Goal: Task Accomplishment & Management: Use online tool/utility

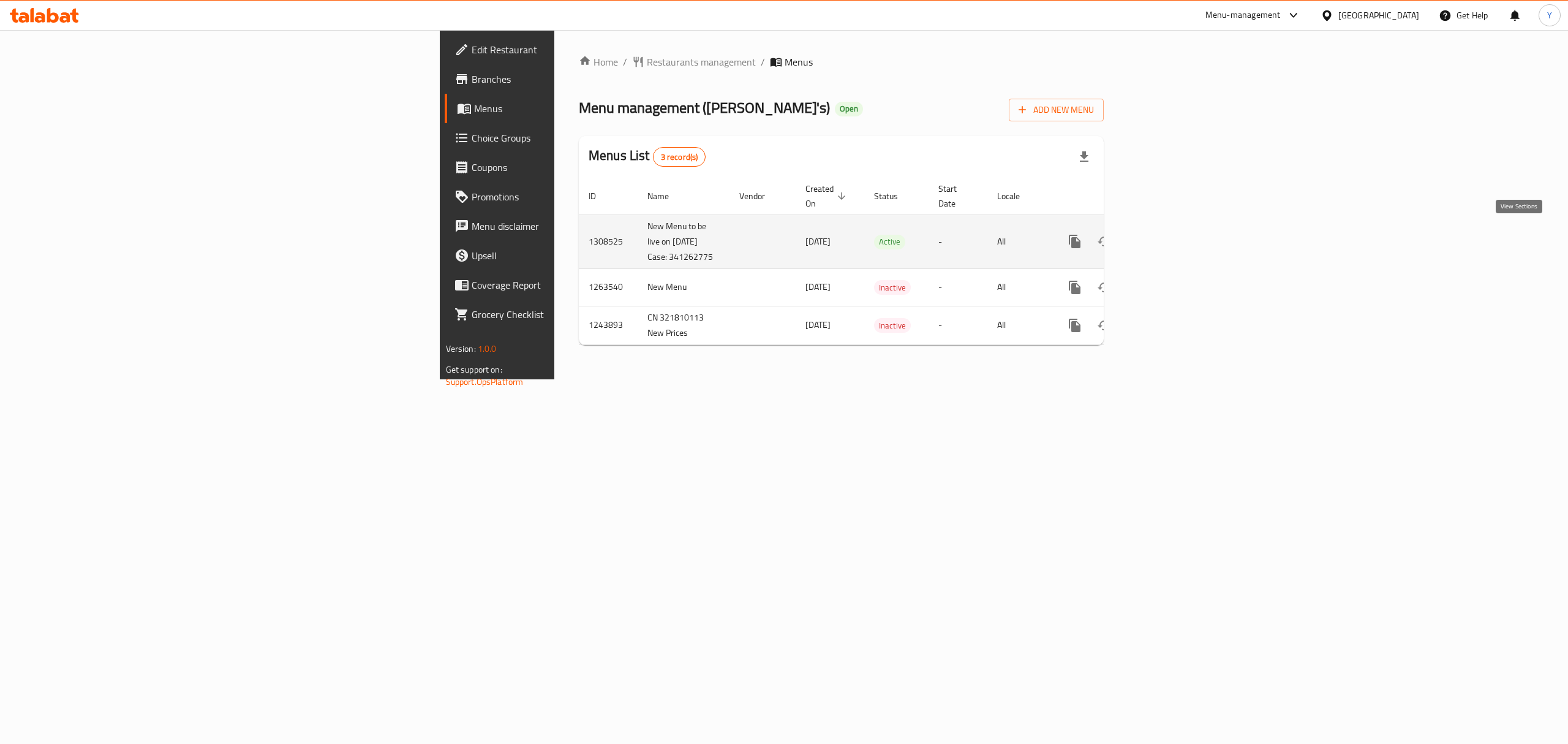
click at [1171, 238] on icon "enhanced table" at bounding box center [1162, 240] width 14 height 14
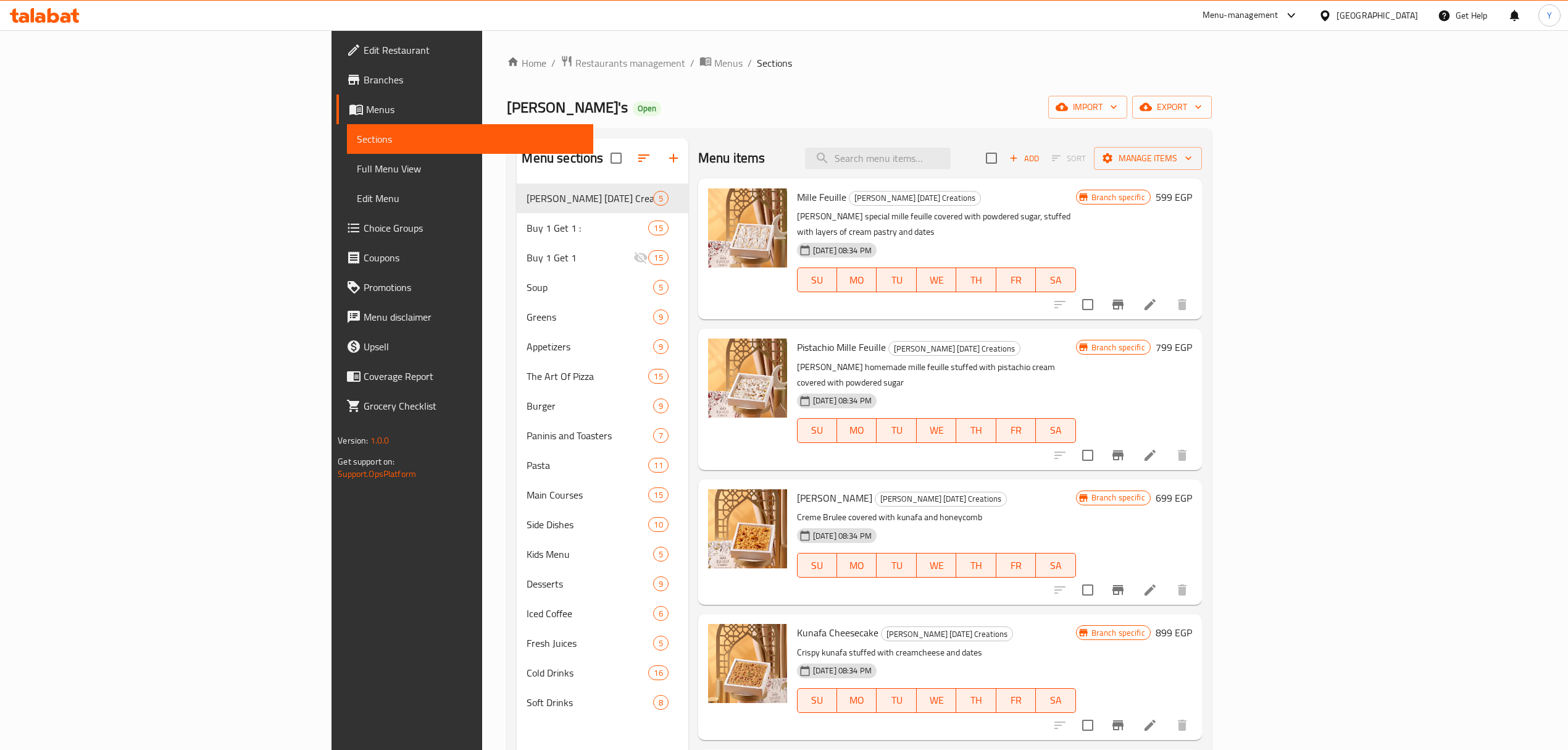
click at [1037, 172] on div "Menu items Add Sort Manage items" at bounding box center [950, 158] width 504 height 40
click at [951, 163] on input "search" at bounding box center [878, 158] width 145 height 21
paste input "Add Chocolate Sauce"
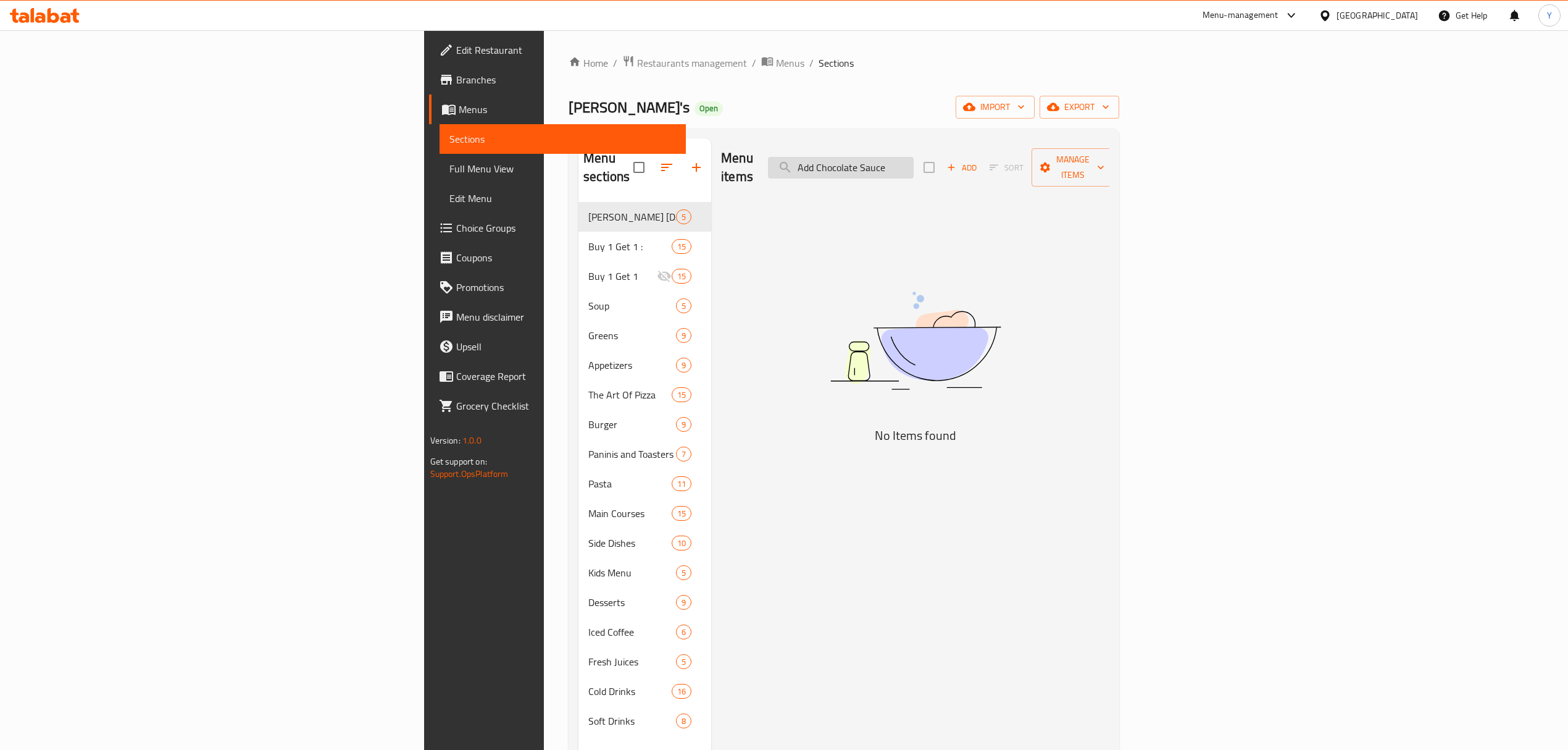
click at [914, 156] on input "Add Chocolate Sauce" at bounding box center [840, 167] width 145 height 21
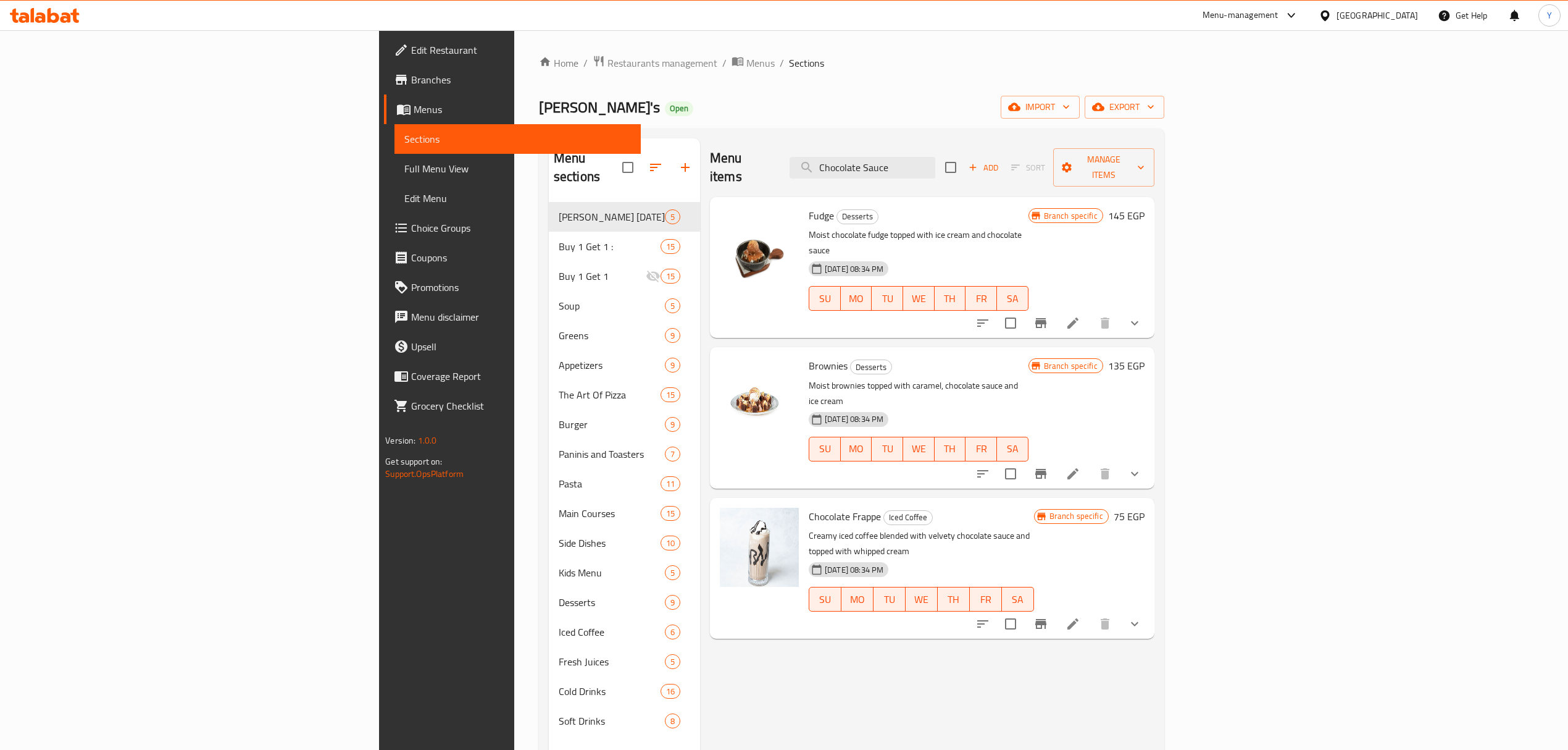
type input "Chocolate Sauce"
click at [405, 174] on span "Full Menu View" at bounding box center [518, 168] width 226 height 14
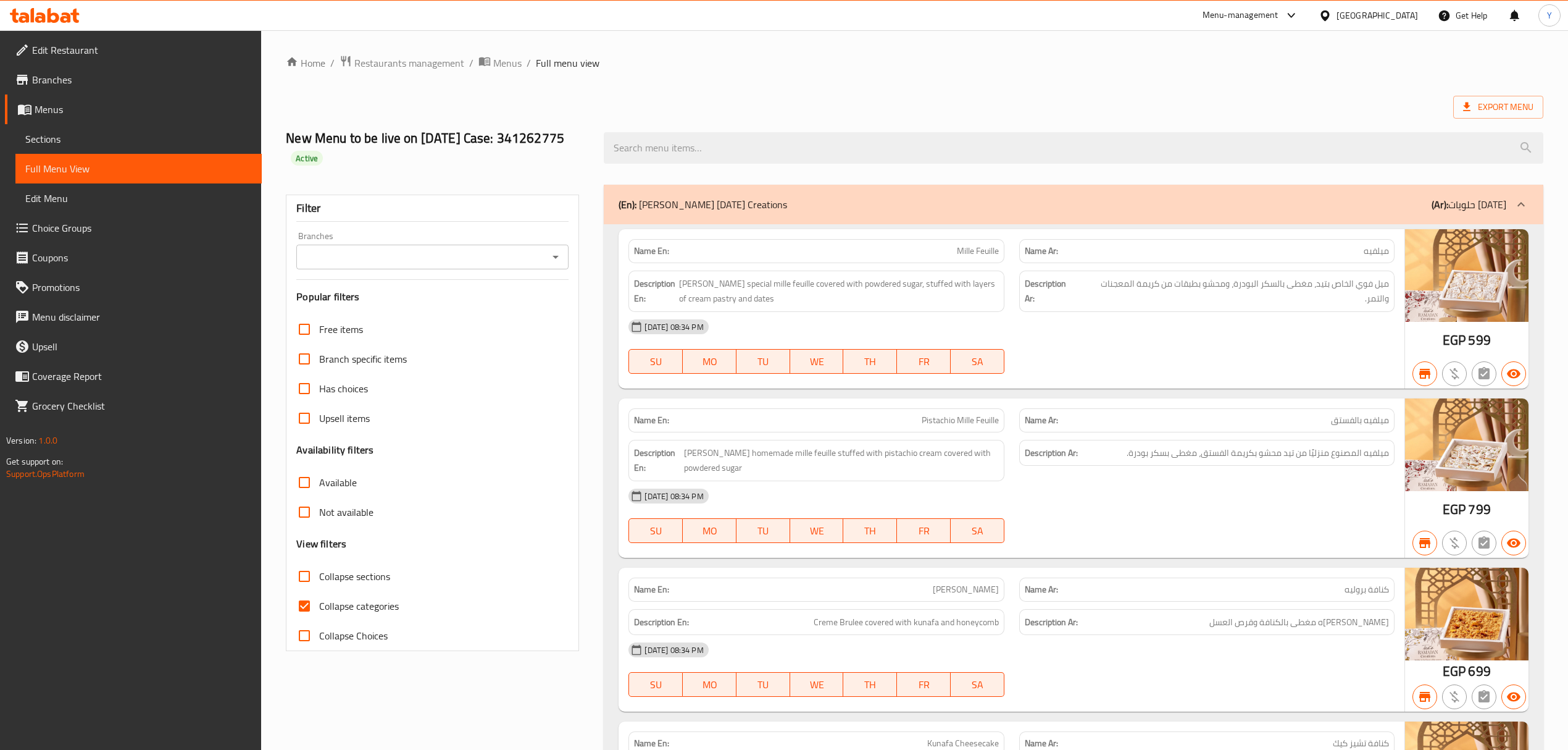
click at [324, 599] on span "Collapse categories" at bounding box center [359, 605] width 80 height 14
click at [319, 596] on input "Collapse categories" at bounding box center [304, 605] width 30 height 30
checkbox input "false"
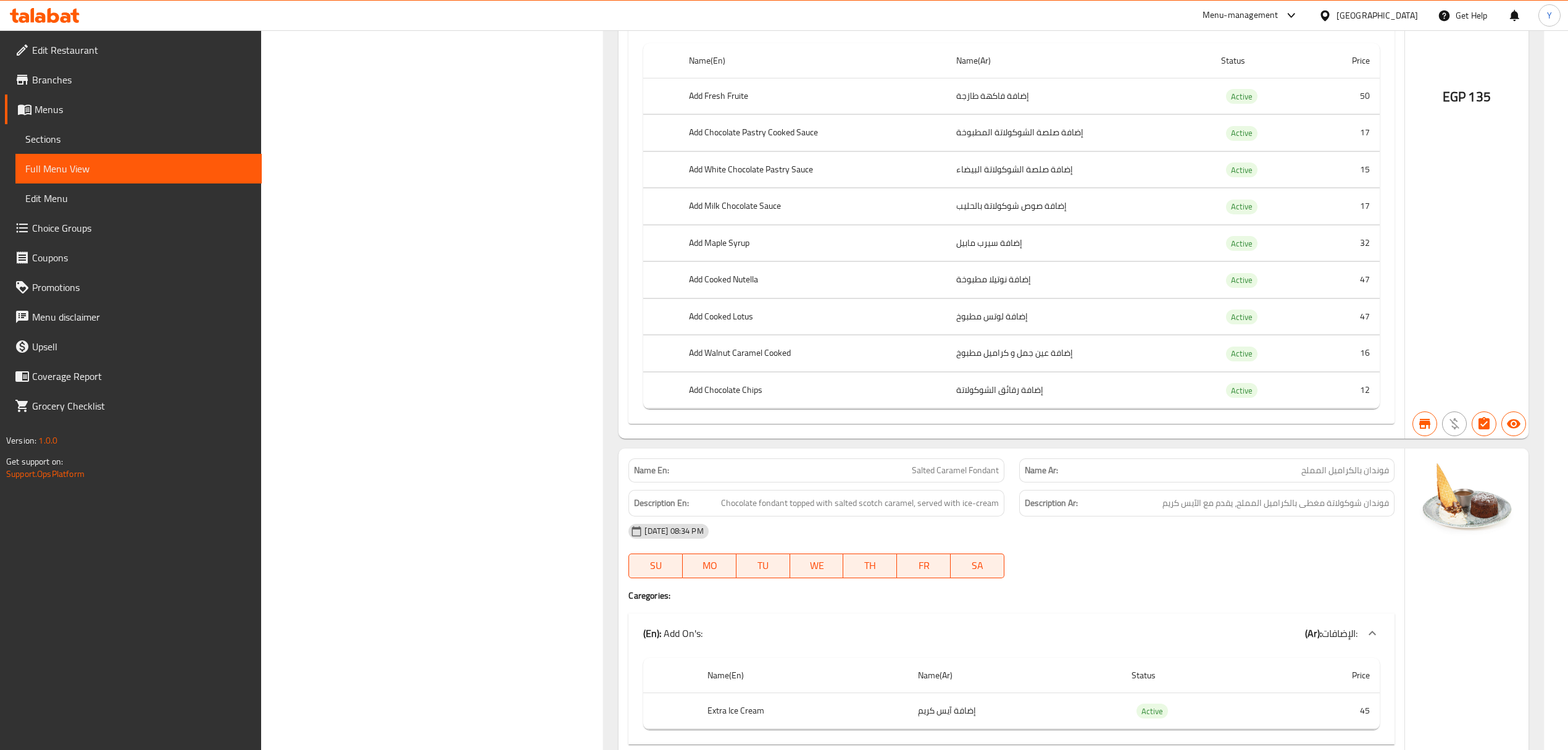
scroll to position [35054, 0]
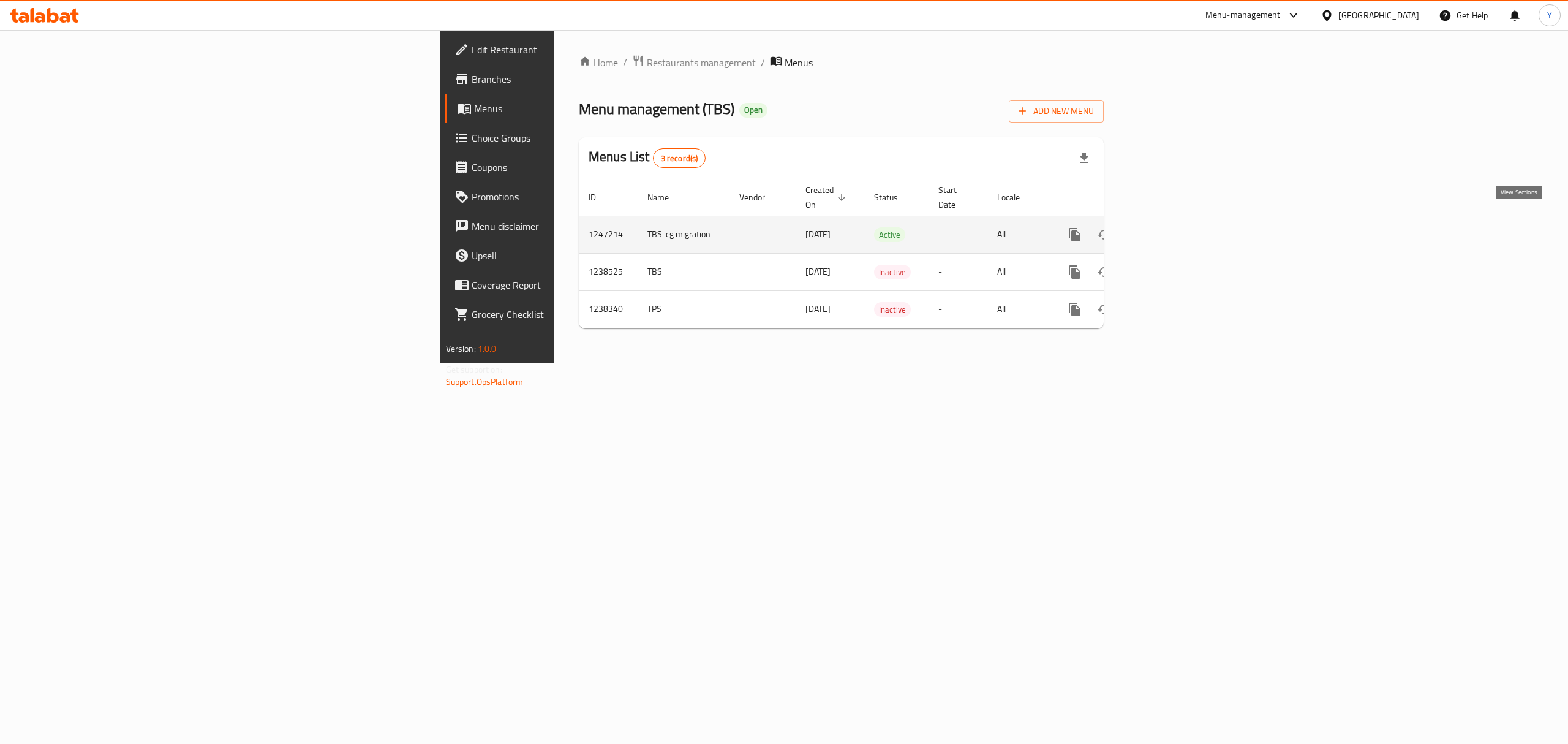
click at [1171, 227] on icon "enhanced table" at bounding box center [1162, 234] width 14 height 14
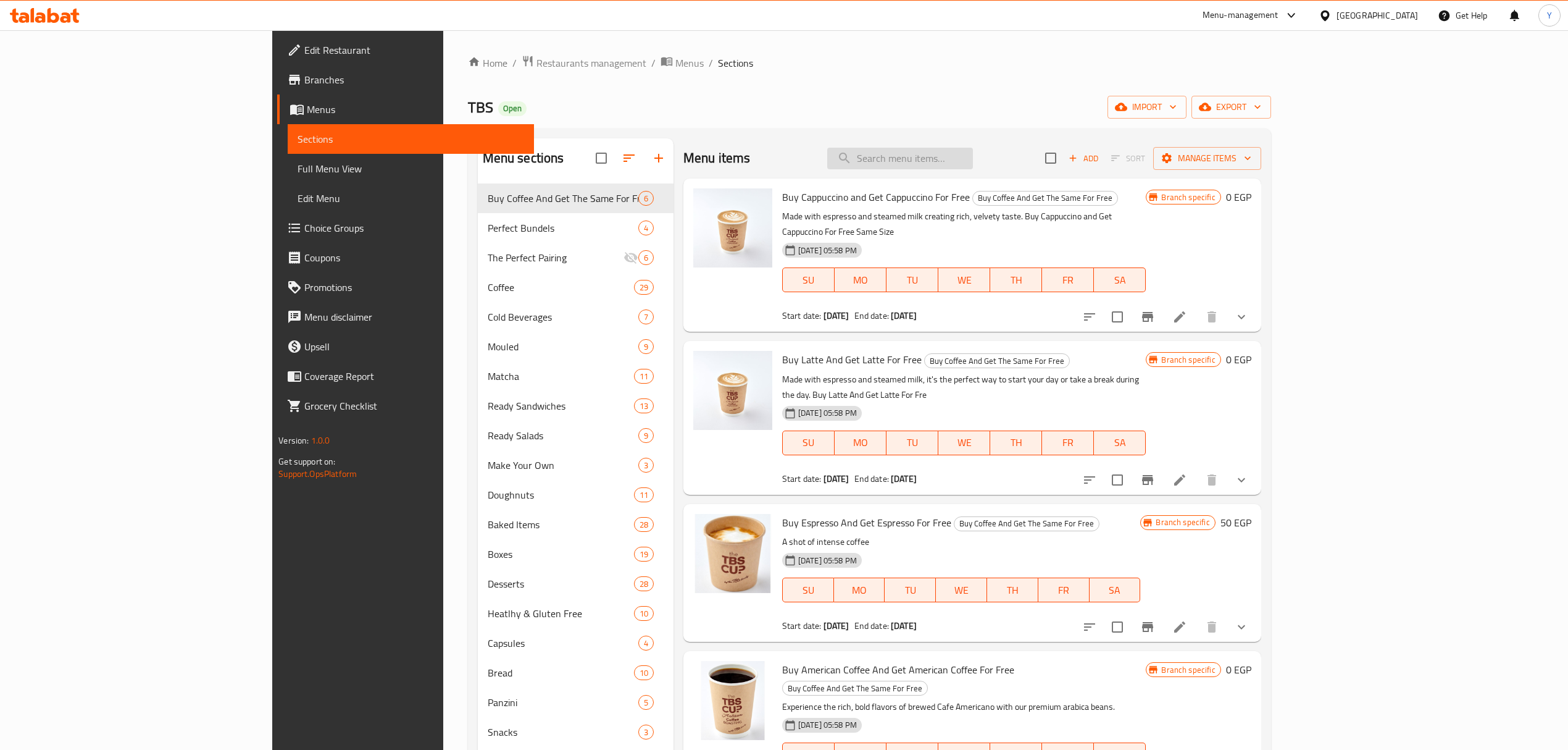
click at [935, 158] on input "search" at bounding box center [900, 158] width 145 height 21
paste input "Croissant Plain"
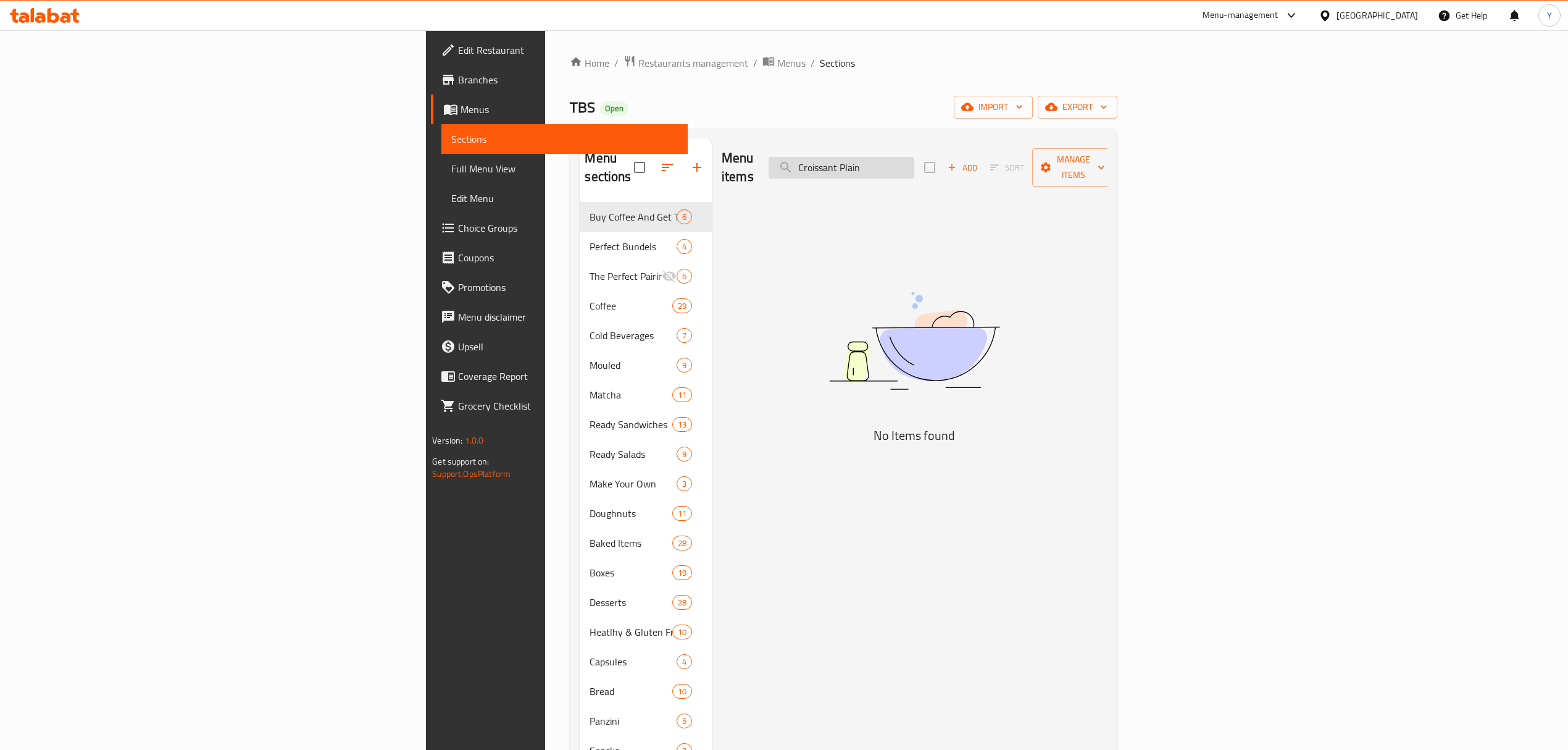
click at [914, 158] on input "Croissant Plain" at bounding box center [841, 167] width 145 height 21
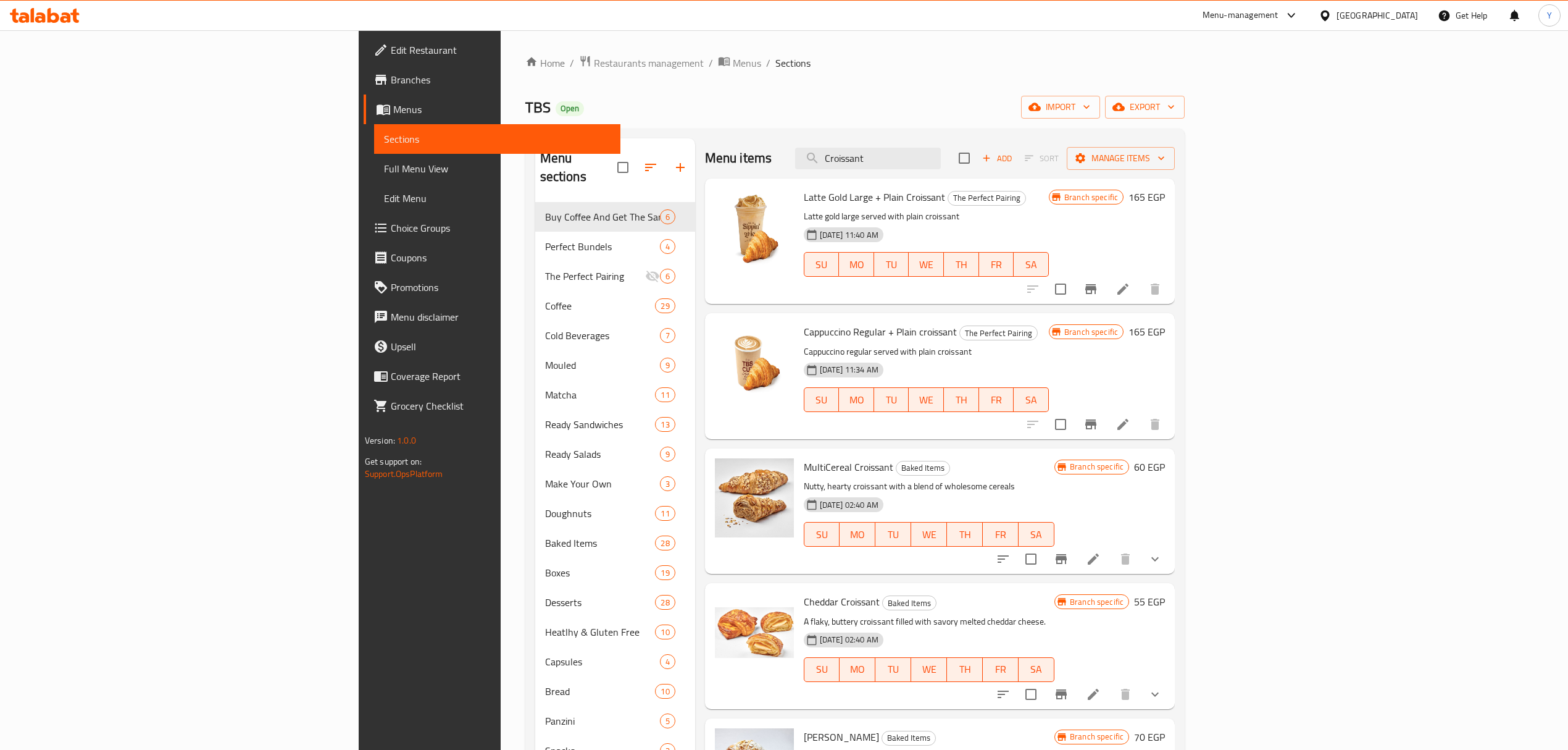
click at [805, 190] on span "Latte Gold Large + Plain Croissant" at bounding box center [874, 197] width 141 height 19
drag, startPoint x: 805, startPoint y: 190, endPoint x: 840, endPoint y: 199, distance: 36.1
click at [840, 199] on span "Latte Gold Large + Plain Croissant" at bounding box center [874, 197] width 141 height 19
copy span "Plain Croissant"
click at [941, 162] on input "Croissant" at bounding box center [867, 158] width 145 height 21
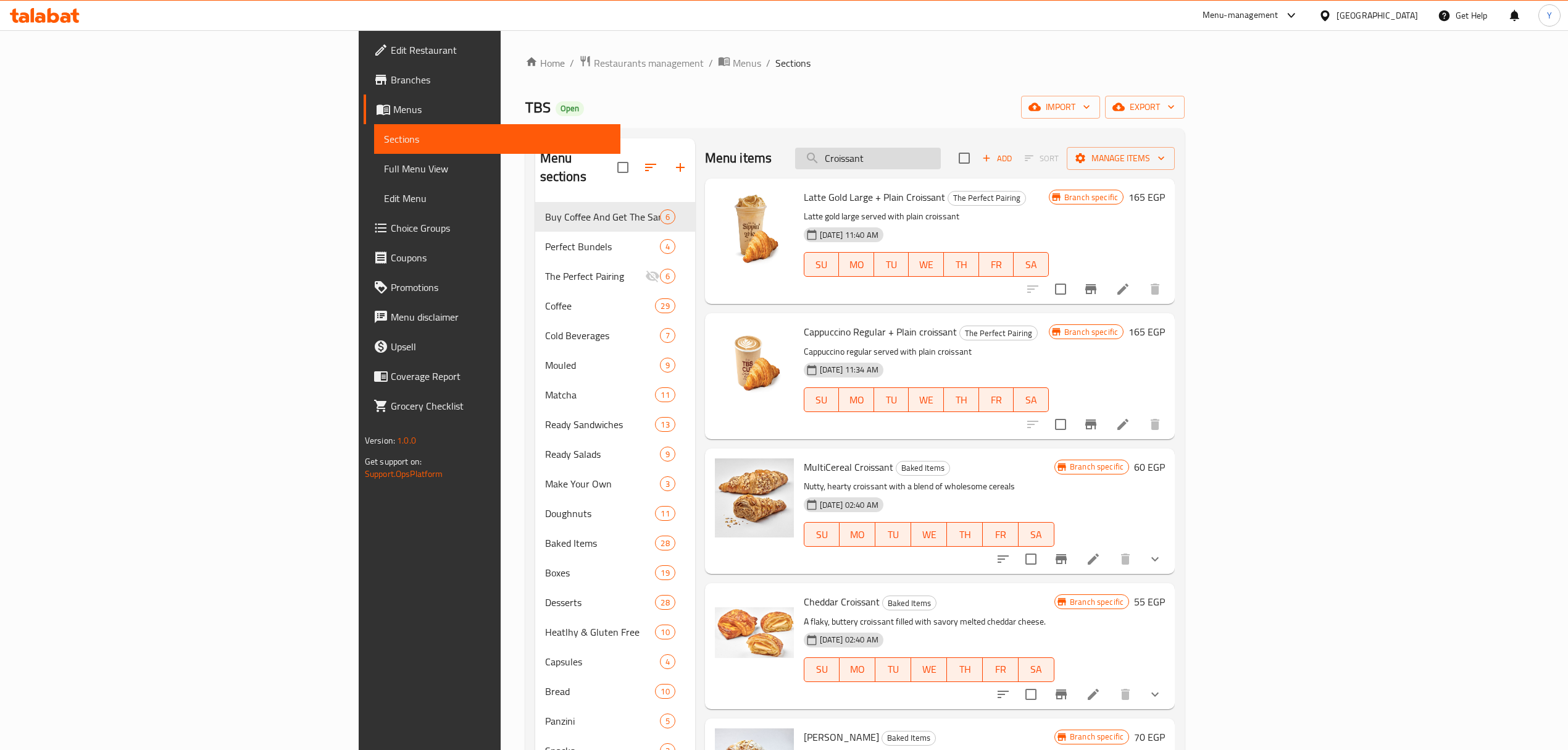
paste input "Plain"
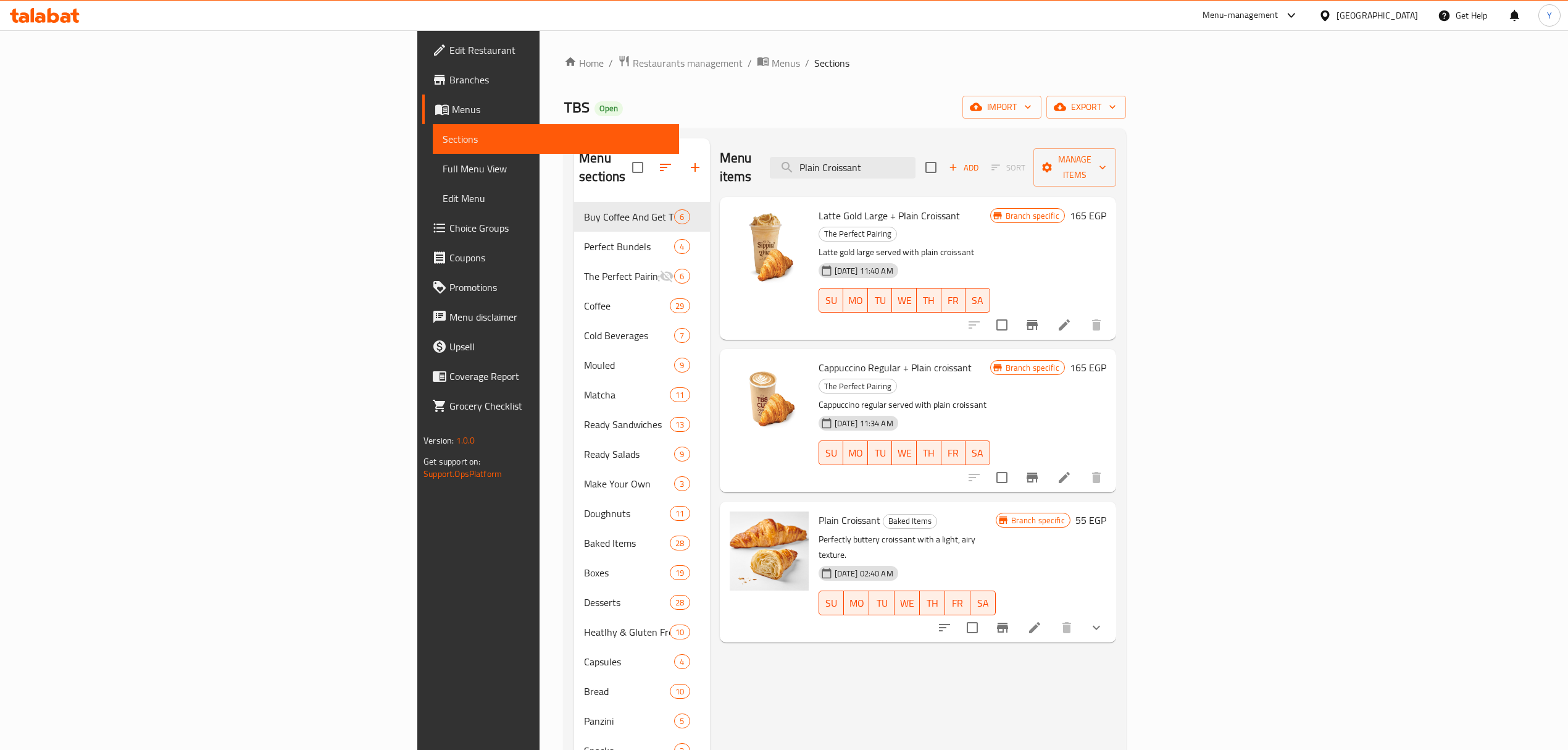
click at [844, 511] on h6 "Plain Croissant Baked Items" at bounding box center [907, 520] width 177 height 17
click at [819, 510] on span "Plain Croissant" at bounding box center [849, 520] width 62 height 19
copy h6 "Plain Croissant"
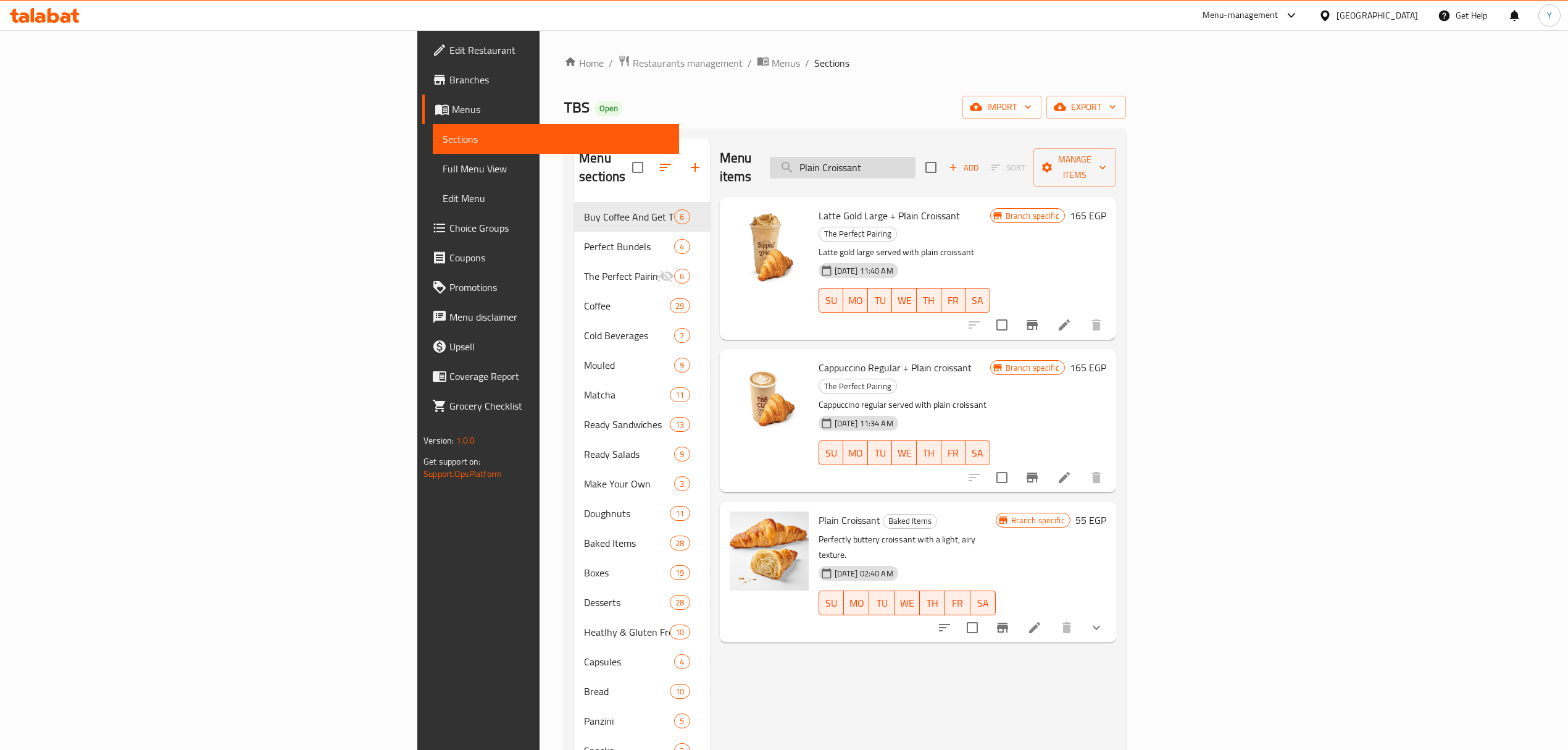
click at [916, 156] on input "Plain Croissant" at bounding box center [842, 167] width 145 height 21
paste input "Croissant"
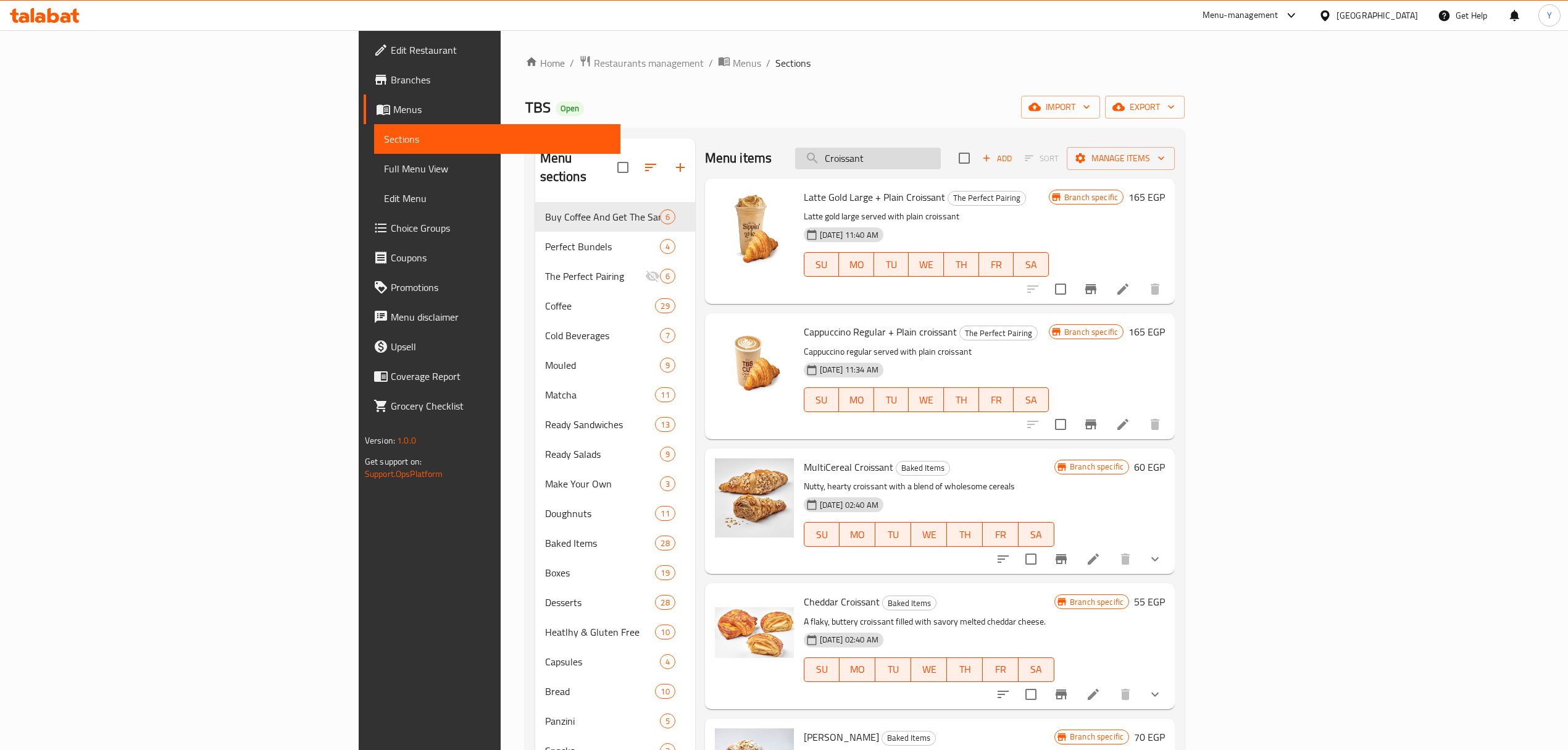
click at [941, 156] on input "Croissant" at bounding box center [867, 158] width 145 height 21
paste input "hoco Cream"
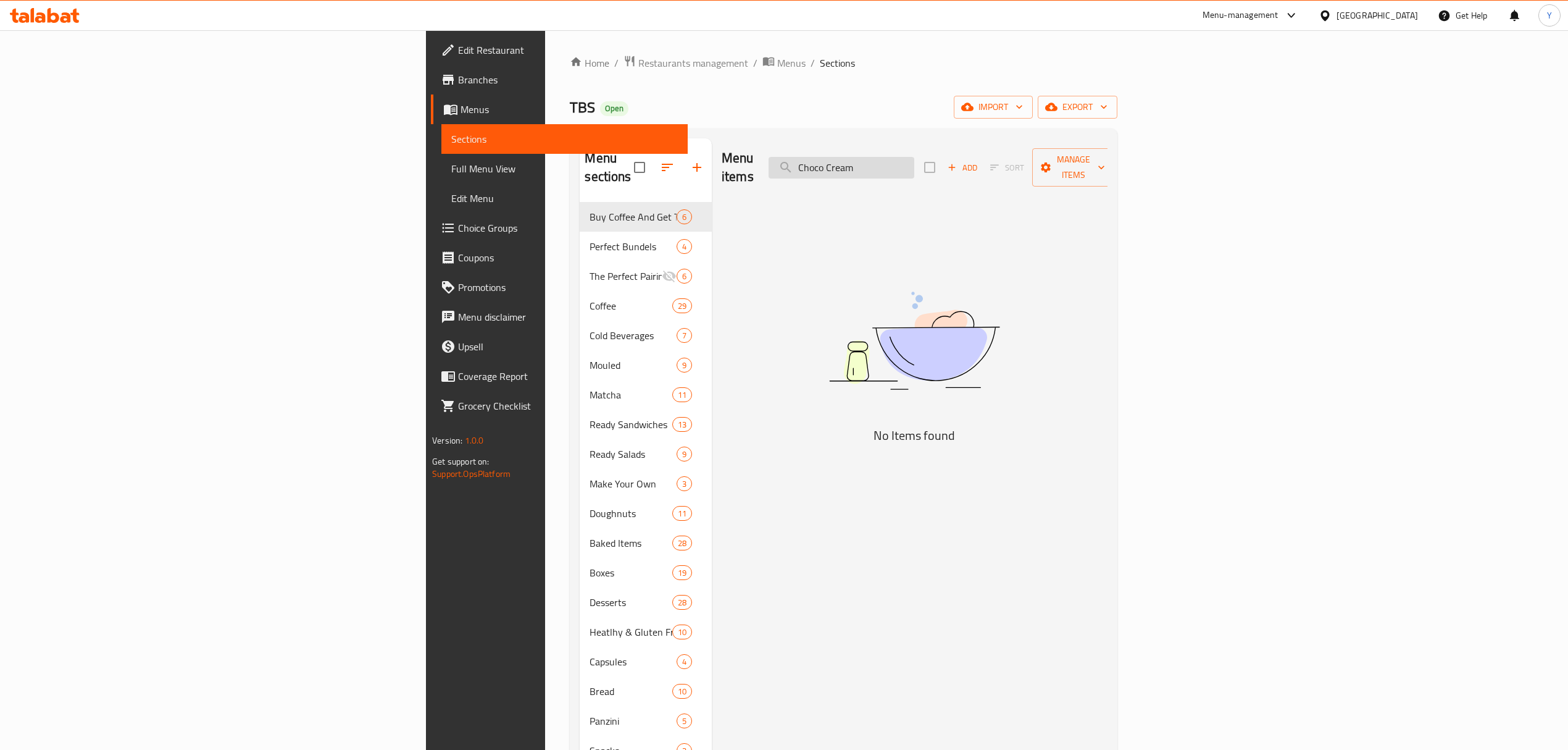
click at [914, 156] on input "Choco Cream" at bounding box center [841, 167] width 145 height 21
click at [914, 169] on input "Choco Cream" at bounding box center [841, 167] width 145 height 21
click at [914, 163] on input "Choco Cream" at bounding box center [841, 167] width 145 height 21
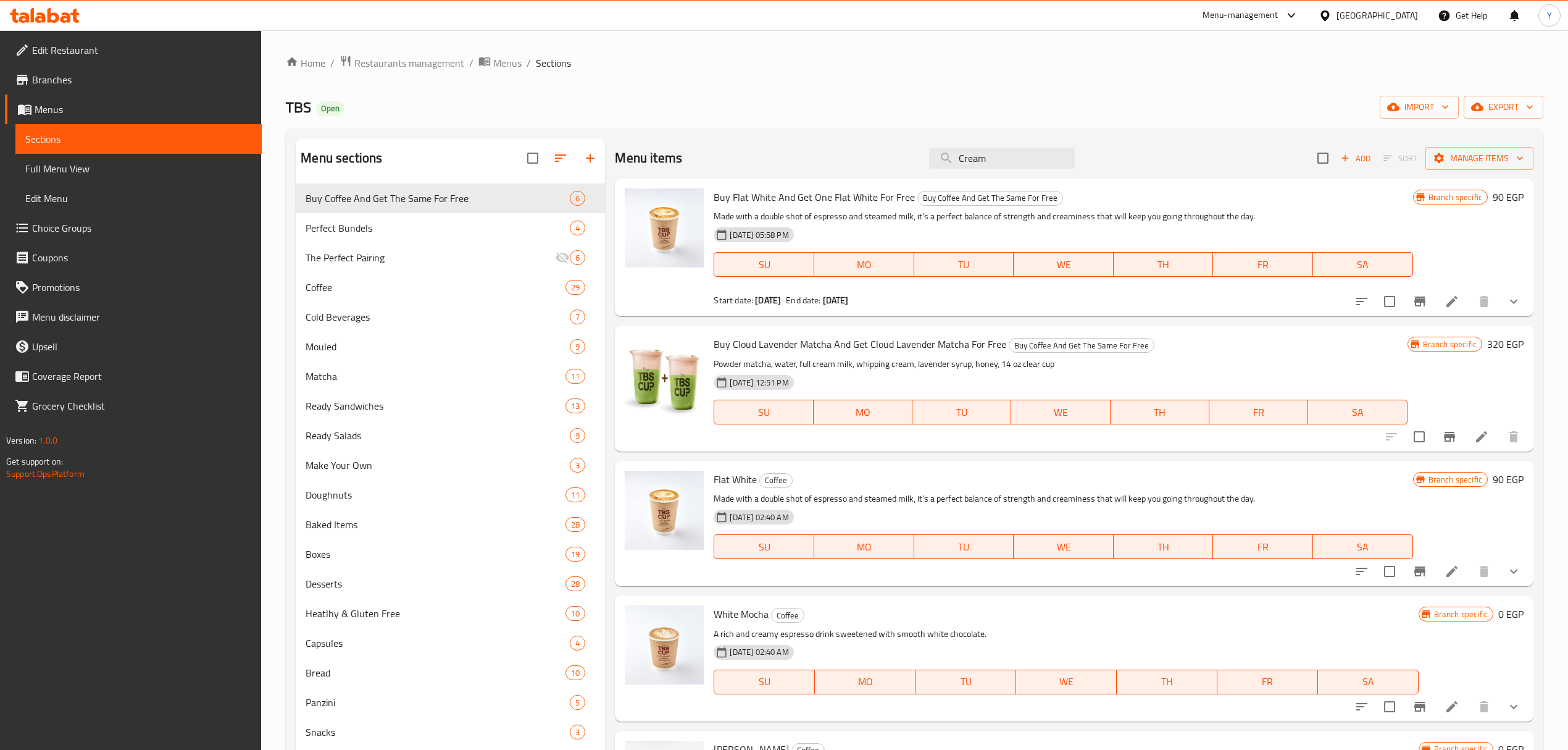
click at [996, 170] on div "Menu items Cream Add Sort Manage items" at bounding box center [1074, 158] width 918 height 40
click at [997, 153] on input "Cream" at bounding box center [1002, 158] width 145 height 21
paste input "Zaatar"
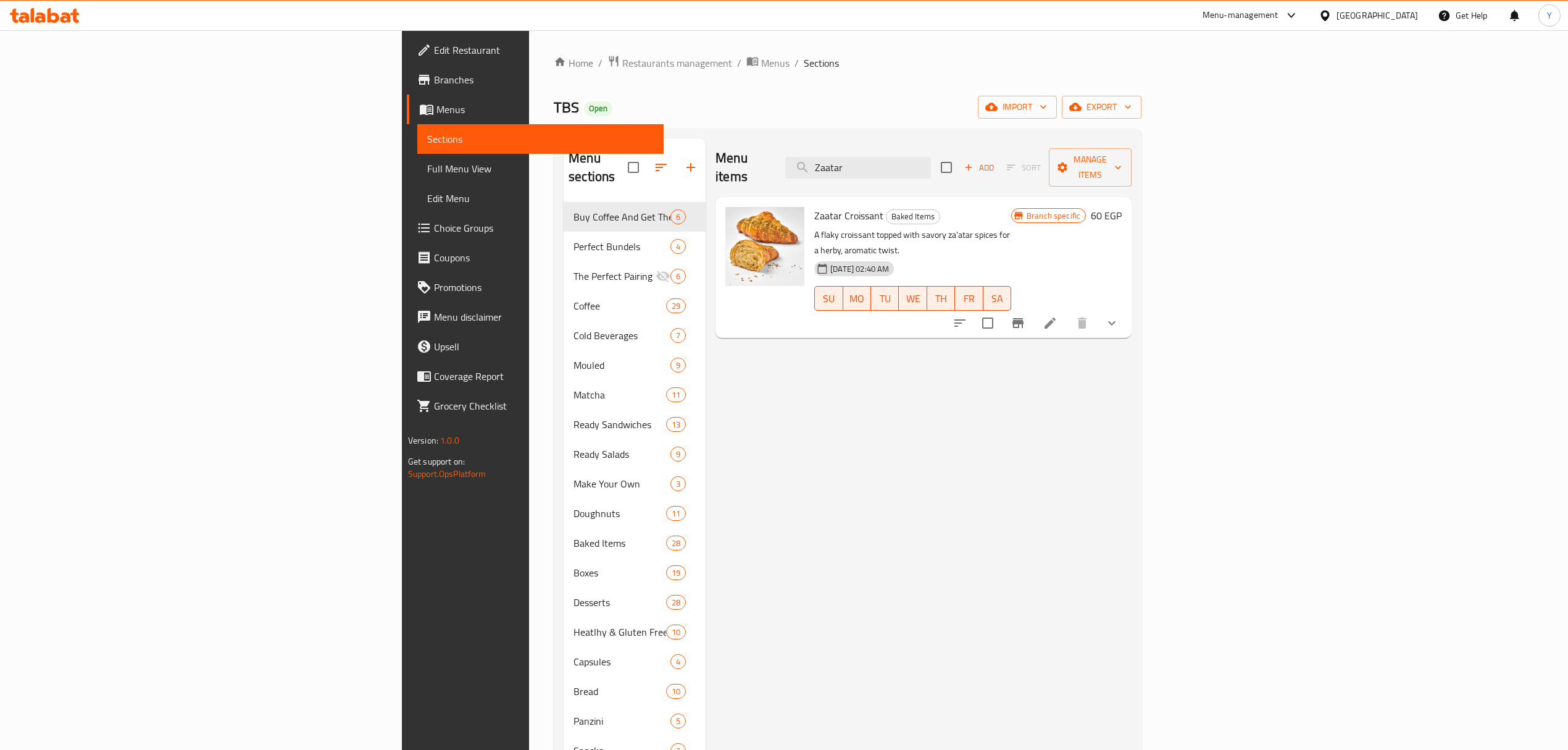
click at [887, 209] on span "Baked Items" at bounding box center [913, 216] width 53 height 14
click at [815, 207] on span "Zaatar Croissant" at bounding box center [849, 216] width 69 height 19
drag, startPoint x: 735, startPoint y: 197, endPoint x: 744, endPoint y: 197, distance: 9.0
click at [815, 207] on span "Zaatar Croissant" at bounding box center [849, 216] width 69 height 19
copy span "Zaatar Croissant"
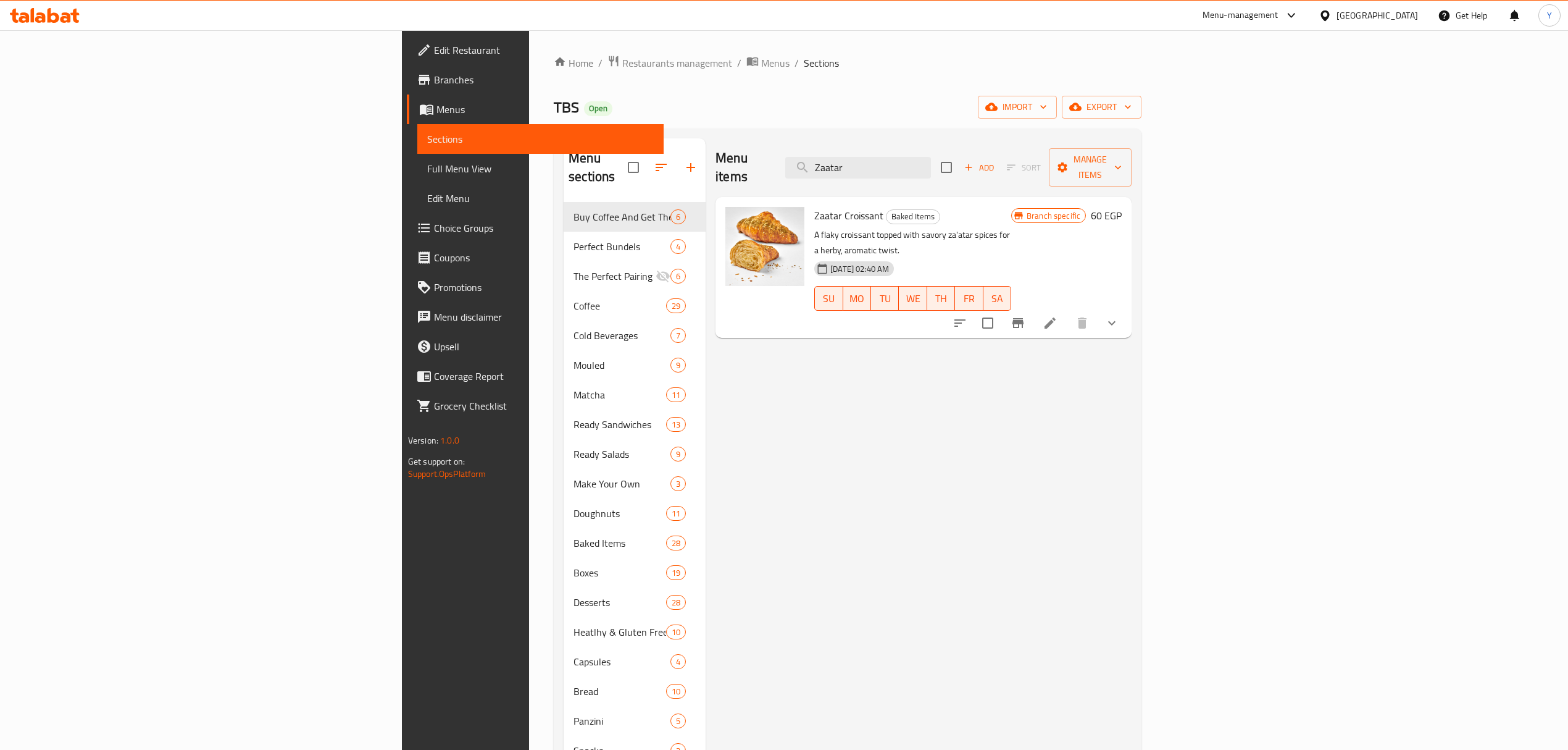
click at [1099, 166] on div "Menu items Zaatar Add Sort Manage items" at bounding box center [923, 168] width 416 height 59
click at [1010, 172] on div "Menu items Zaatar Add Sort Manage items" at bounding box center [923, 168] width 416 height 59
click at [931, 156] on input "Zaatar" at bounding box center [858, 167] width 145 height 21
paste input "Crookie Cream"
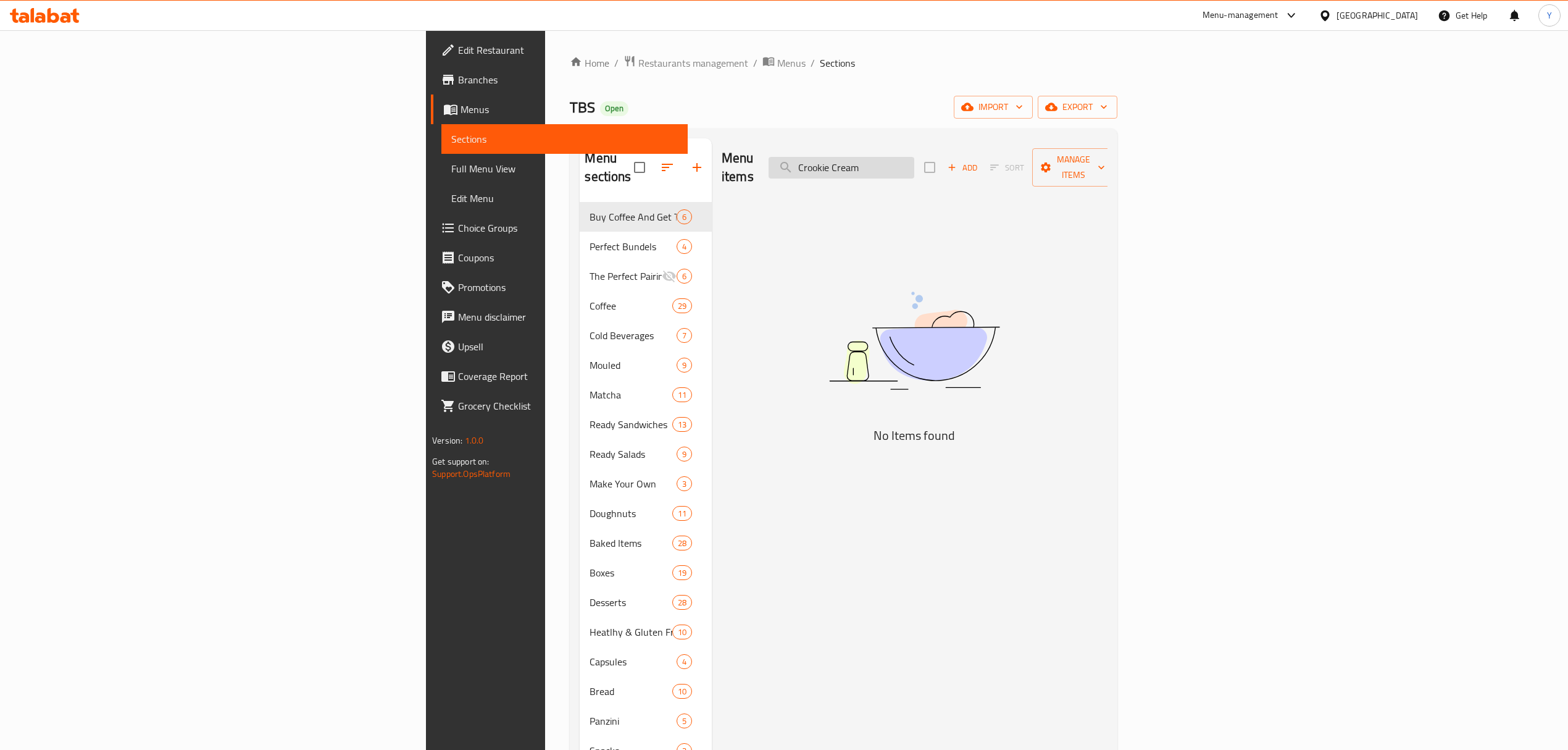
click at [914, 159] on input "Crookie Cream" at bounding box center [841, 167] width 145 height 21
click at [914, 158] on input "Crookie Cream" at bounding box center [841, 167] width 145 height 21
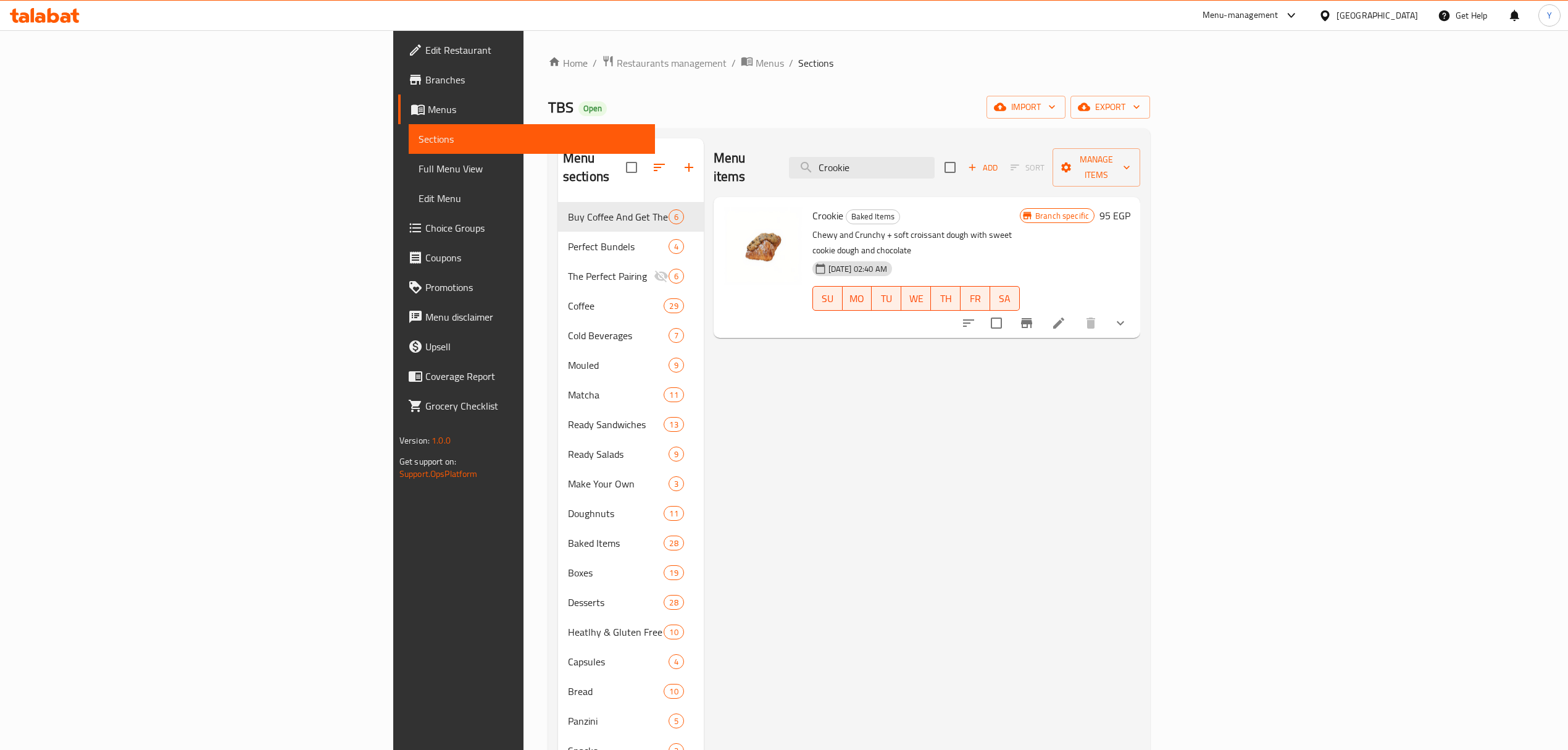
type input "Crookie"
drag, startPoint x: 1530, startPoint y: 295, endPoint x: 1519, endPoint y: 290, distance: 12.1
click at [1140, 295] on div "Crookie Baked Items Chewy and Crunchy + soft croissant dough with sweet cookie …" at bounding box center [927, 268] width 427 height 141
click at [1128, 315] on icon "show more" at bounding box center [1120, 322] width 14 height 14
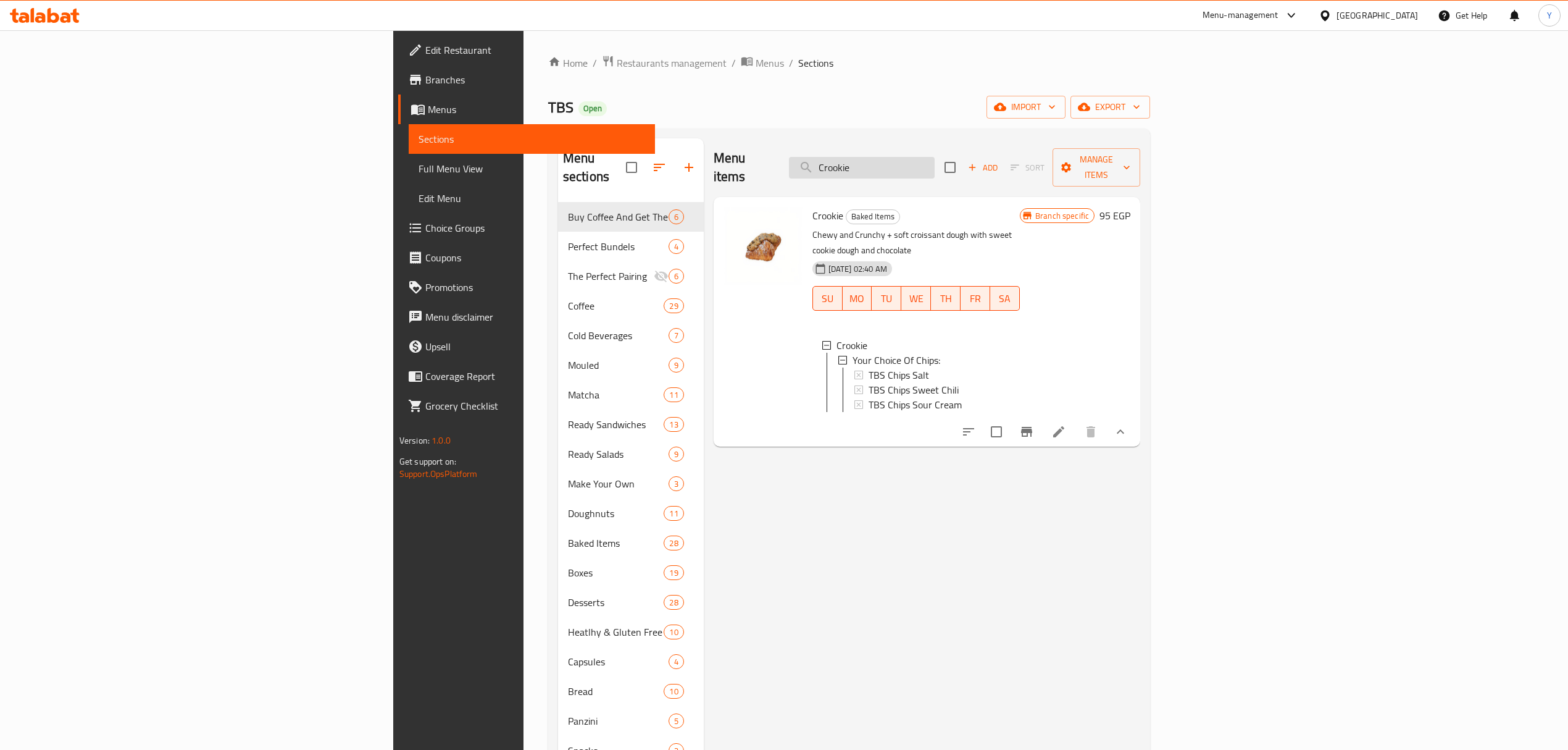
click at [935, 156] on input "Crookie" at bounding box center [861, 167] width 145 height 21
paste input "hoco"
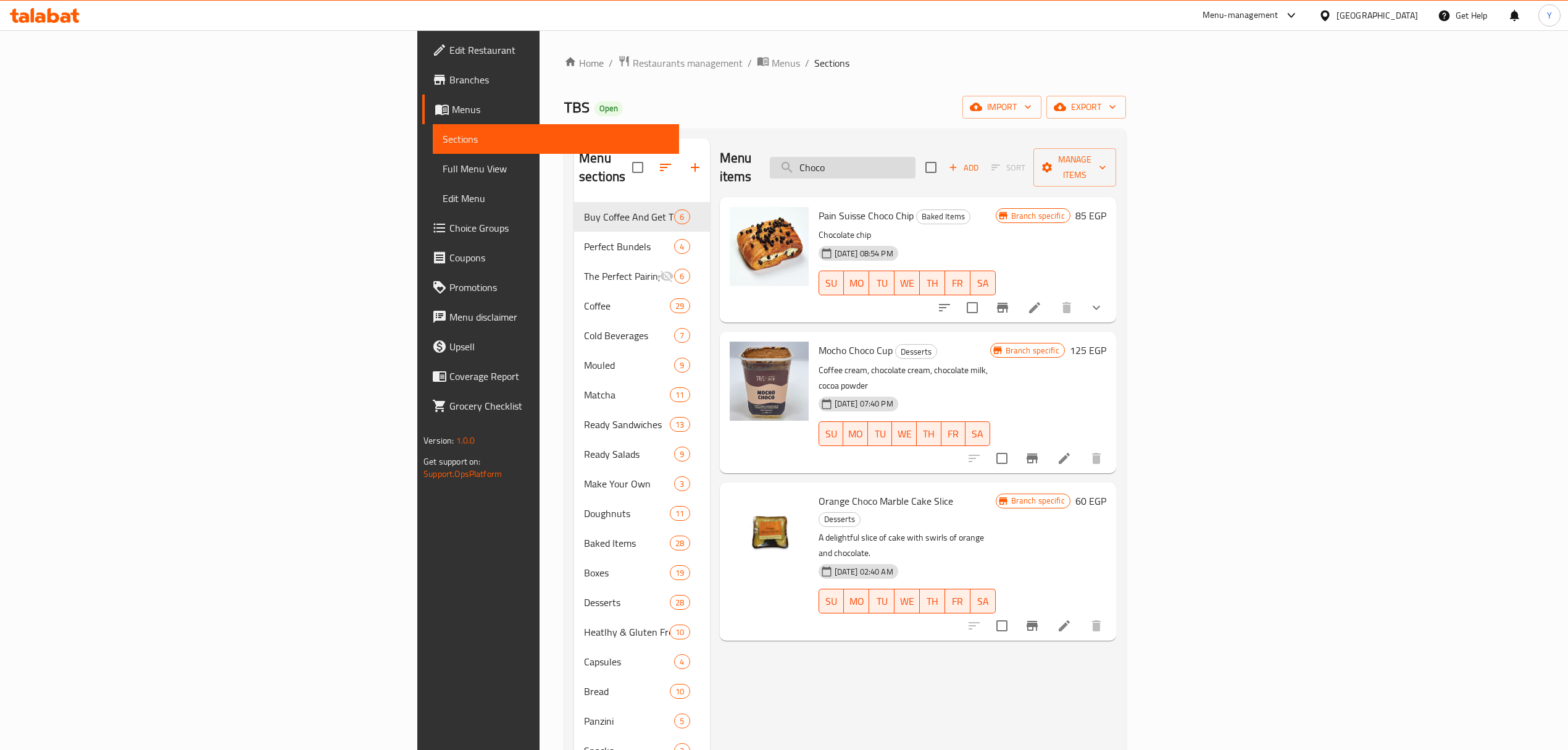
click at [916, 159] on input "Choco" at bounding box center [842, 167] width 145 height 21
paste input "Danish"
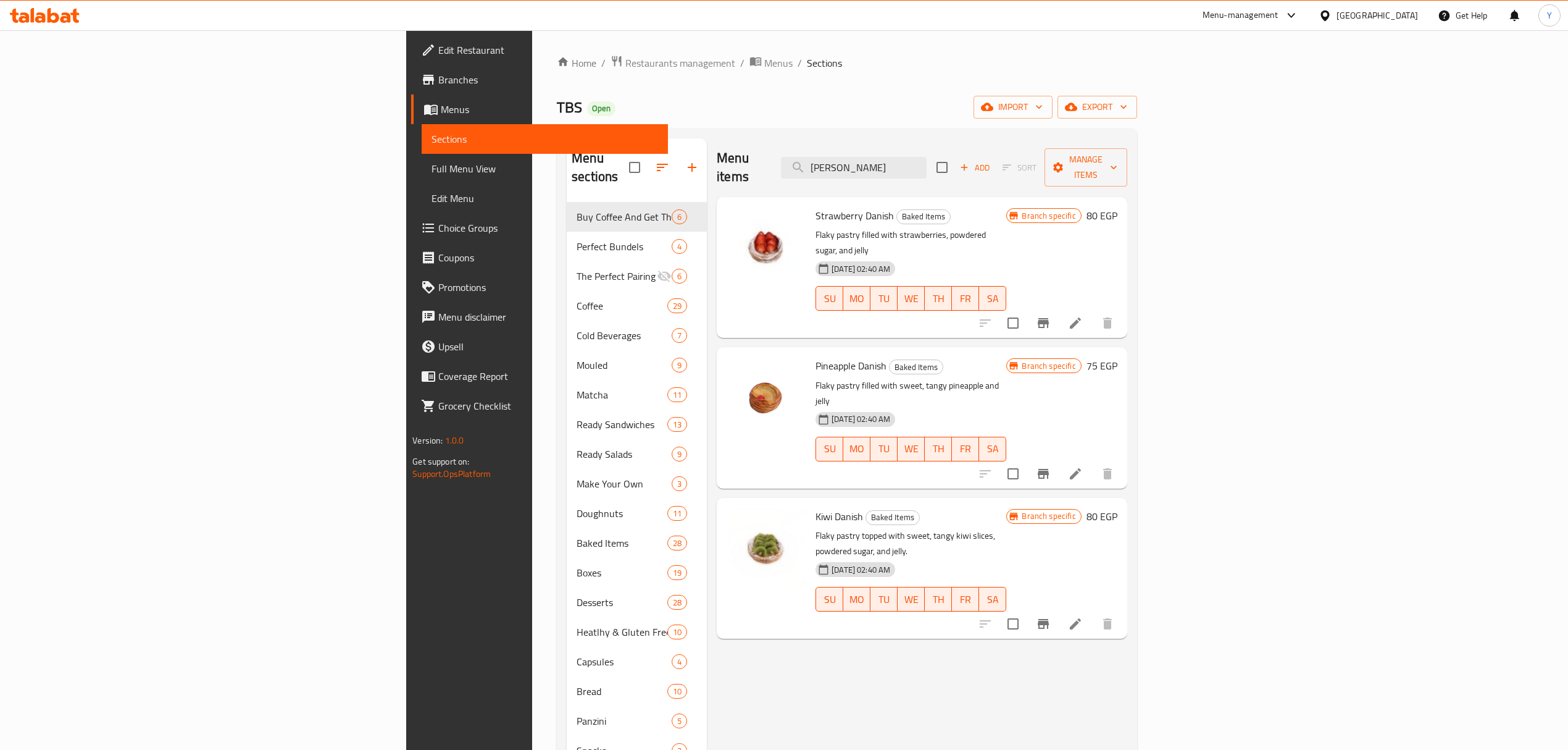
click at [1007, 357] on h6 "Pineapple Danish Baked Items" at bounding box center [911, 366] width 190 height 17
click at [1023, 132] on div "Menu sections Buy Coffee And Get The Same For Free 6 Perfect Bundels 4 The Perf…" at bounding box center [847, 513] width 581 height 770
click at [1020, 147] on div "Menu items Danis Add Sort Manage items" at bounding box center [922, 168] width 411 height 59
click at [1086, 166] on div "Menu items Danis Add Sort Manage items" at bounding box center [922, 168] width 411 height 59
click at [1086, 163] on div "Menu items Danis Add Sort Manage items" at bounding box center [922, 168] width 411 height 59
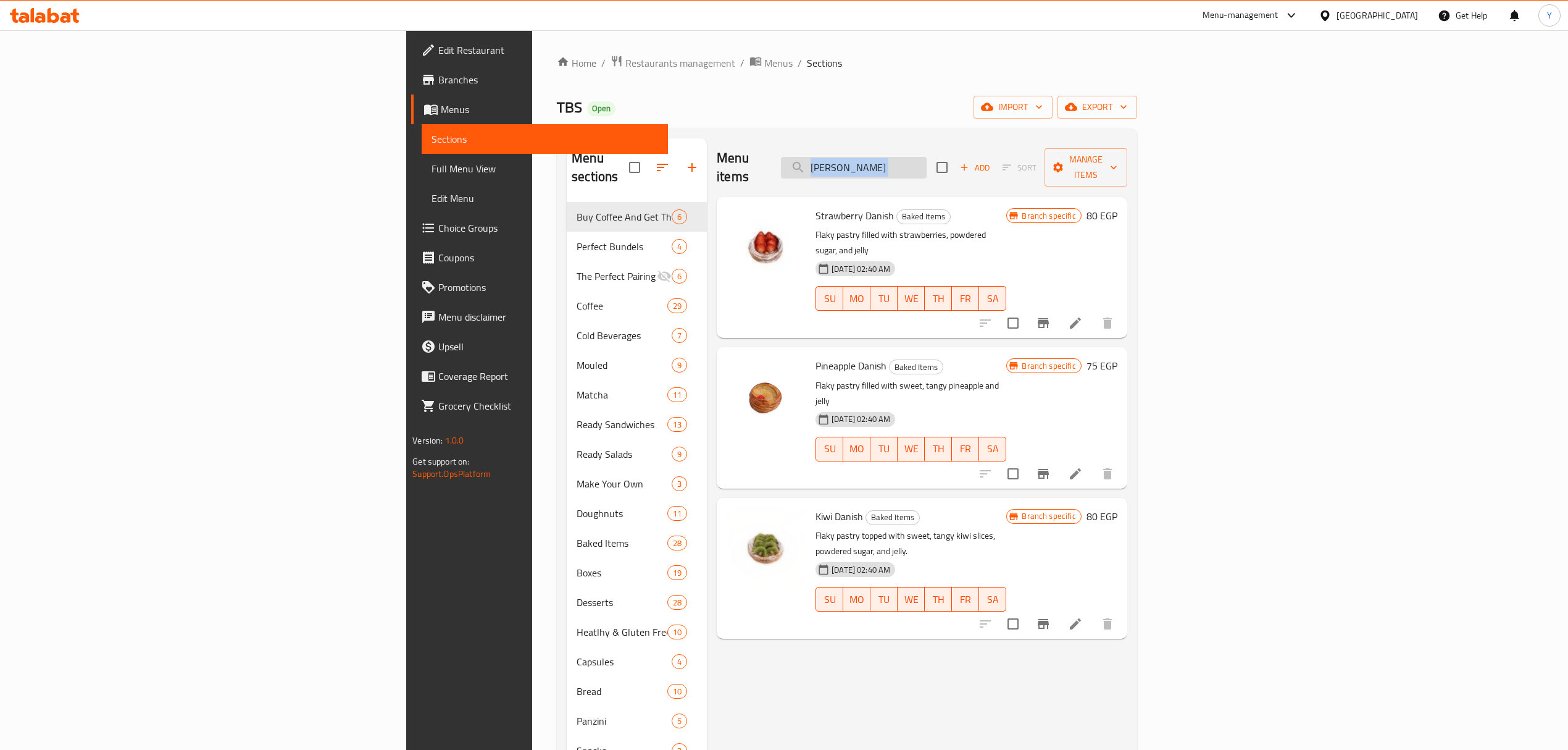
click at [927, 156] on input "Danis" at bounding box center [854, 167] width 145 height 21
paste input "Konafa Cappuccino"
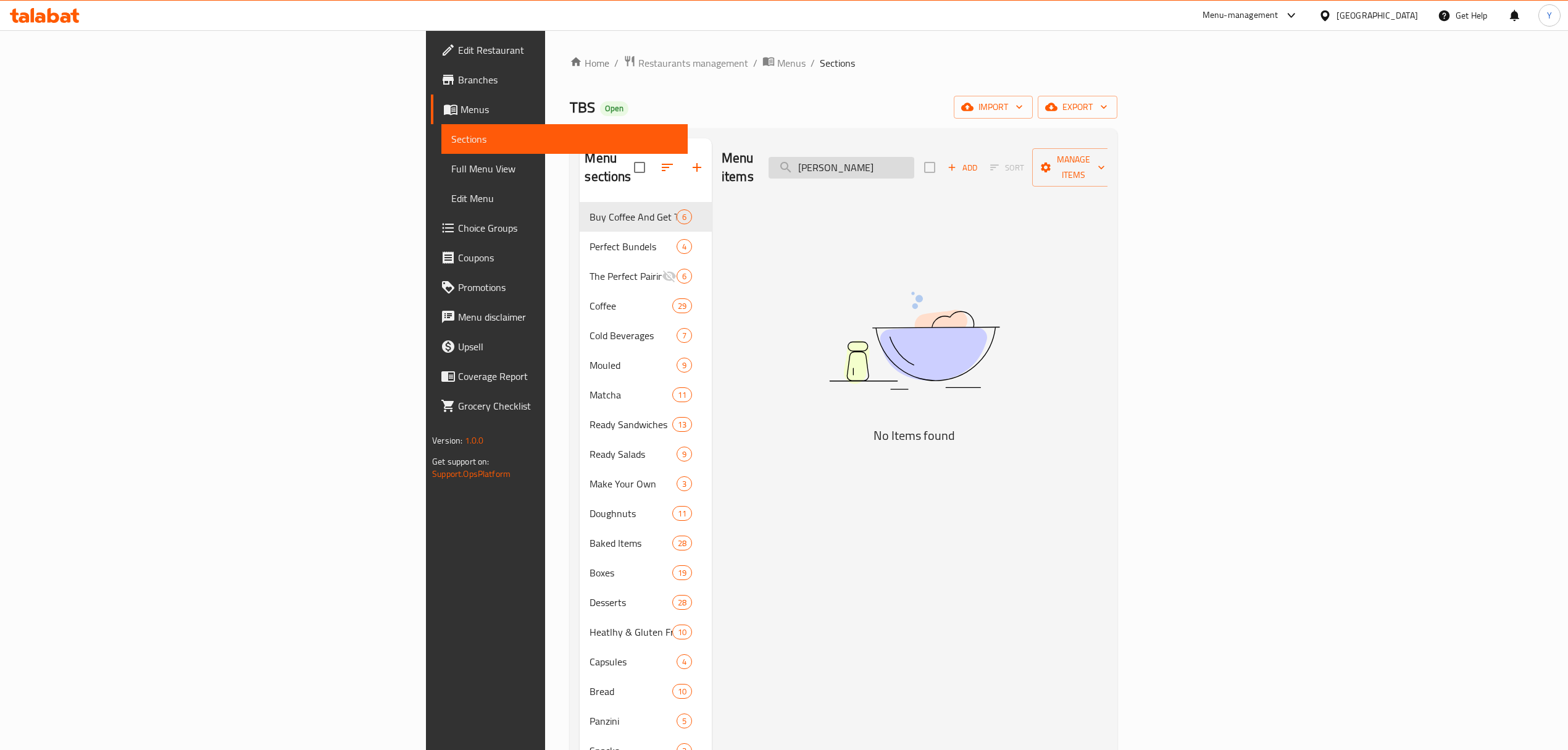
click at [914, 159] on input "Konafa Cappuccino" at bounding box center [841, 167] width 145 height 21
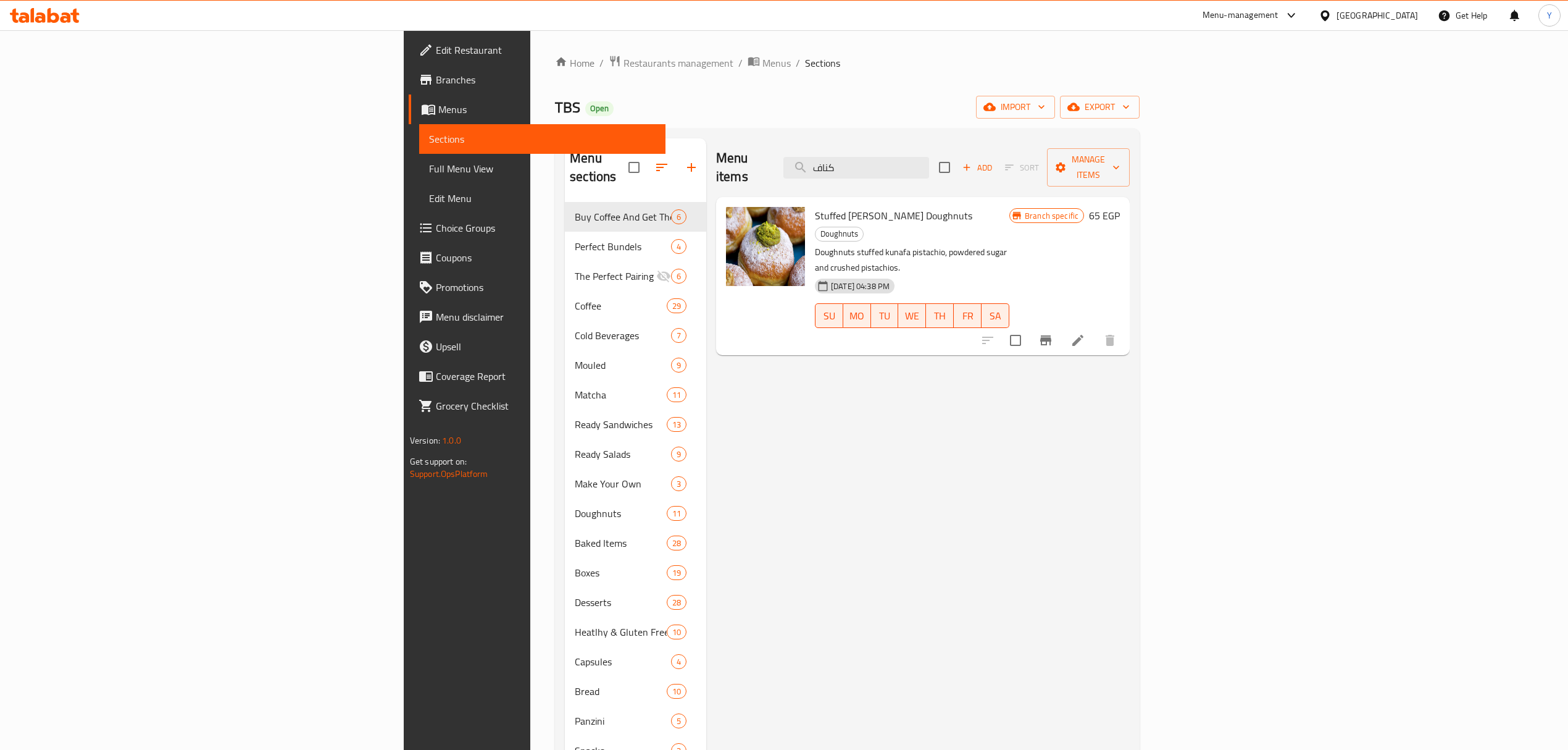
type input "كناف"
drag, startPoint x: 1047, startPoint y: 356, endPoint x: 1002, endPoint y: 314, distance: 61.6
click at [1047, 356] on div "Menu items كناف Add Sort Manage items Stuffed Kunafa Pistachio Doughnuts Doughn…" at bounding box center [918, 514] width 423 height 750
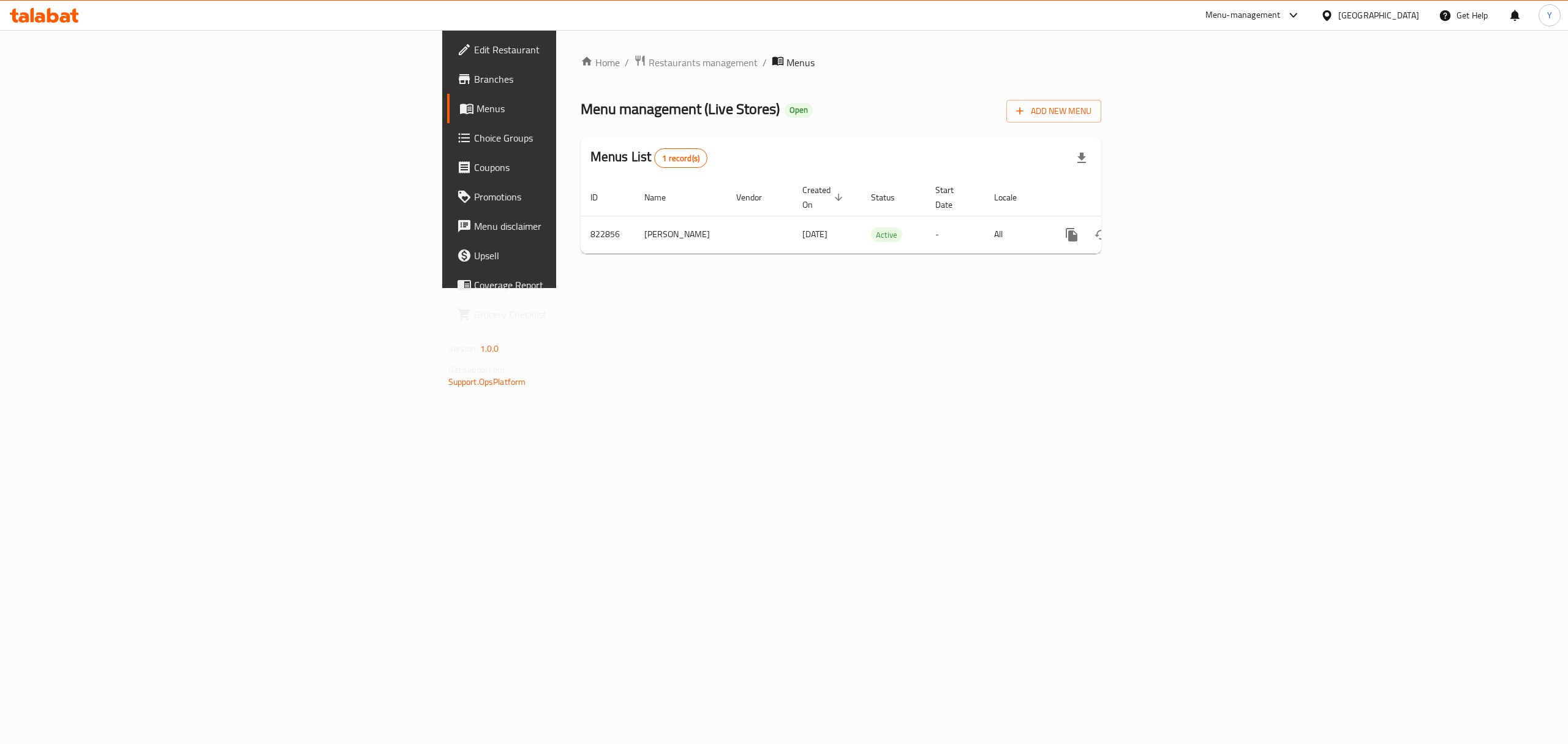
drag, startPoint x: 60, startPoint y: 81, endPoint x: 104, endPoint y: 81, distance: 44.0
click at [474, 81] on span "Branches" at bounding box center [584, 78] width 220 height 14
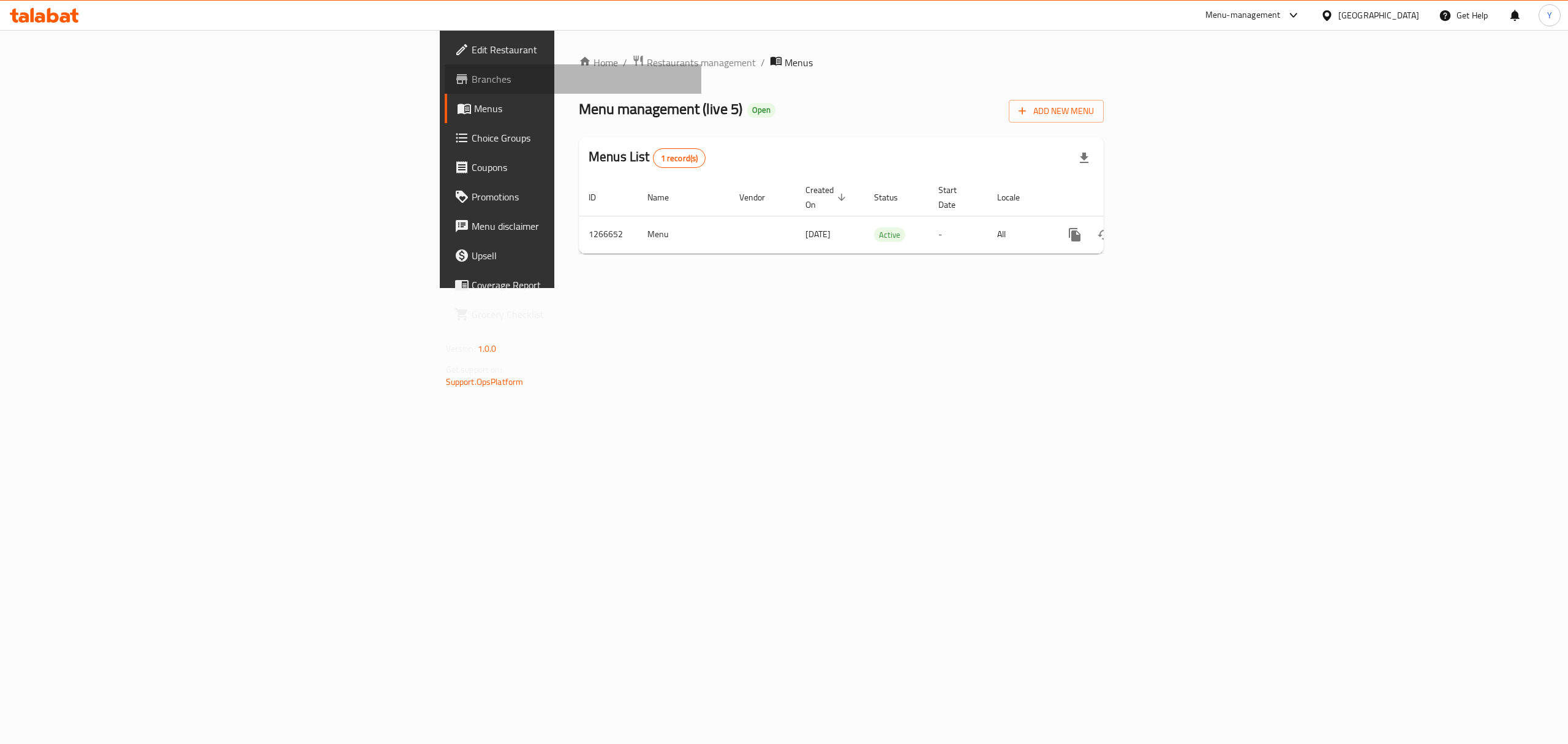
click at [471, 84] on span "Branches" at bounding box center [581, 78] width 220 height 14
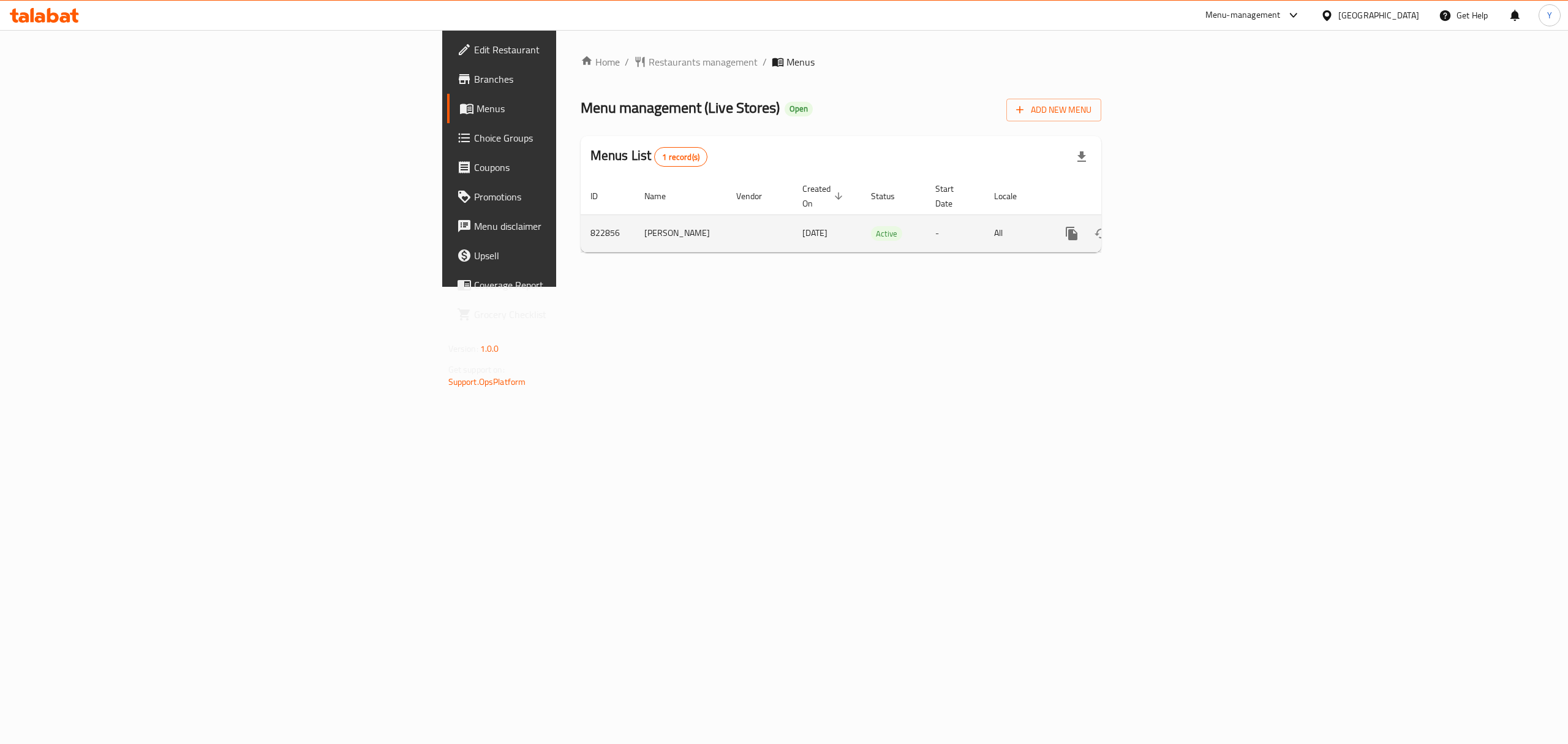
click at [1167, 226] on icon "enhanced table" at bounding box center [1160, 233] width 14 height 14
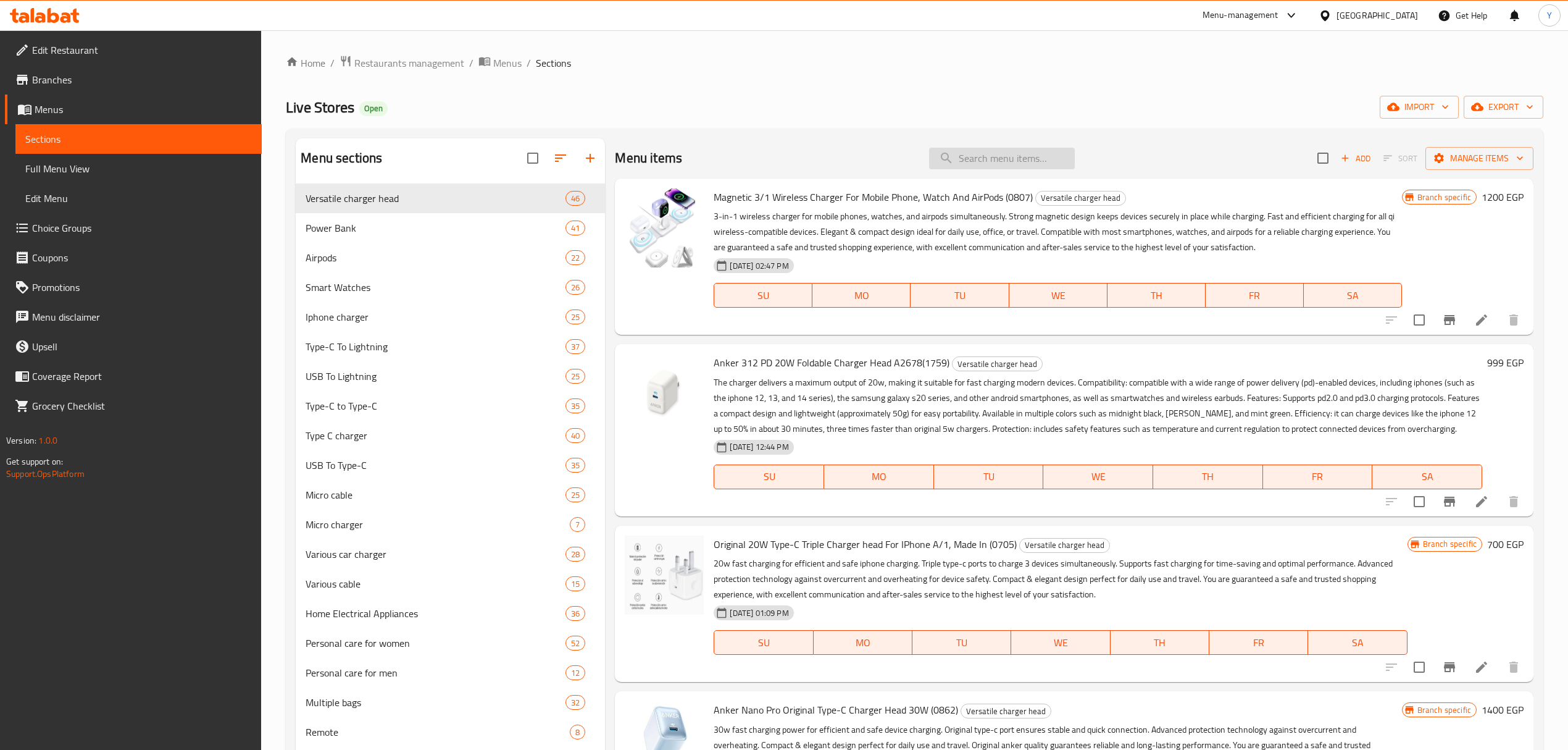
click at [1020, 168] on input "search" at bounding box center [1002, 158] width 145 height 21
paste input "Borofone 20000mAh 22.5W+ Power Bank With PD20W Fast Charging, With Type C And L…"
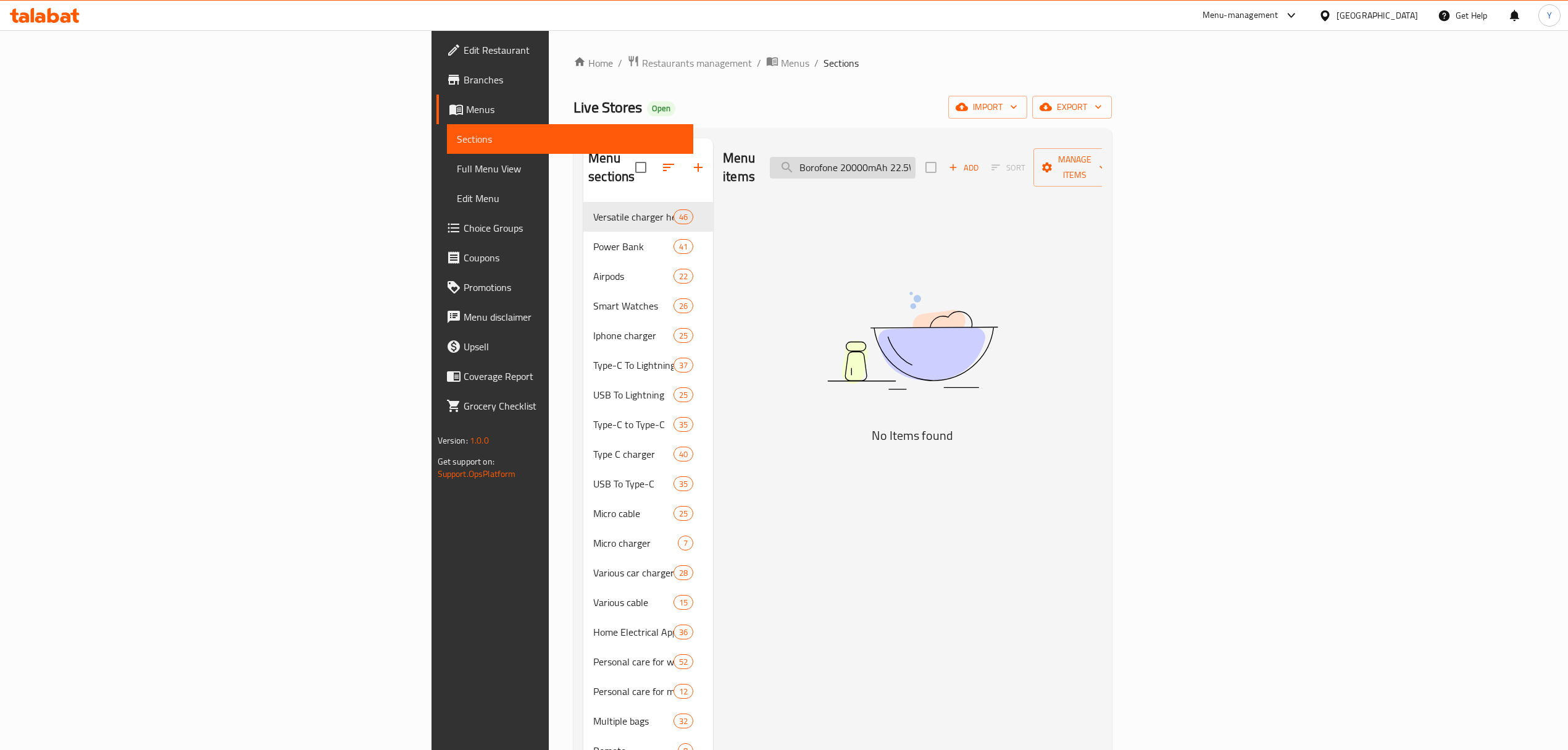
drag, startPoint x: 991, startPoint y: 156, endPoint x: 937, endPoint y: 150, distance: 54.3
click at [916, 156] on input "Borofone 20000mAh 22.5W+ Power Bank With PD20W" at bounding box center [842, 167] width 145 height 21
click at [1040, 145] on div "Menu items Borofone 20000mAh 22.5W+ Power Bank With PD20W Add Sort Manage items" at bounding box center [912, 168] width 379 height 59
click at [916, 162] on input "Borofone 20000mAh 22.5W+ Power Bank With PD20W" at bounding box center [842, 167] width 145 height 21
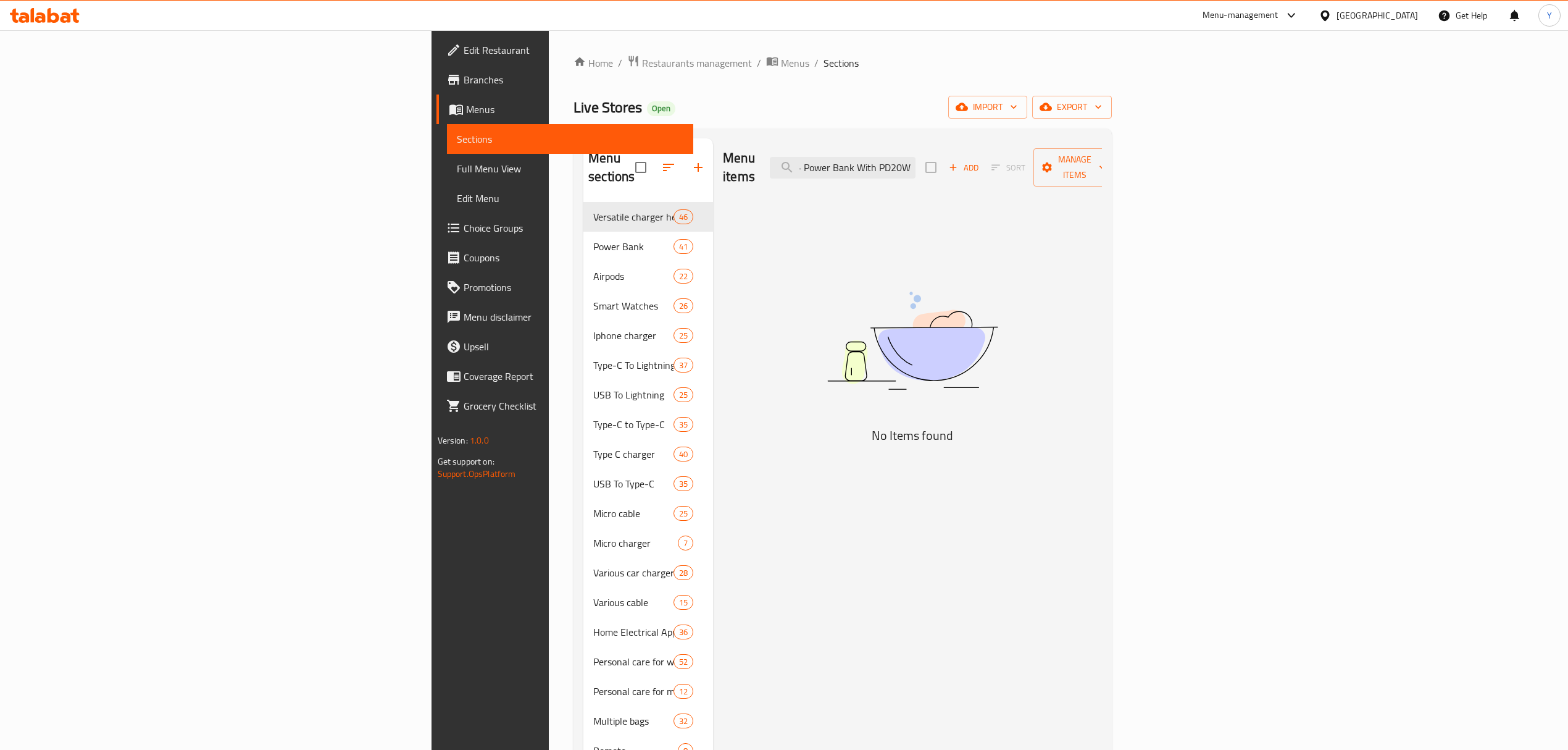
drag, startPoint x: 1047, startPoint y: 156, endPoint x: 1213, endPoint y: 156, distance: 166.0
click at [1102, 156] on div "Menu items Borofone 20000mAh 22.5W+ Power Bank With PD20W Add Sort Manage items" at bounding box center [912, 168] width 379 height 59
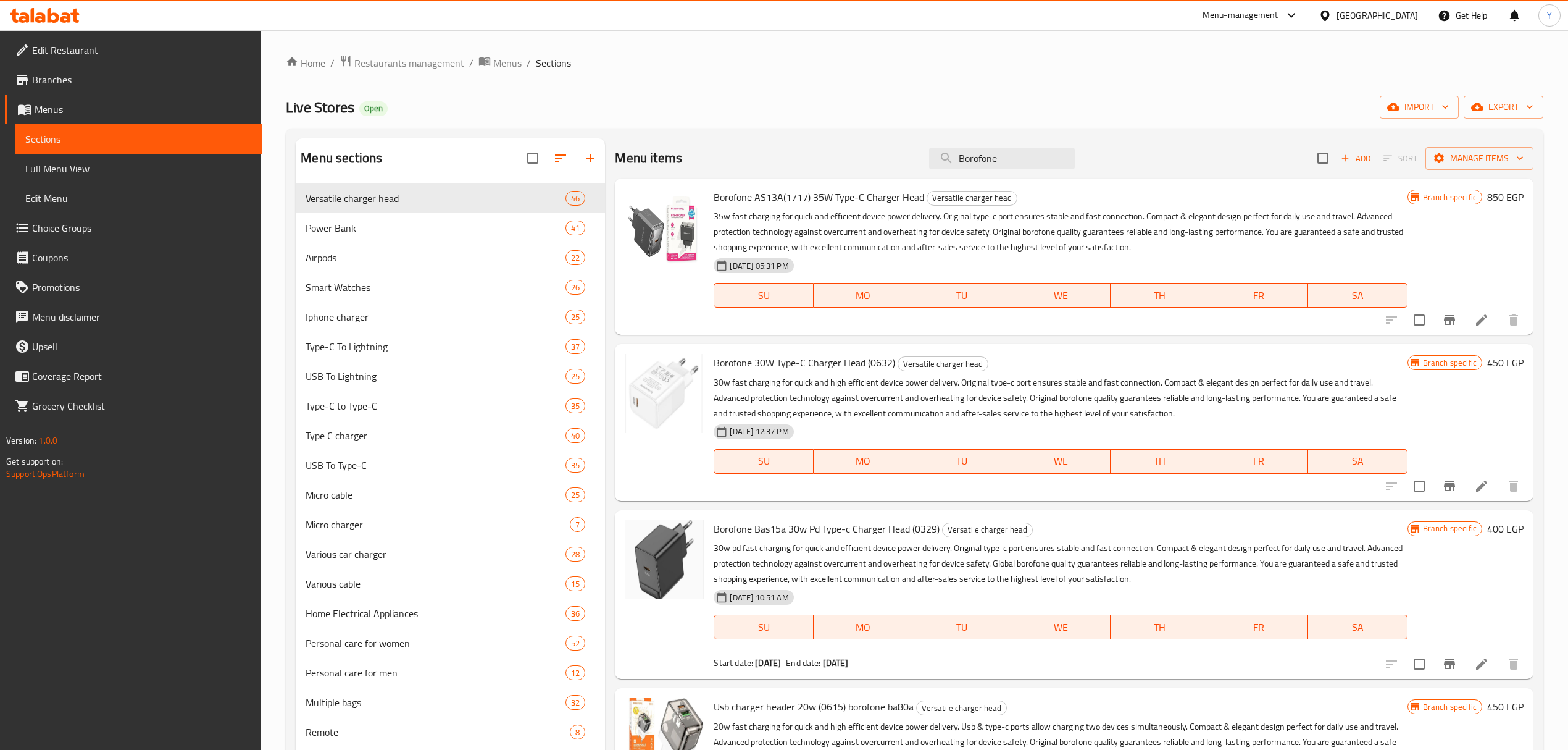
type input "Borofone"
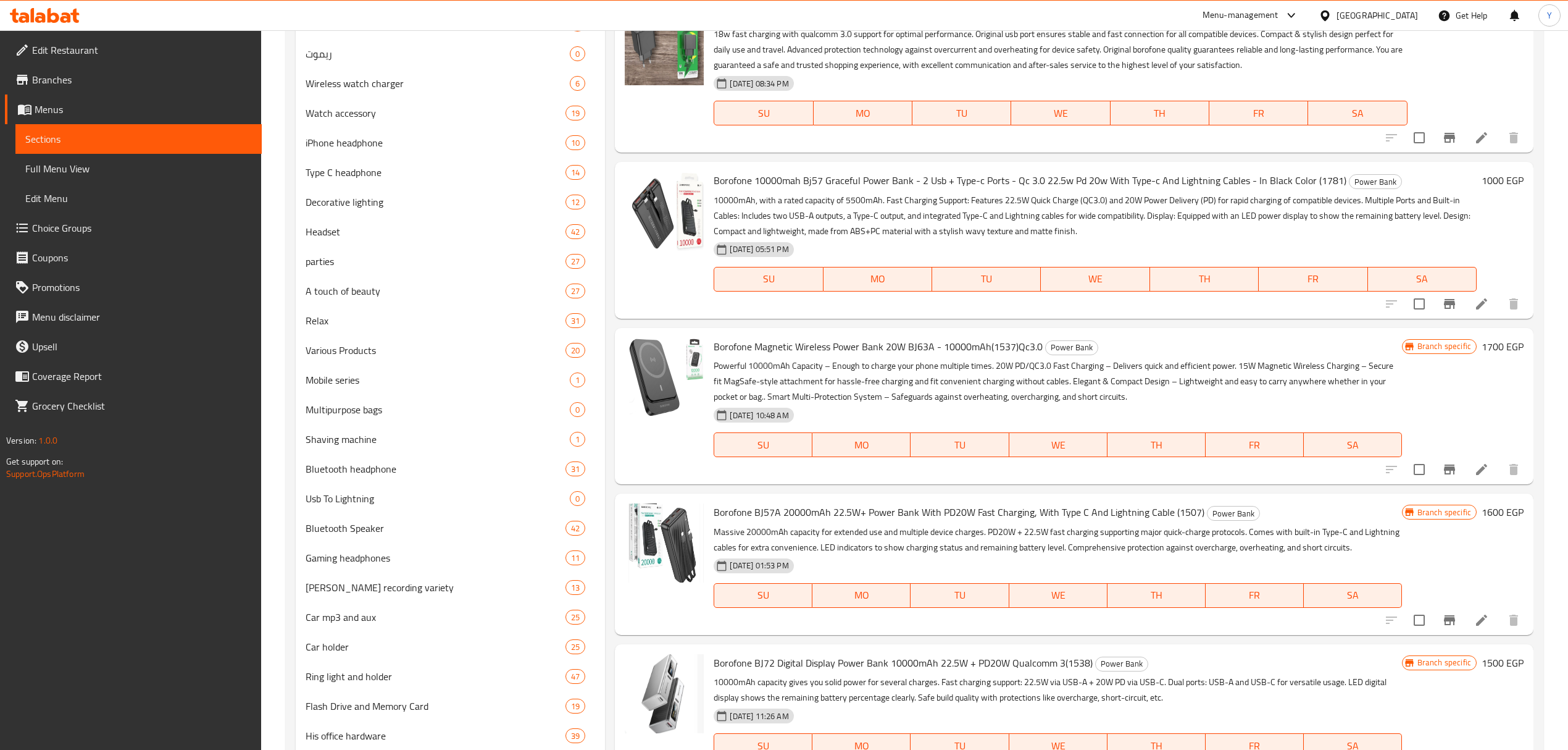
scroll to position [1267, 0]
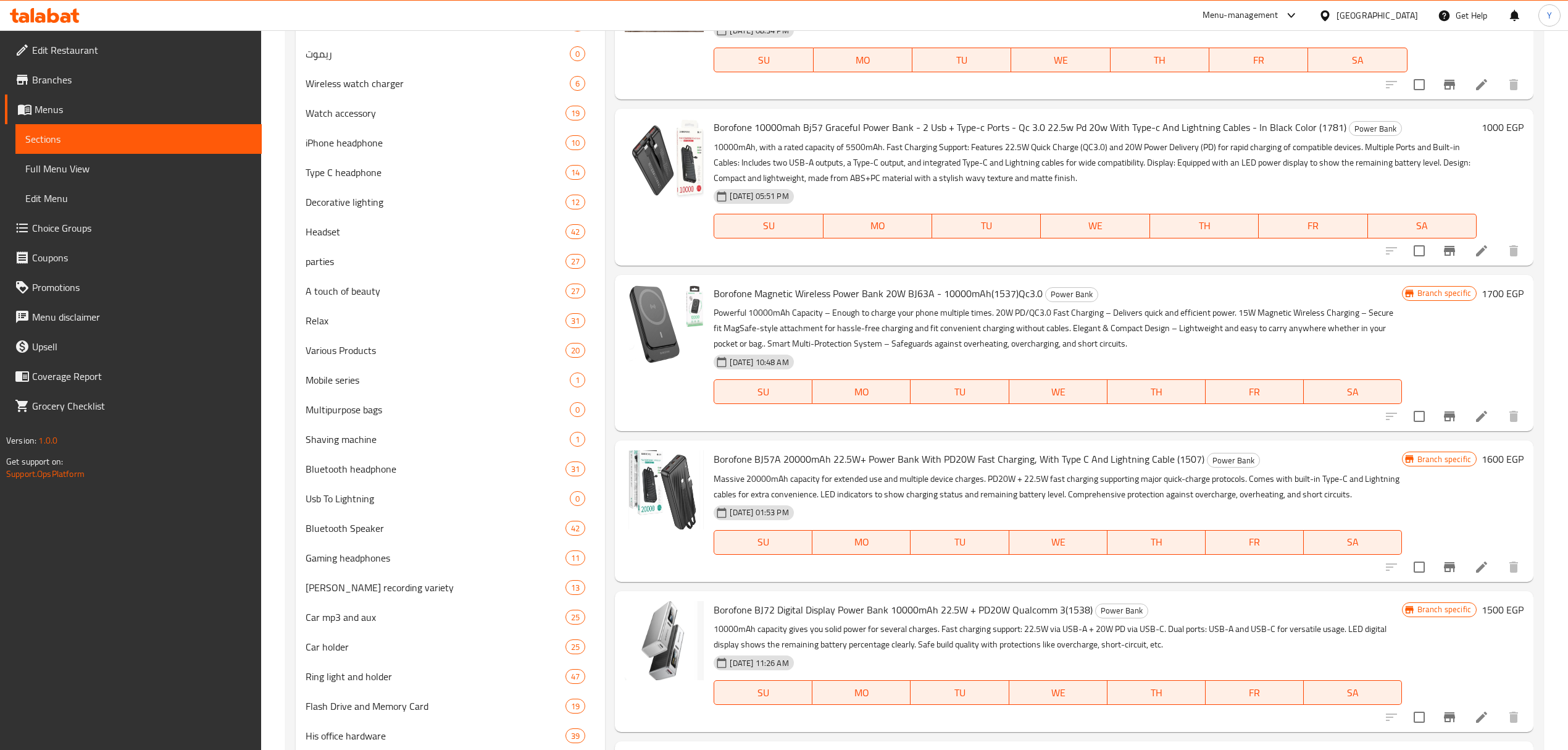
click at [836, 454] on span "Borofone BJ57A 20000mAh 22.5W+ Power Bank With PD20W Fast Charging, With Type C…" at bounding box center [958, 459] width 491 height 19
copy h6 "Borofone BJ57A 20000mAh 22.5W+ Power Bank With PD20W Fast Charging, With Type C…"
click at [1191, 465] on span "Borofone BJ57A 20000mAh 22.5W+ Power Bank With PD20W Fast Charging, With Type C…" at bounding box center [958, 459] width 491 height 19
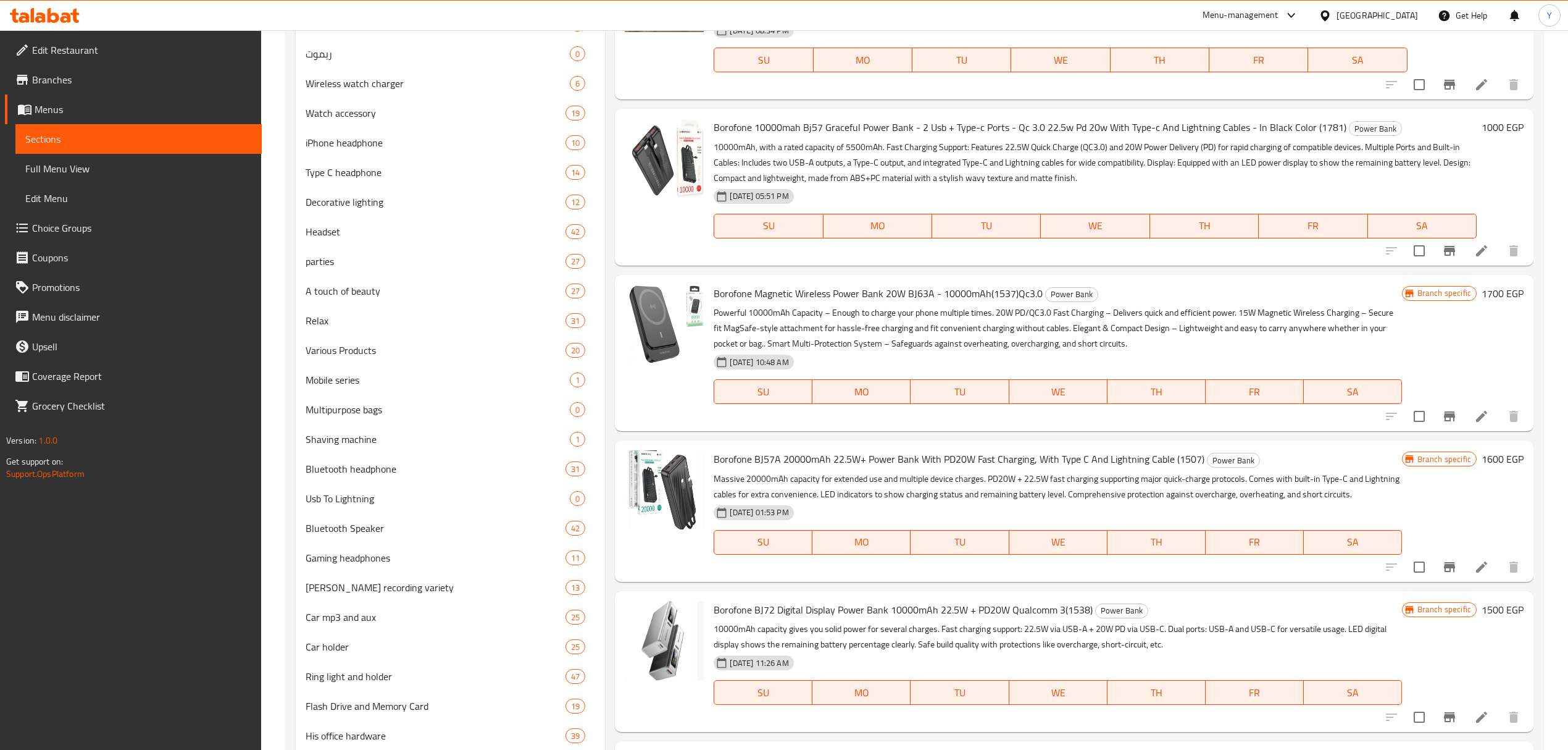
click at [1180, 457] on span "Borofone BJ57A 20000mAh 22.5W+ Power Bank With PD20W Fast Charging, With Type C…" at bounding box center [958, 459] width 491 height 19
copy span "1507"
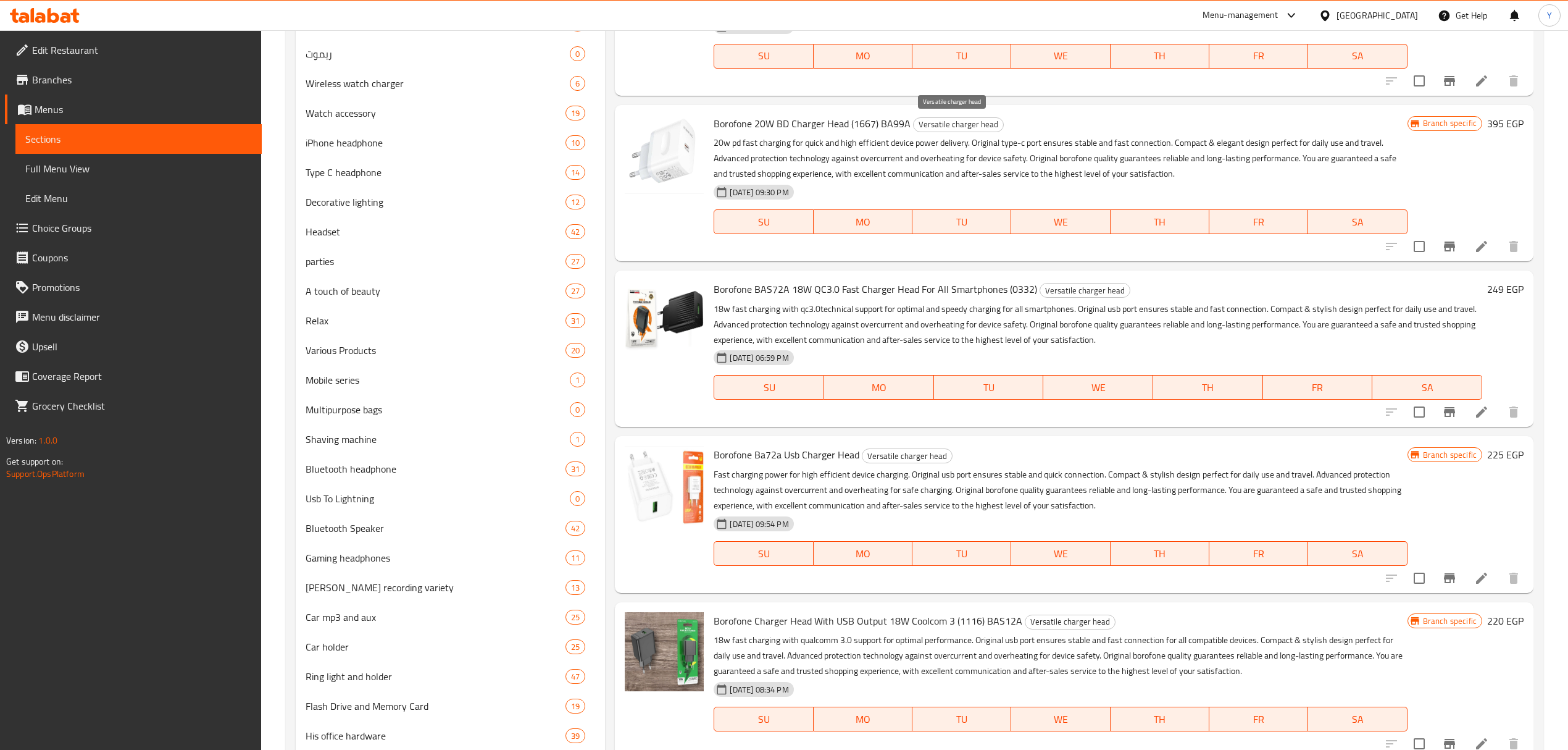
click at [969, 132] on div "Borofone 20W BD Charger Head (1667) BA99A Versatile charger head 20w pd fast ch…" at bounding box center [1060, 183] width 703 height 146
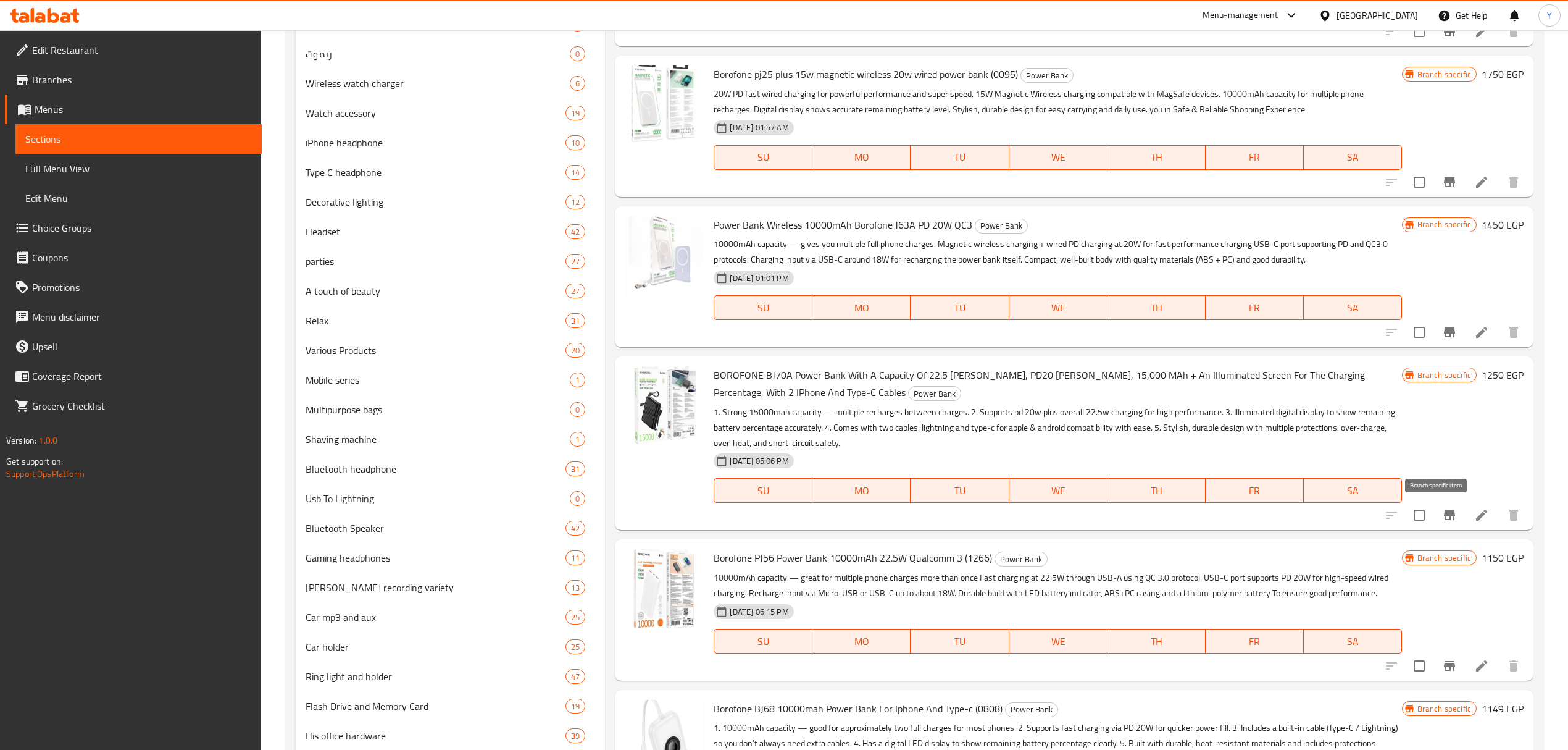
click at [1445, 512] on button "Branch-specific-item" at bounding box center [1449, 514] width 30 height 30
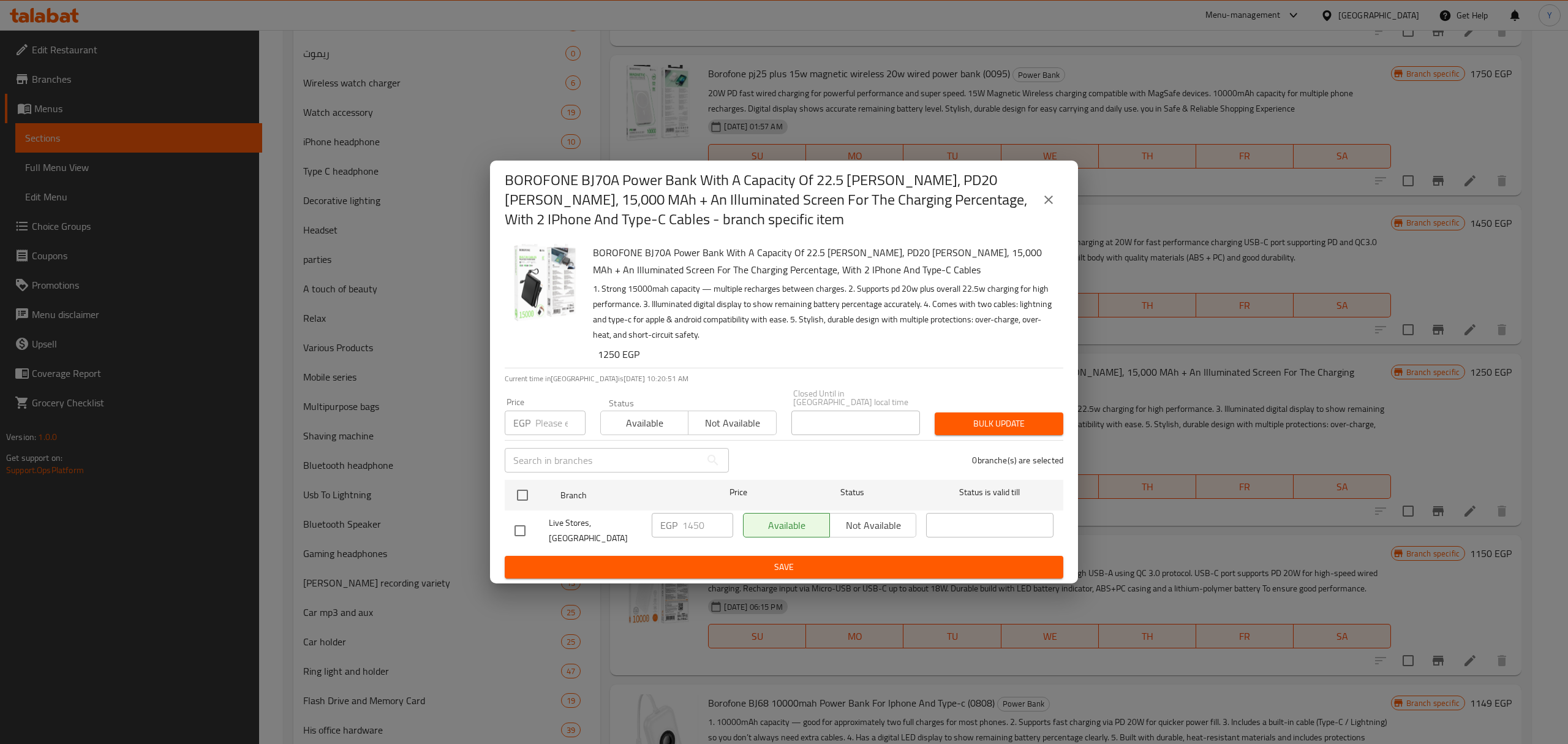
click at [636, 219] on h2 "BOROFONE BJ70A Power Bank With A Capacity Of 22.5 Watts, PD20 Watts, 15,000 MAh…" at bounding box center [768, 200] width 529 height 59
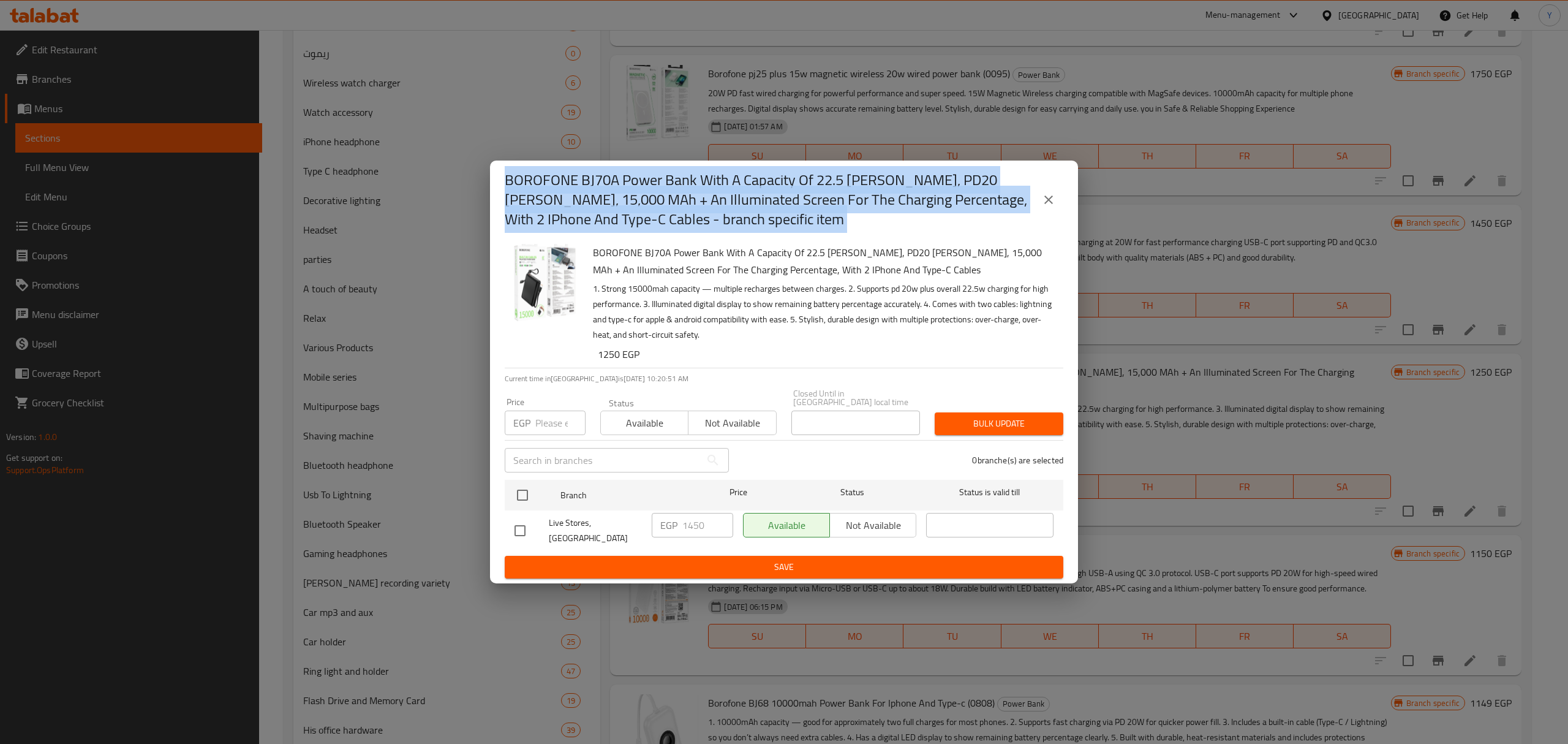
click at [636, 219] on h2 "BOROFONE BJ70A Power Bank With A Capacity Of 22.5 Watts, PD20 Watts, 15,000 MAh…" at bounding box center [768, 200] width 529 height 59
click at [629, 218] on h2 "BOROFONE BJ70A Power Bank With A Capacity Of 22.5 Watts, PD20 Watts, 15,000 MAh…" at bounding box center [768, 200] width 529 height 59
drag, startPoint x: 544, startPoint y: 229, endPoint x: 506, endPoint y: 187, distance: 56.6
click at [506, 187] on h2 "BOROFONE BJ70A Power Bank With A Capacity Of 22.5 Watts, PD20 Watts, 15,000 MAh…" at bounding box center [768, 200] width 529 height 59
copy h2 "BOROFONE BJ70A Power Bank With A Capacity Of 22.5 Watts, PD20 Watts, 15,000 MAh…"
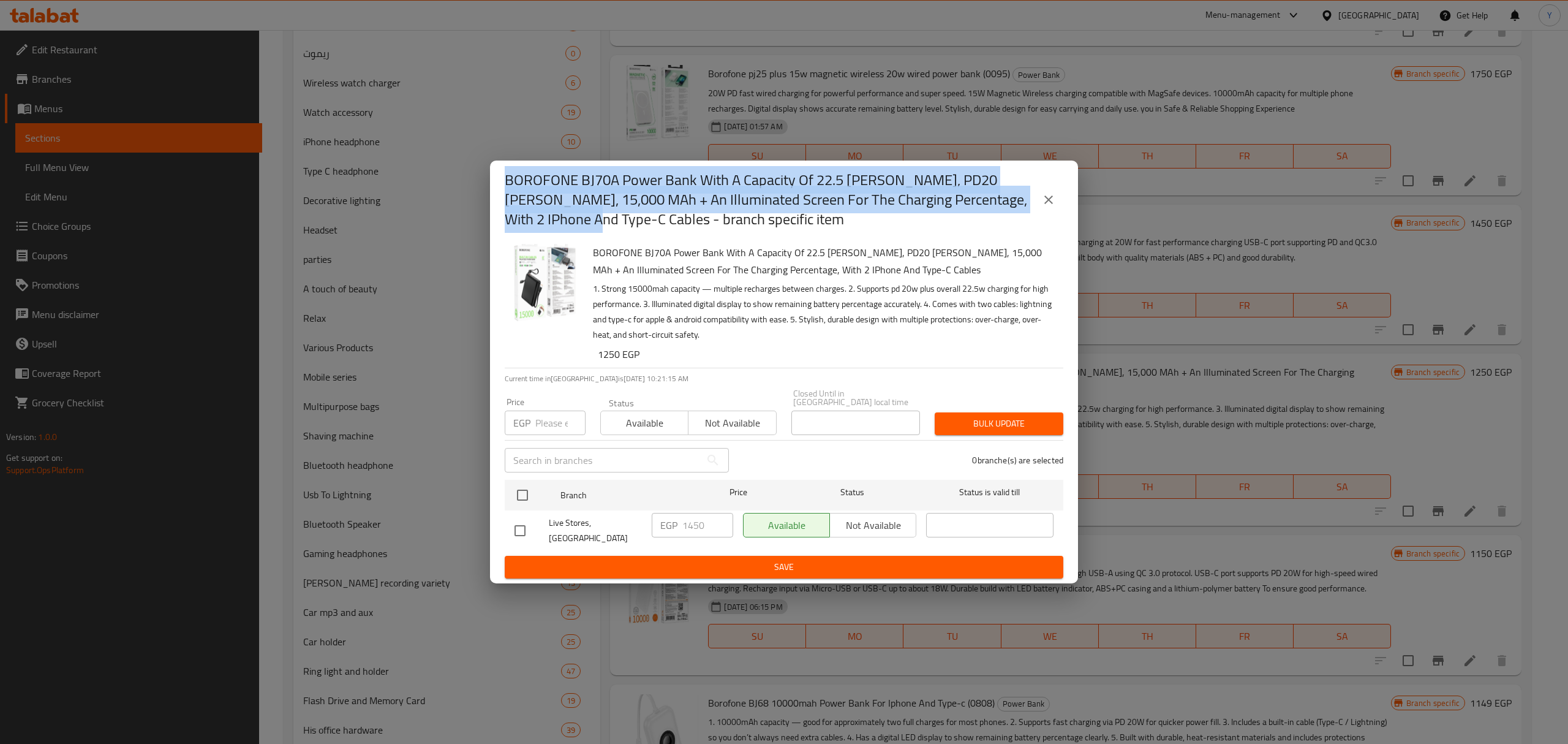
click at [1052, 207] on icon "close" at bounding box center [1048, 199] width 14 height 14
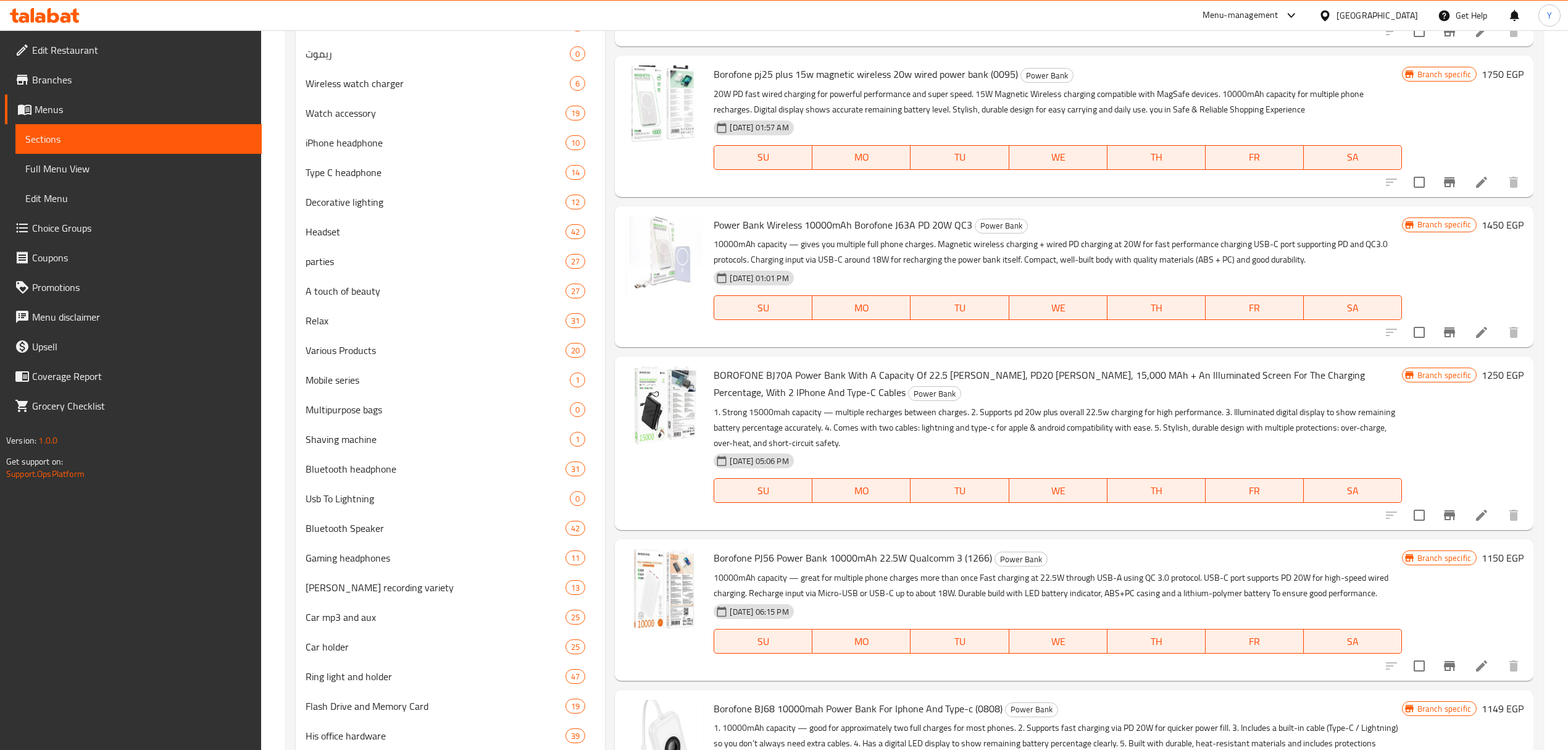
click at [1104, 240] on p "10000mAh capacity — gives you multiple full phone charges. Magnetic wireless ch…" at bounding box center [1057, 252] width 688 height 31
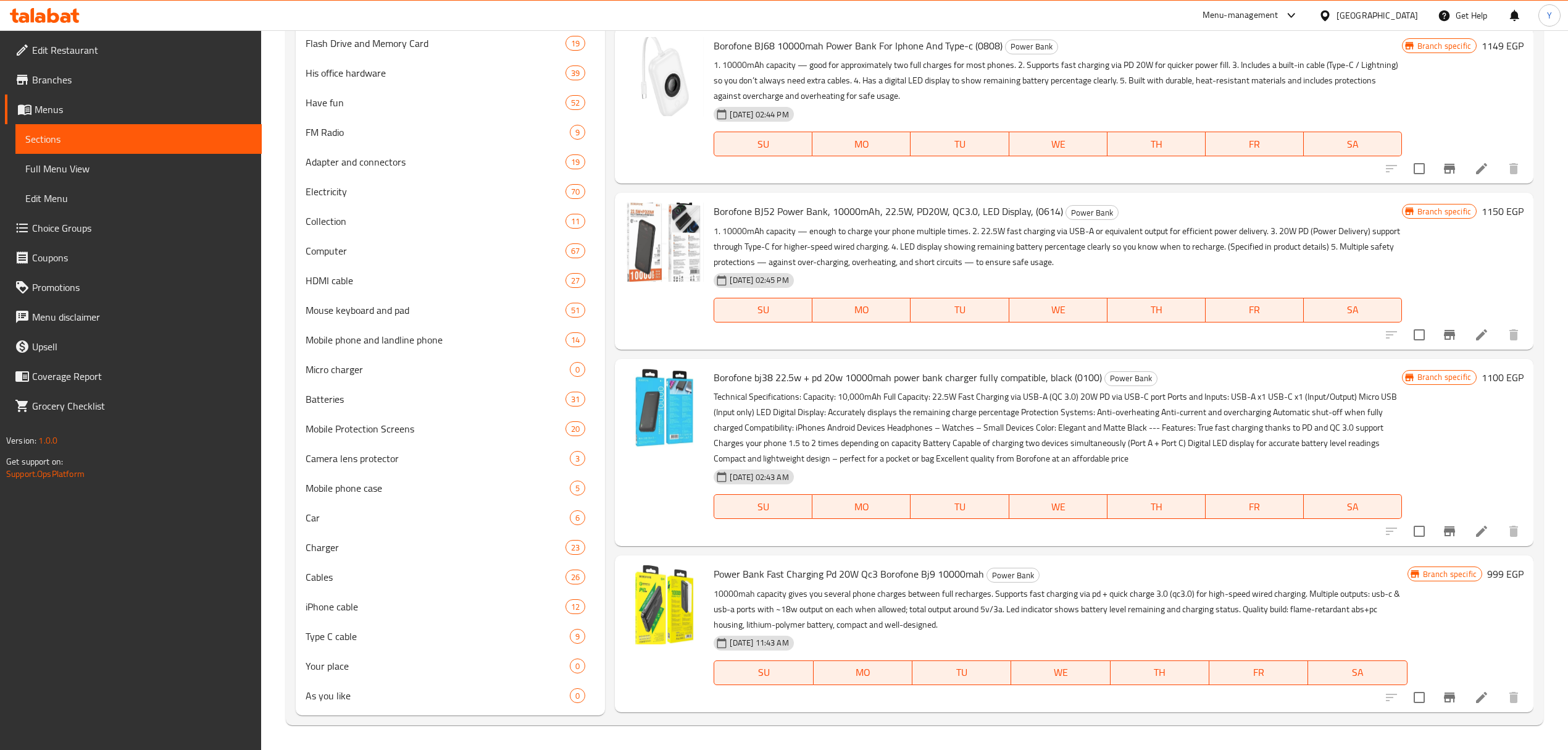
click at [1083, 373] on span "Borofone bj38 22.5w + pd 20w 10000mah power bank charger fully compatible, blac…" at bounding box center [907, 378] width 389 height 19
copy span "0100"
click at [838, 386] on div "Borofone bj38 22.5w + pd 20w 10000mah power bank charger fully compatible, blac…" at bounding box center [1058, 452] width 698 height 177
click at [838, 378] on span "Borofone bj38 22.5w + pd 20w 10000mah power bank charger fully compatible, blac…" at bounding box center [907, 378] width 389 height 19
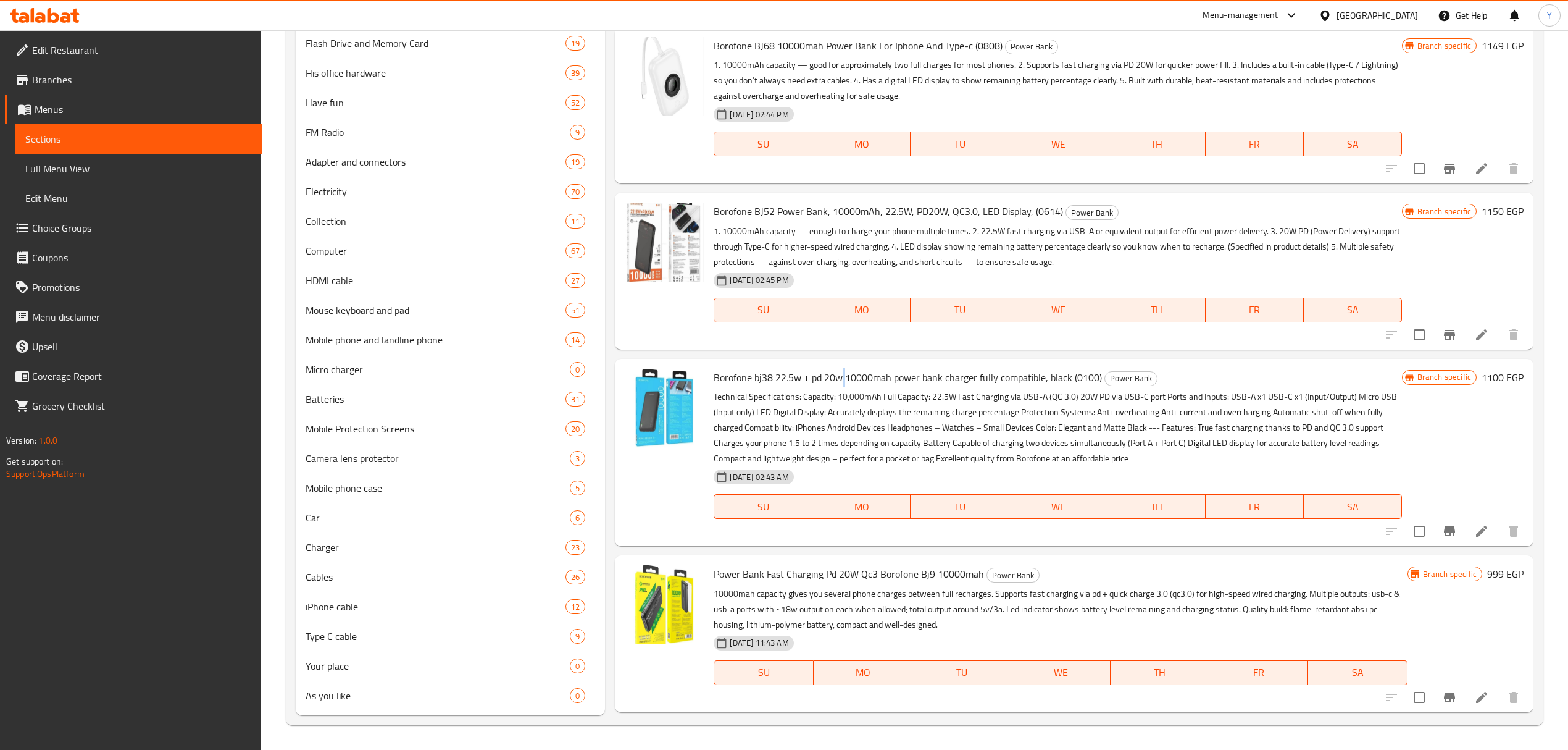
click at [838, 378] on span "Borofone bj38 22.5w + pd 20w 10000mah power bank charger fully compatible, blac…" at bounding box center [907, 378] width 389 height 19
copy h6 "Borofone bj38 22.5w + pd 20w 10000mah power bank charger fully compatible, blac…"
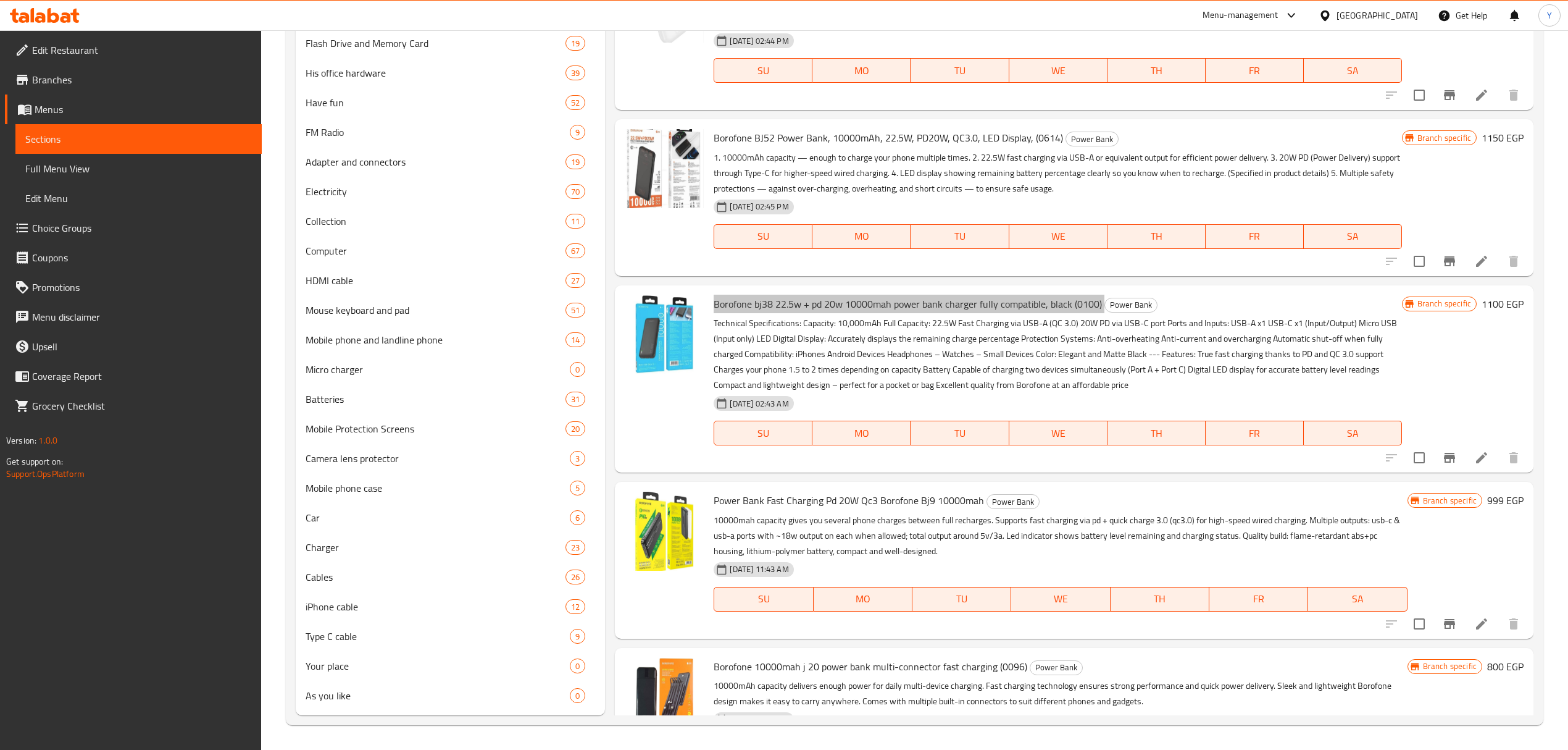
scroll to position [2117, 0]
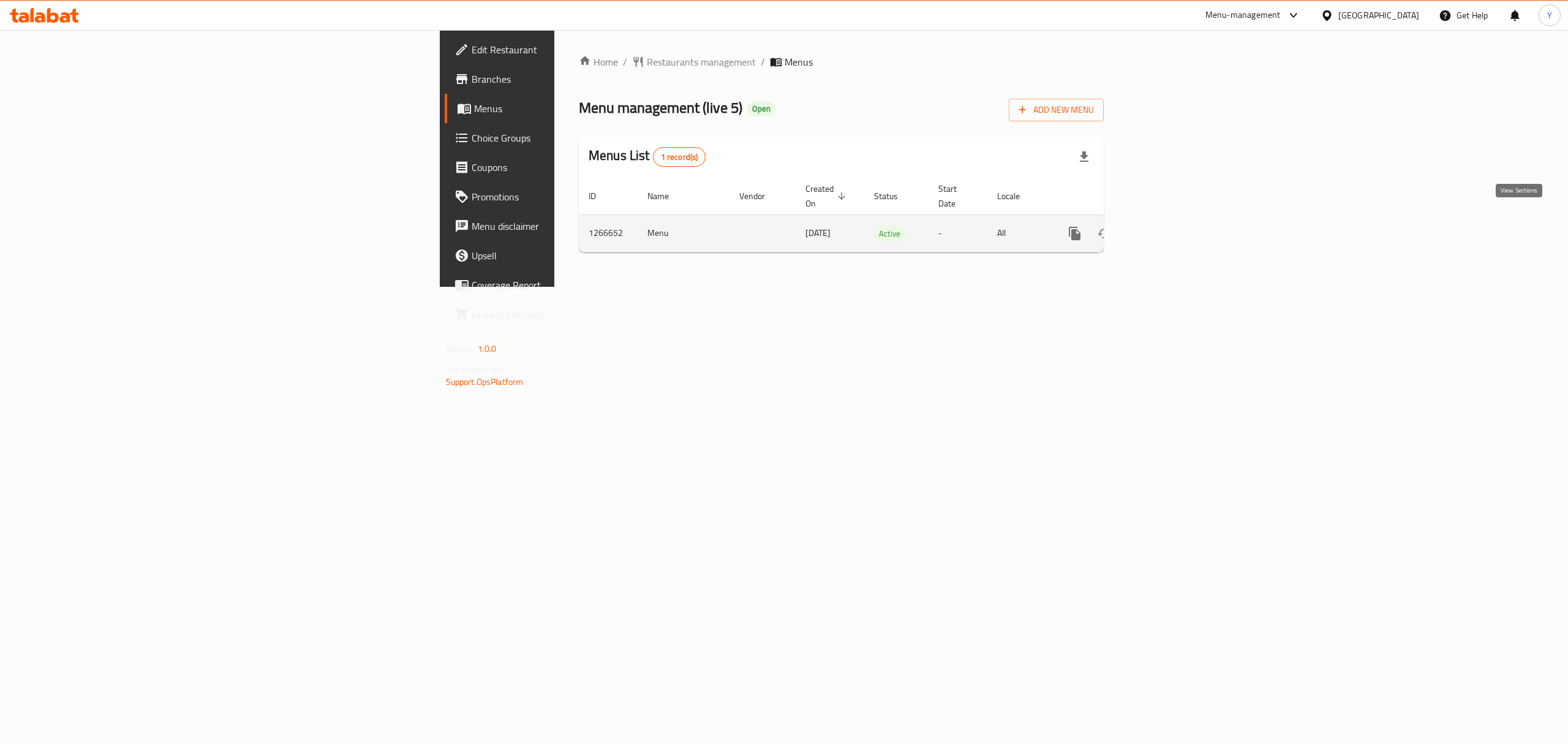
click at [1171, 226] on icon "enhanced table" at bounding box center [1162, 233] width 14 height 14
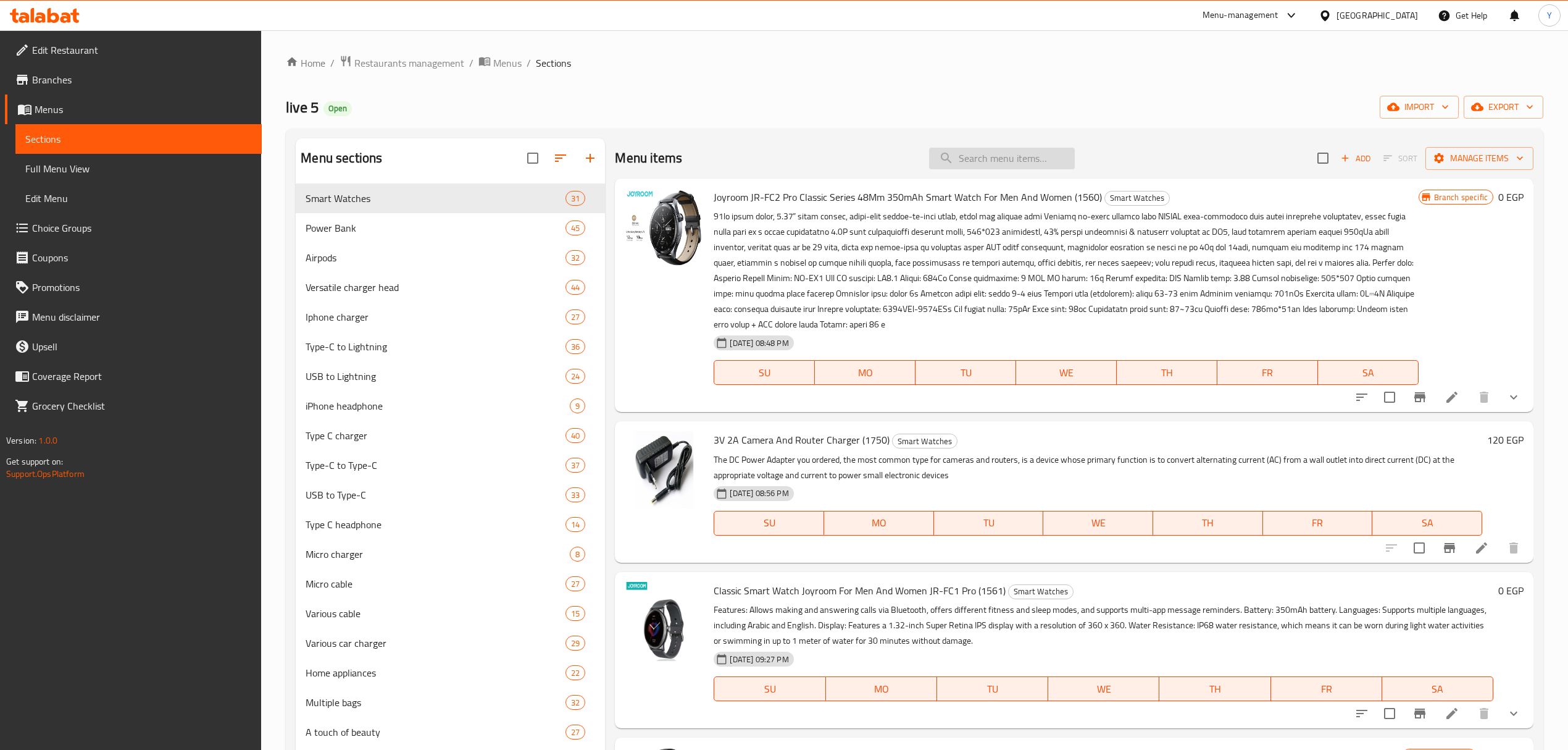
click at [998, 163] on input "search" at bounding box center [1002, 158] width 145 height 21
paste input "Borofone 20000mAh 22.5W+ Power Bank With PD20W Fast Charging, With Type C And L…"
type input "Borofone 20000mAh 22.5W+ Power Bank With PD20W Fast Charging, With Type C And L…"
click at [1001, 159] on input "search" at bounding box center [1002, 158] width 145 height 21
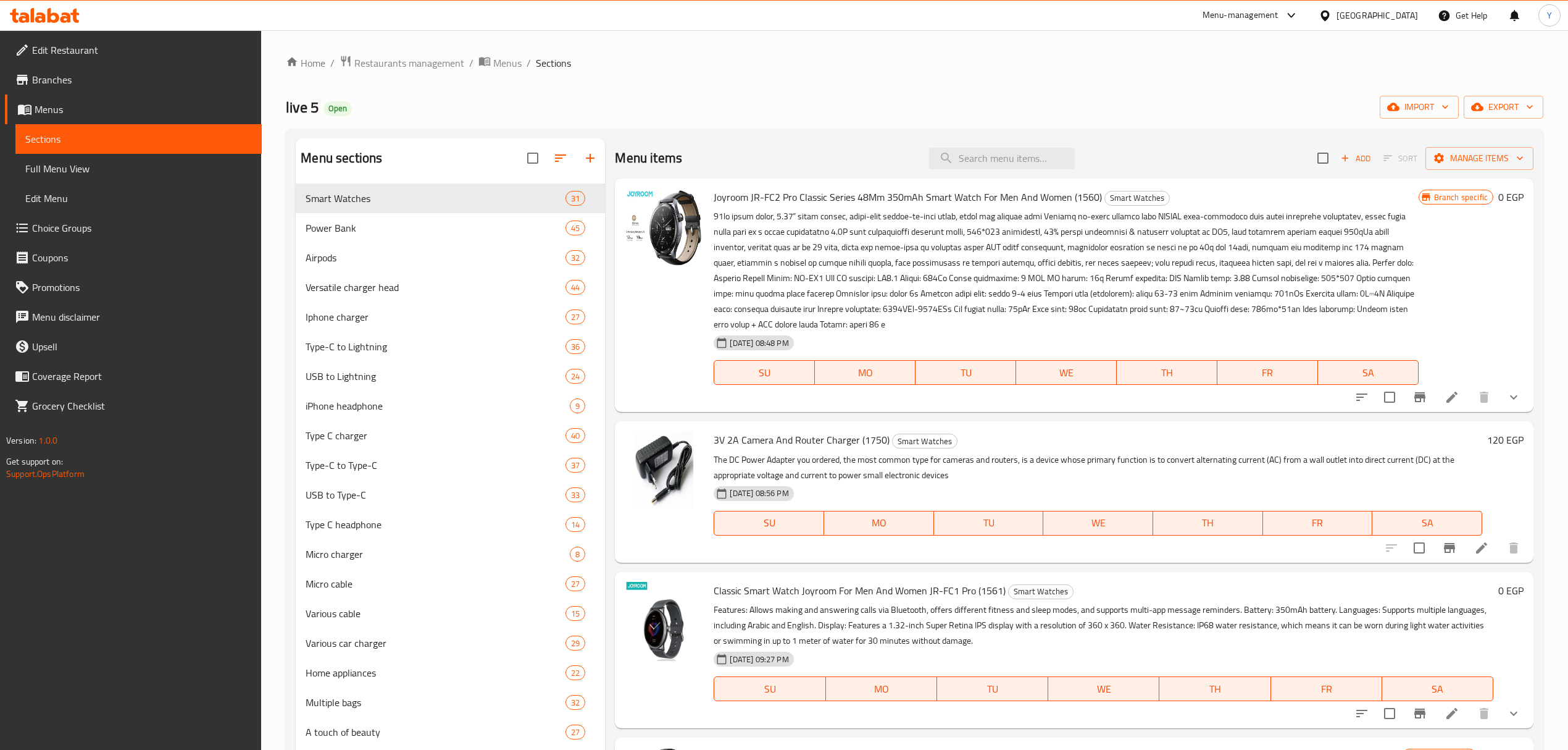
paste input "Borofone"
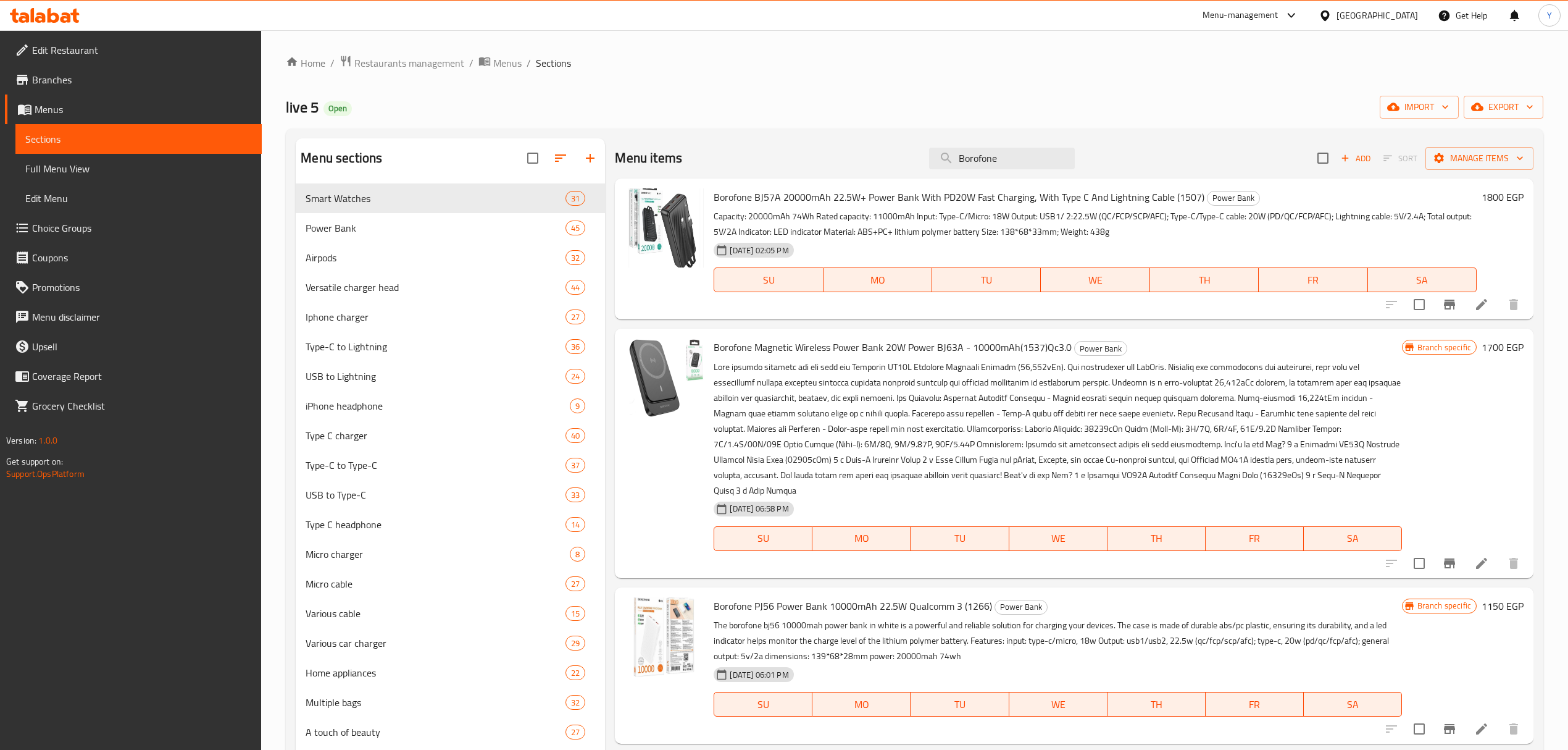
click at [973, 232] on p "Capacity: 20000mAh 74Wh Rated capacity: 11000mAh Input: Type-C/Micro: 18W Outpu…" at bounding box center [1094, 224] width 763 height 31
click at [743, 196] on span "Borofone BJ57A 20000mAh 22.5W+ Power Bank With PD20W Fast Charging, With Type C…" at bounding box center [958, 197] width 491 height 19
click at [1006, 193] on span "Borofone BJ57A 20000mAh 22.5W+ Power Bank With PD20W Fast Charging, With Type C…" at bounding box center [958, 197] width 491 height 19
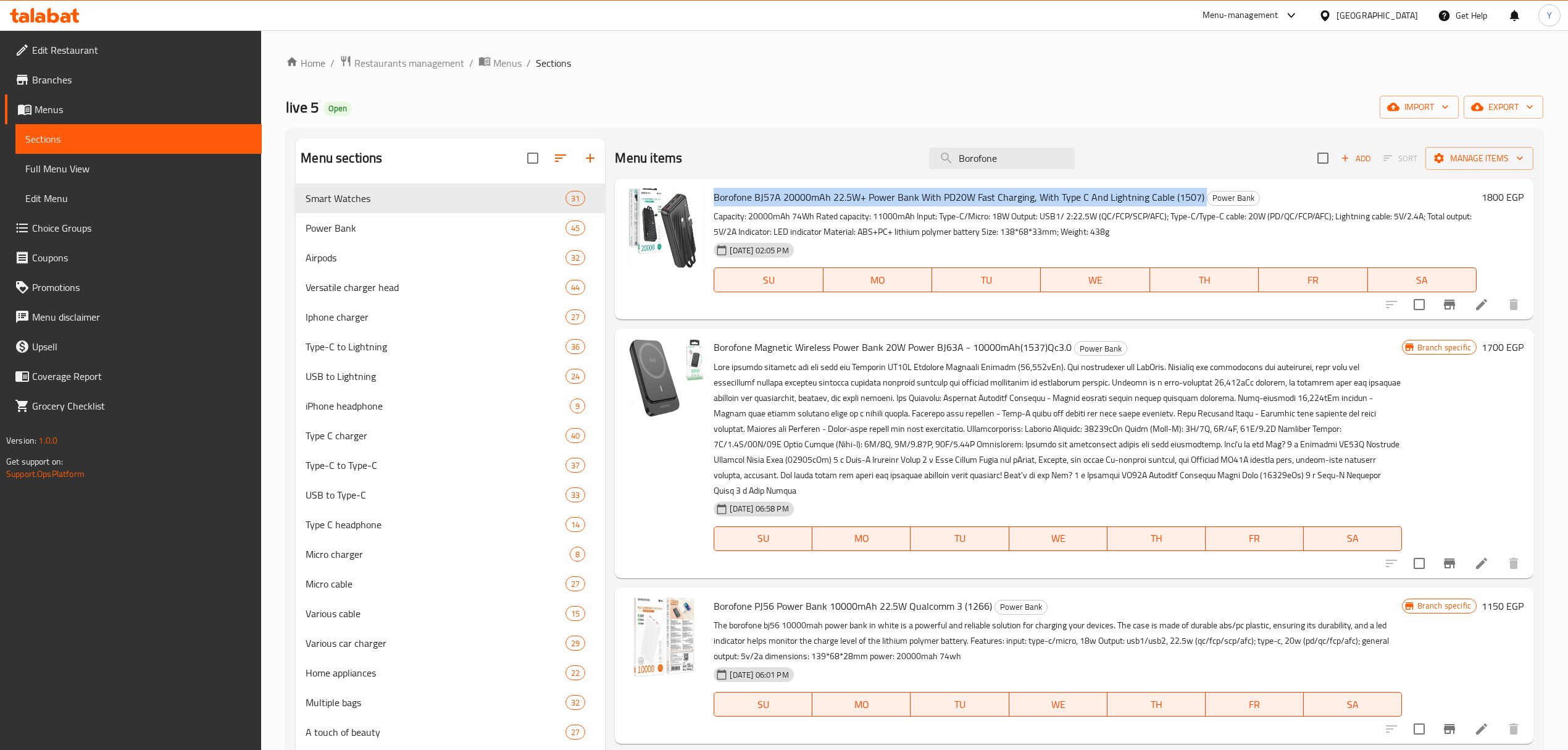
click at [1006, 193] on span "Borofone BJ57A 20000mAh 22.5W+ Power Bank With PD20W Fast Charging, With Type C…" at bounding box center [958, 197] width 491 height 19
copy h6 "Borofone BJ57A 20000mAh 22.5W+ Power Bank With PD20W Fast Charging, With Type C…"
click at [1275, 362] on p at bounding box center [1057, 429] width 688 height 139
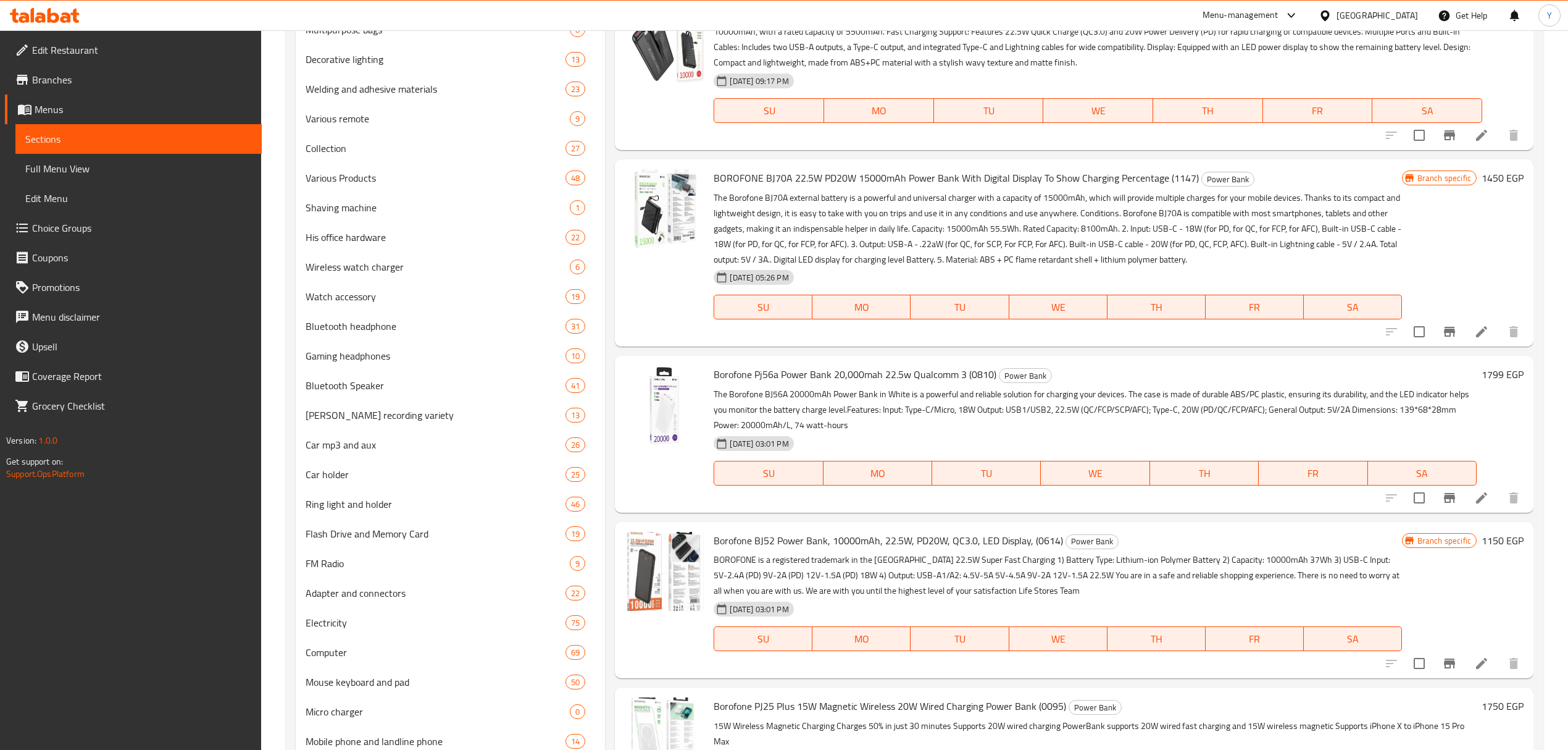
click at [903, 376] on span "Borofone Pj56a Power Bank 20,000mah 22.5w Qualcomm 3 (0810)" at bounding box center [855, 374] width 283 height 19
click at [754, 379] on span "Borofone Pj56a Power Bank 20,000mah 22.5w Qualcomm 3 (0810)" at bounding box center [855, 374] width 283 height 19
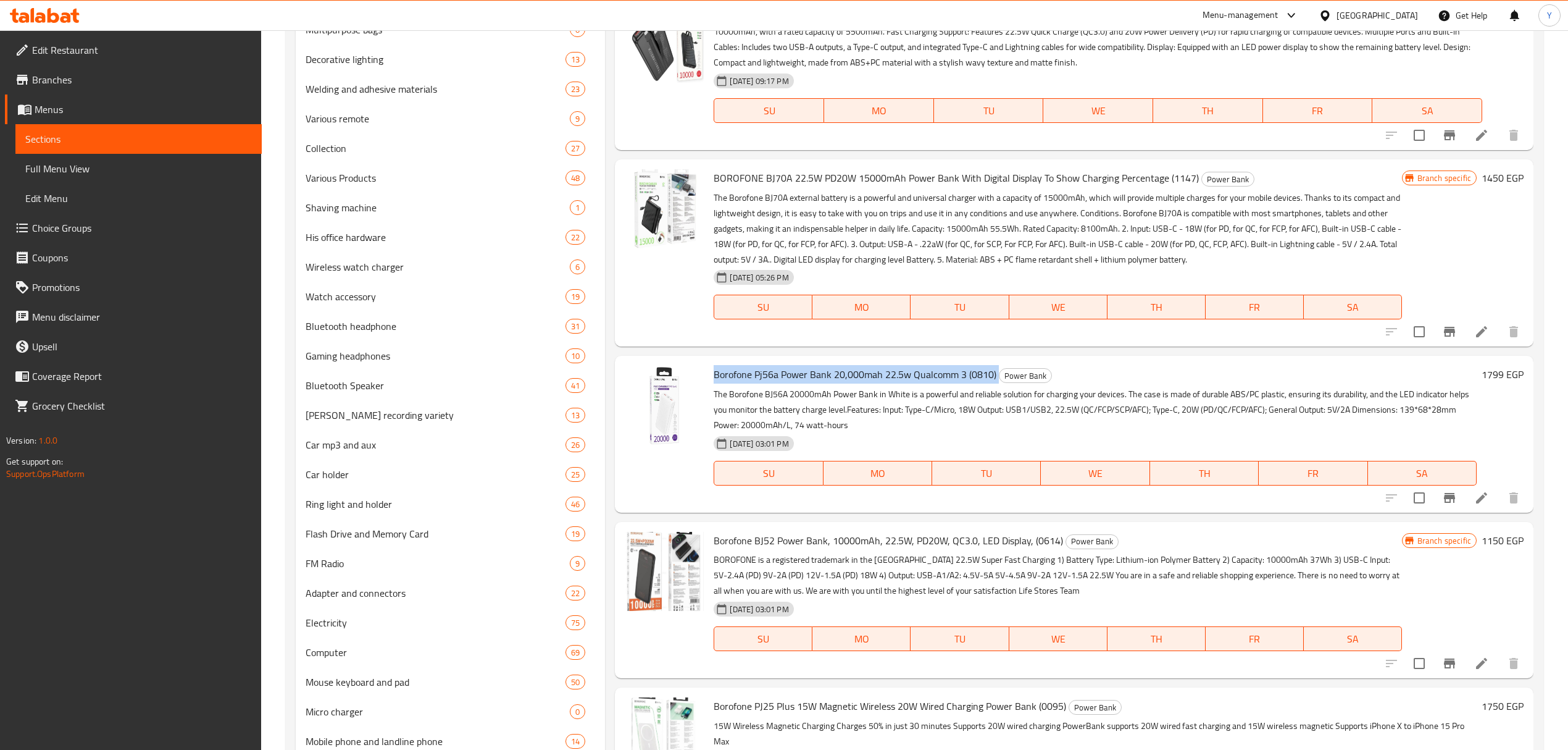
click at [754, 379] on span "Borofone Pj56a Power Bank 20,000mah 22.5w Qualcomm 3 (0810)" at bounding box center [855, 374] width 283 height 19
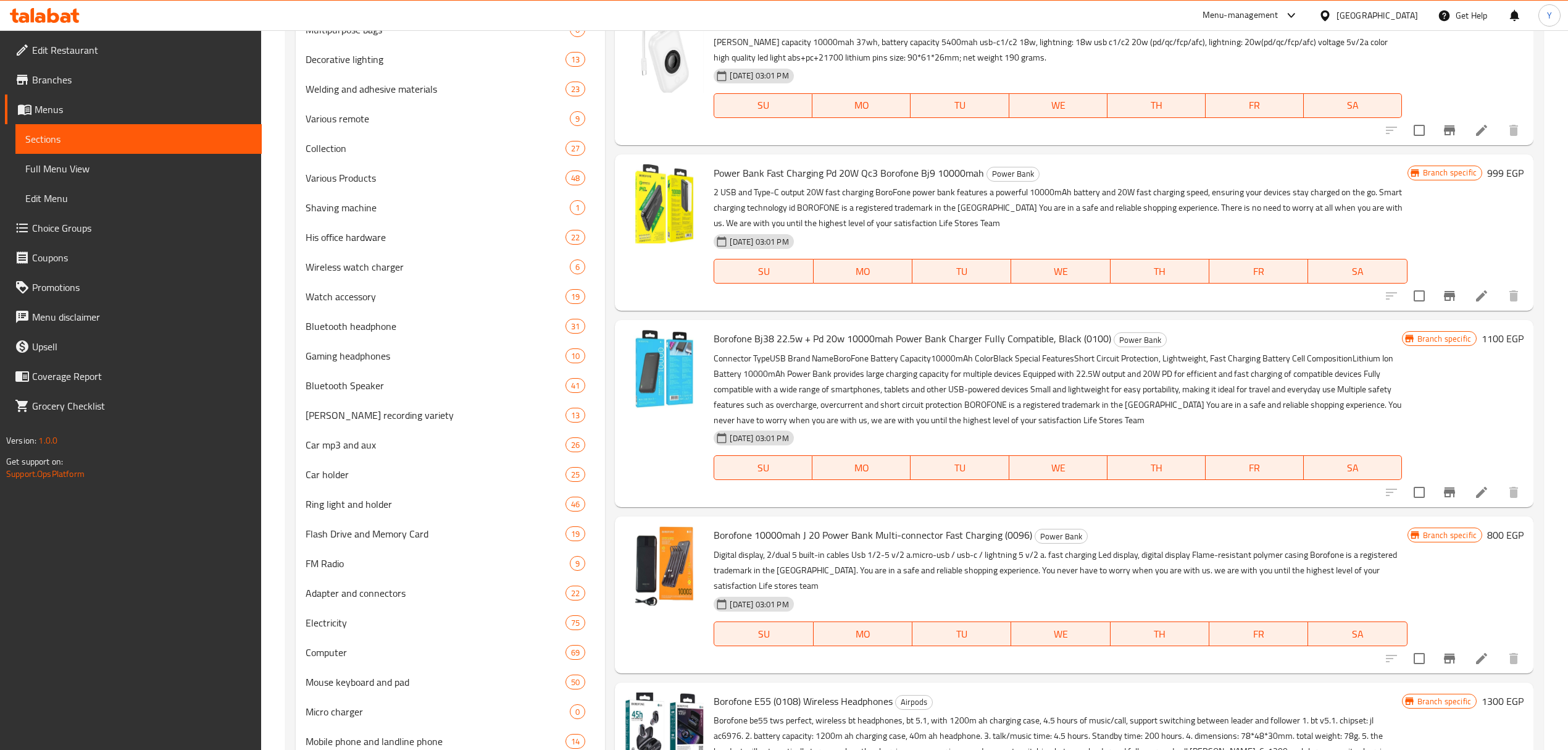
click at [923, 391] on p "Connector TypeUSB Brand NameBoroFone Battery Capacity10000mAh ColorBlack Specia…" at bounding box center [1057, 389] width 688 height 77
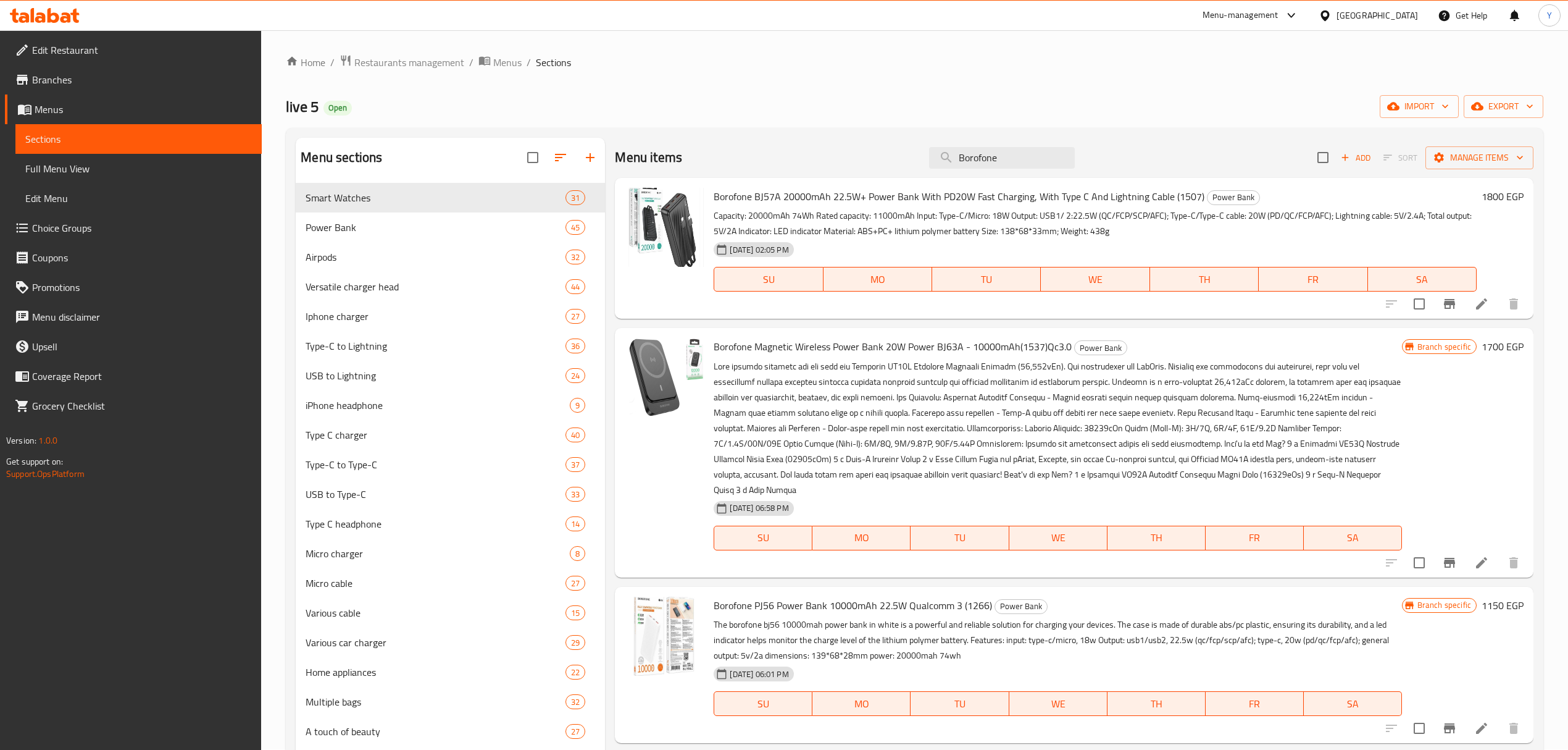
scroll to position [0, 0]
click at [973, 163] on input "Borofone" at bounding box center [1002, 158] width 145 height 21
paste input "search"
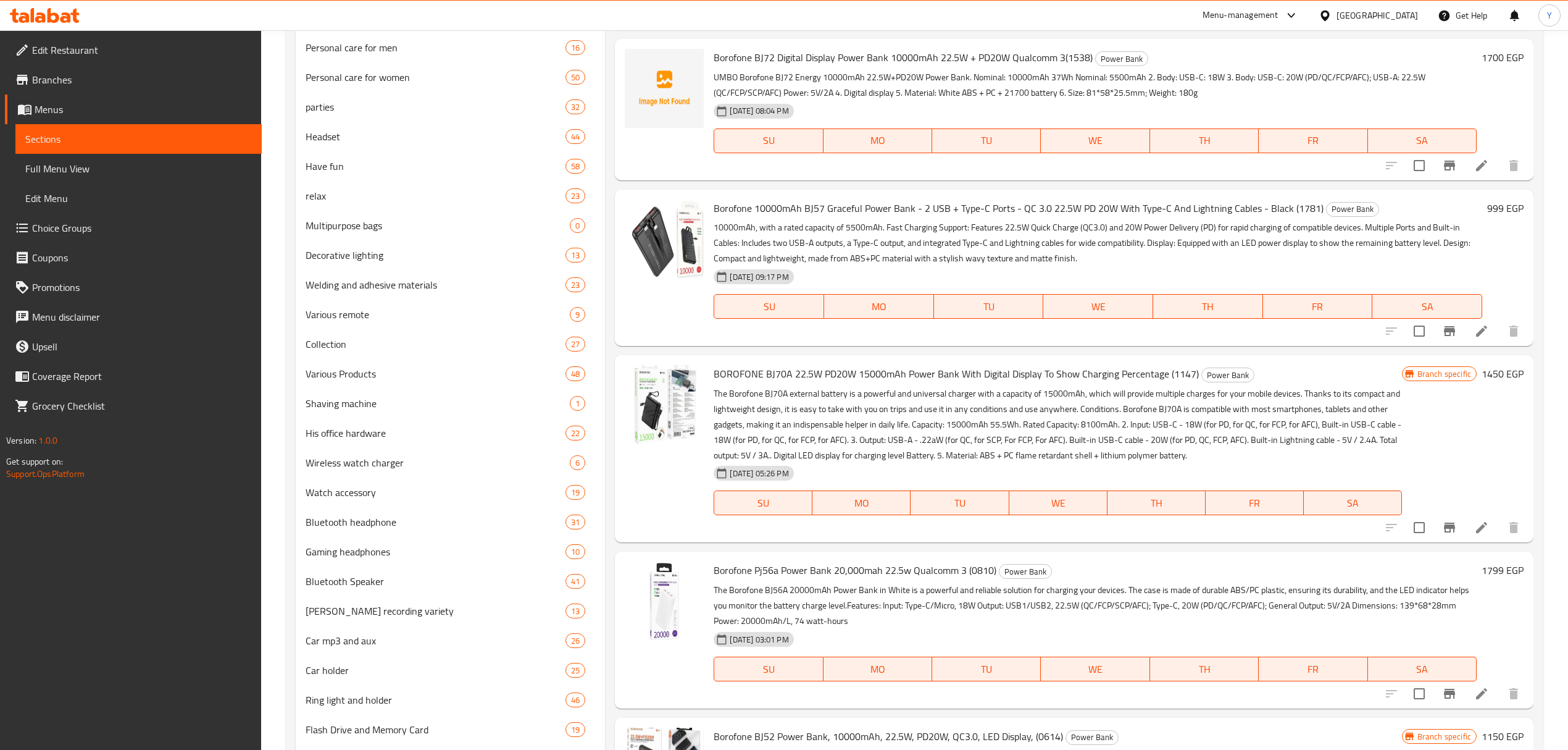
click at [876, 371] on span "BOROFONE BJ70A 22.5W PD20W 15000mAh Power Bank With Digital Display To Show Cha…" at bounding box center [956, 373] width 486 height 19
click at [1183, 371] on span "BOROFONE BJ70A 22.5W PD20W 15000mAh Power Bank With Digital Display To Show Cha…" at bounding box center [956, 373] width 486 height 19
copy span "1147"
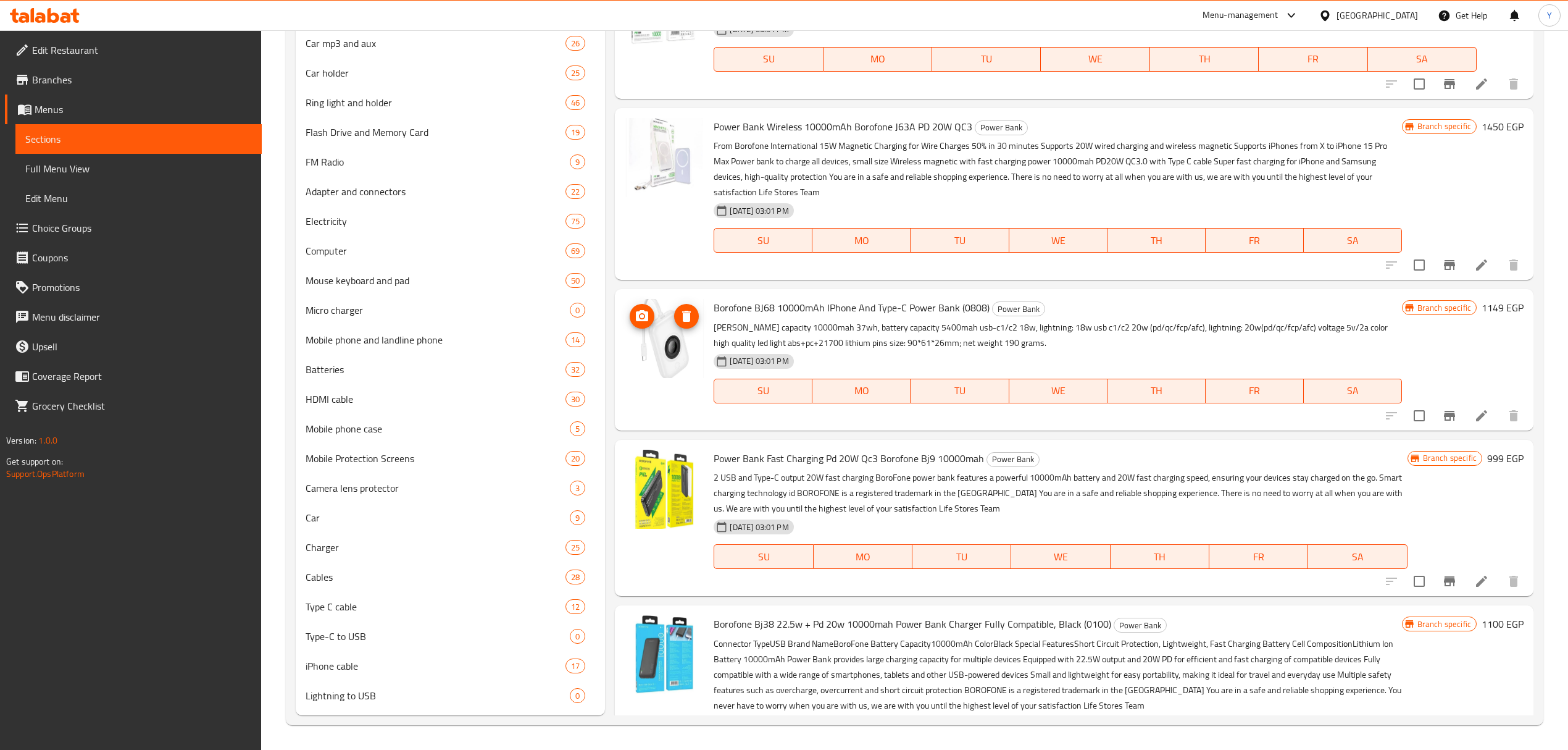
scroll to position [329, 0]
click at [969, 305] on span "Borofone BJ68 10000mAh IPhone And Type-C Power Bank (0808)" at bounding box center [851, 307] width 276 height 19
copy h6 "Borofone BJ68 10000mAh IPhone And Type-C Power Bank (0808)"
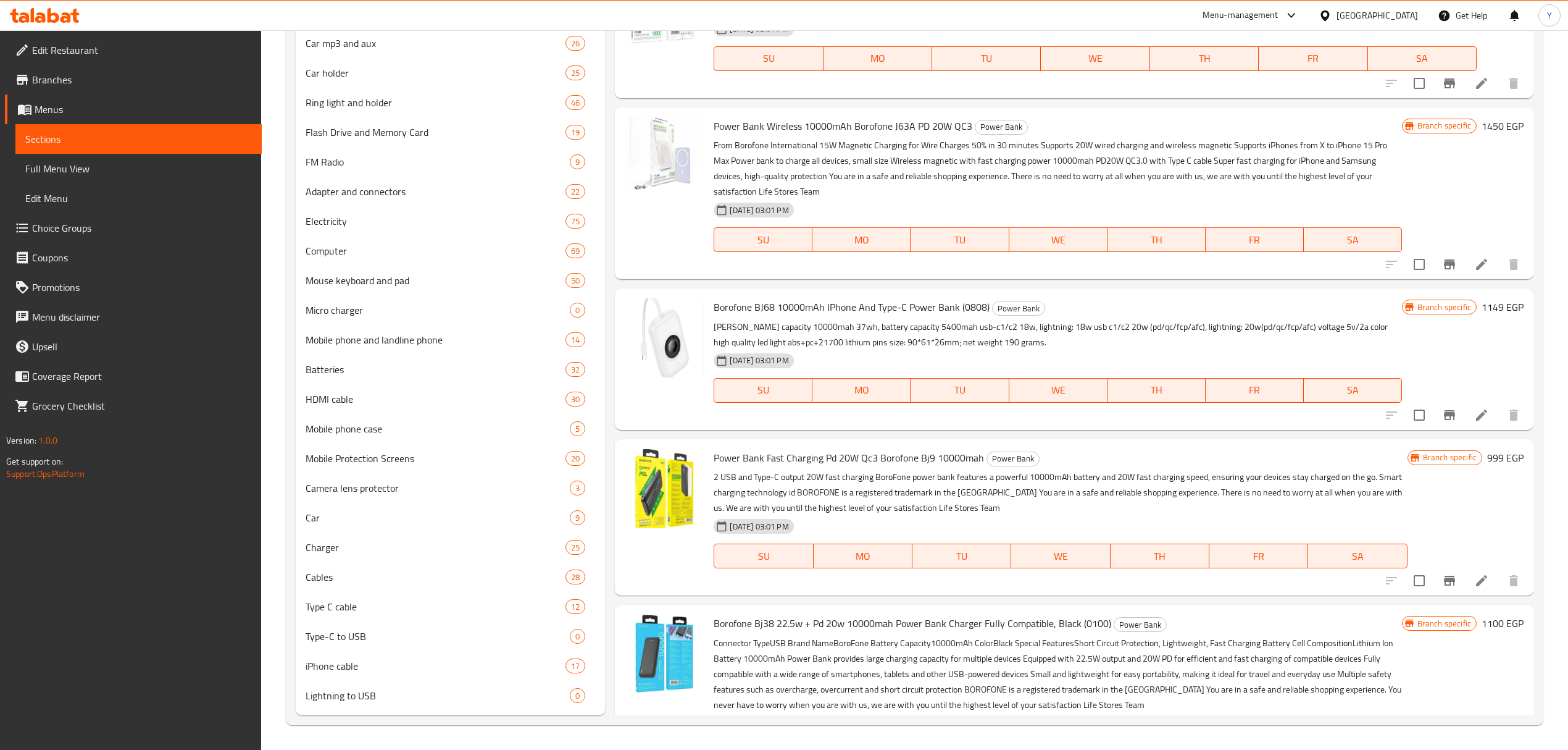
click at [1051, 324] on p "Ruth capacity 10000mah 37wh, battery capacity 5400mah usb-c1/c2 18w, lightning:…" at bounding box center [1057, 334] width 688 height 31
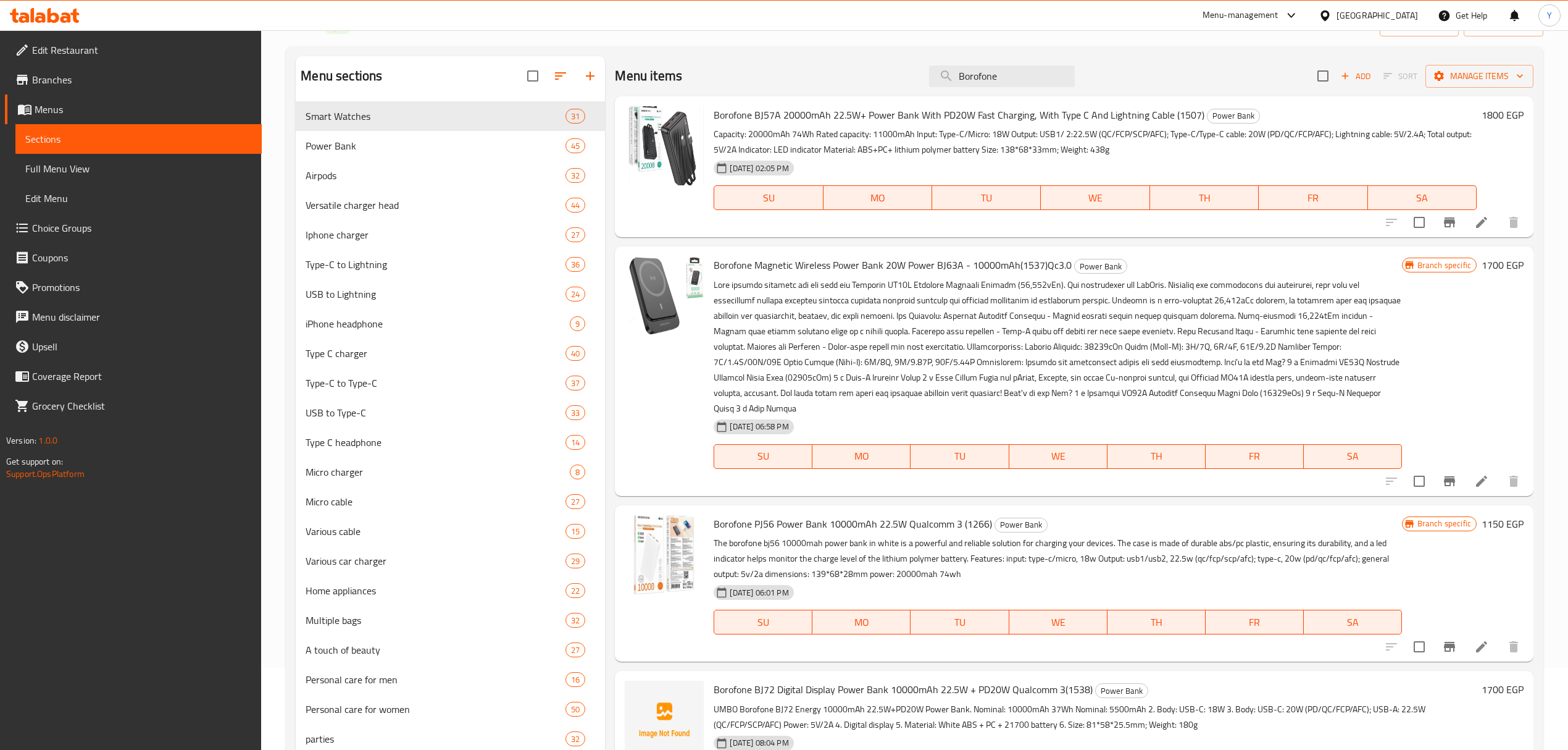
scroll to position [0, 0]
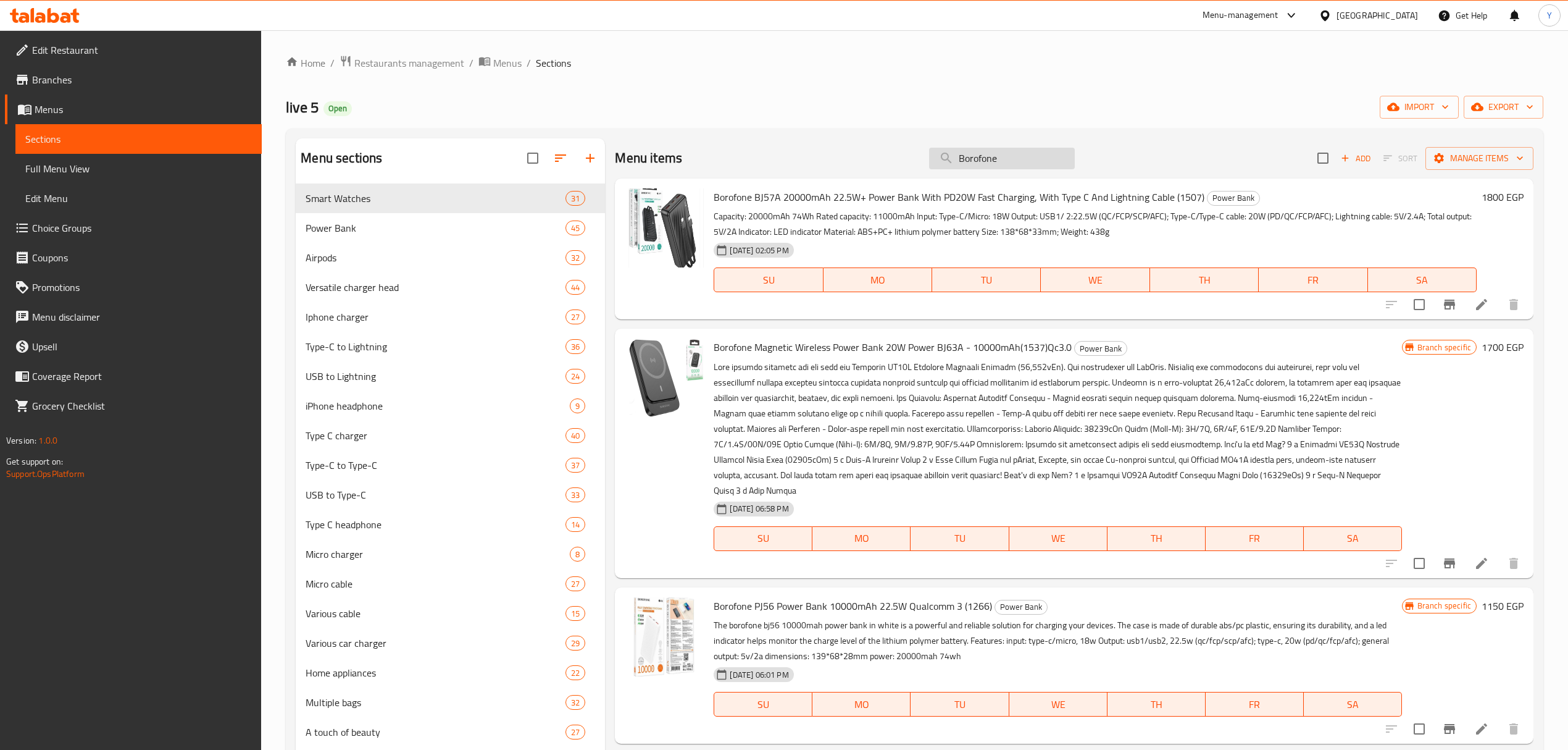
click at [972, 168] on input "Borofone" at bounding box center [1002, 158] width 145 height 21
paste input "1180"
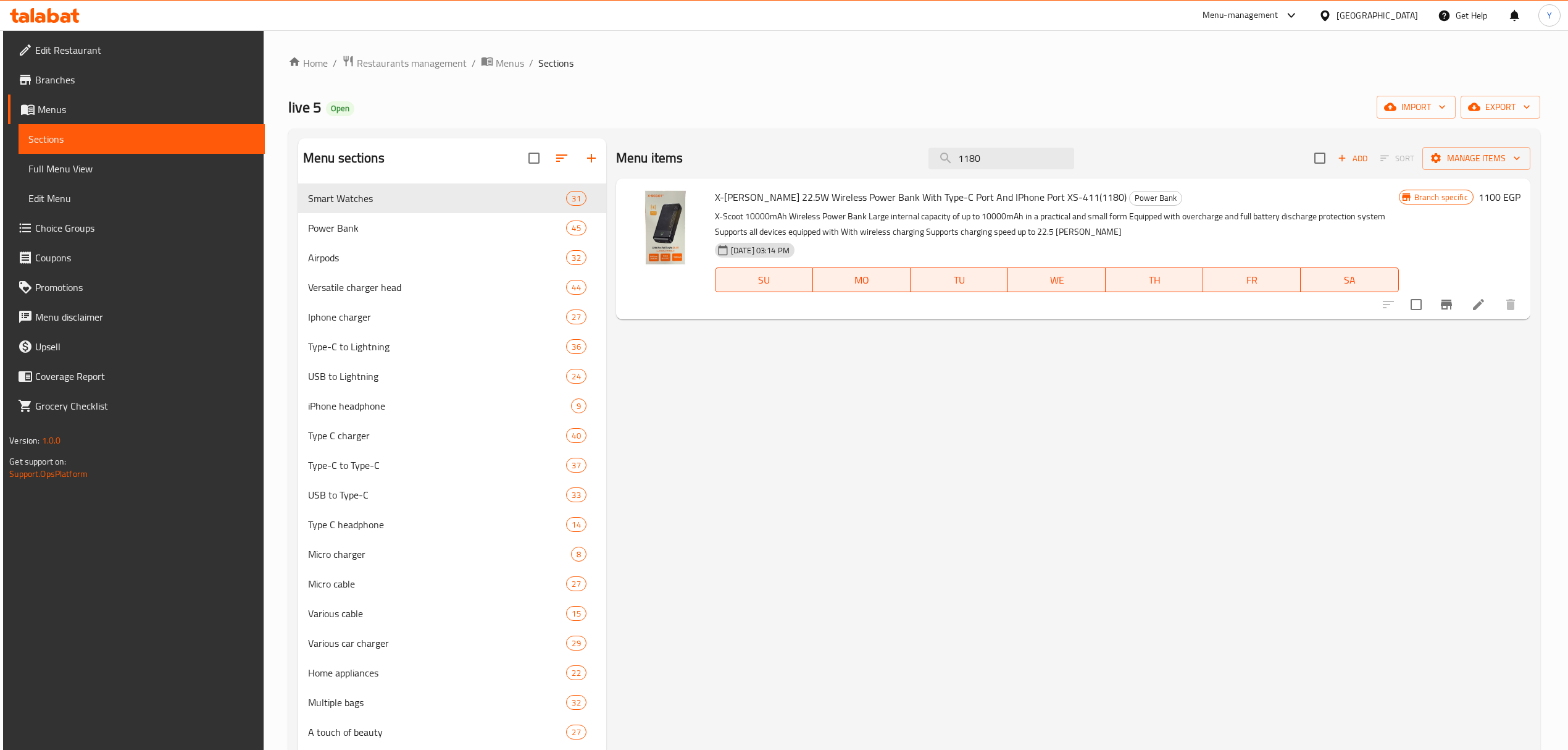
click at [1008, 188] on span "X-Scott 22.5W Wireless Power Bank With Type-C Port And IPhone Port XS-411(1180)" at bounding box center [921, 197] width 412 height 19
click at [1008, 196] on span "X-Scott 22.5W Wireless Power Bank With Type-C Port And IPhone Port XS-411(1180)" at bounding box center [921, 197] width 412 height 19
copy h6 "X-Scott 22.5W Wireless Power Bank With Type-C Port And IPhone Port XS-411(1180)"
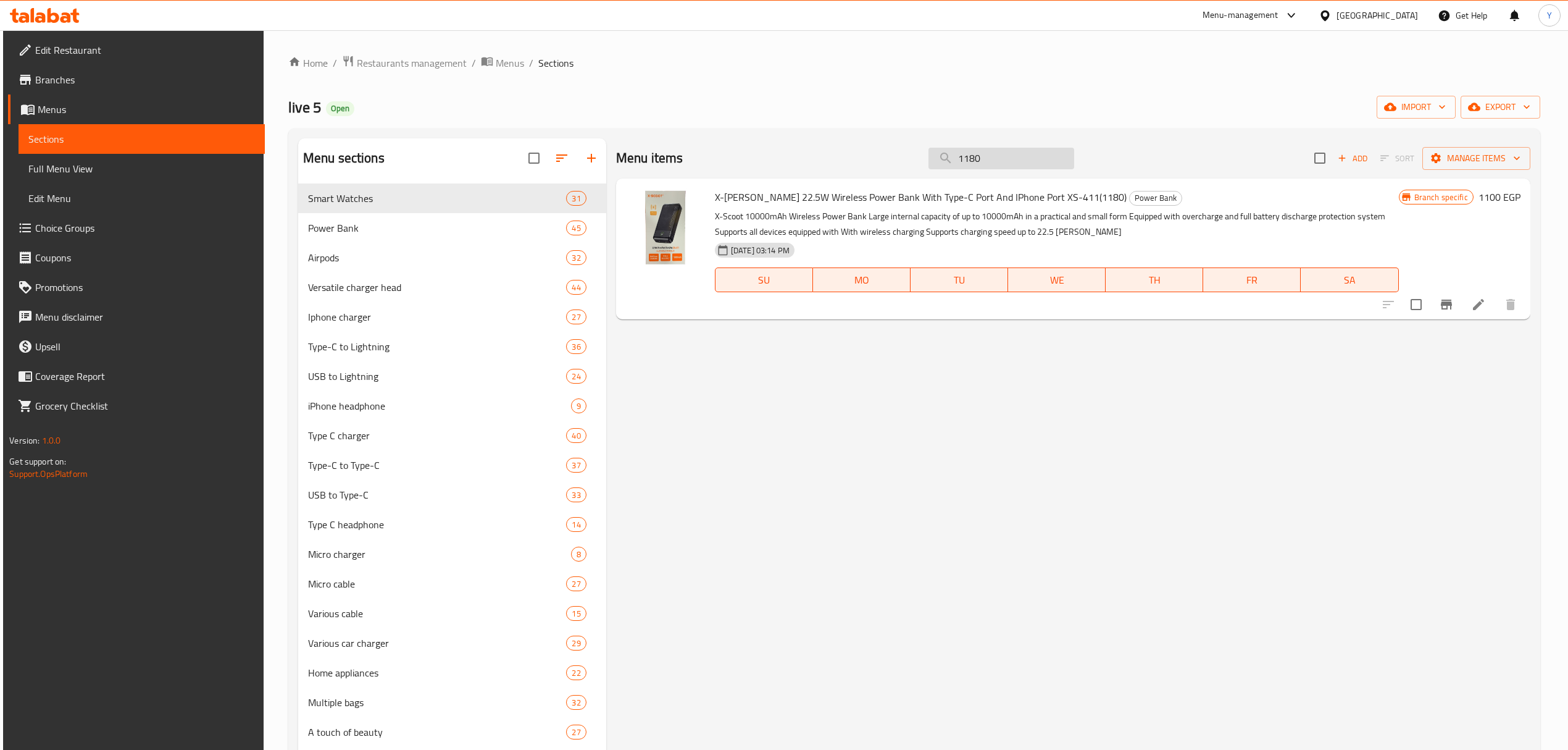
drag, startPoint x: 939, startPoint y: 170, endPoint x: 971, endPoint y: 152, distance: 36.7
click at [941, 169] on div "Menu items 1180 Add Sort Manage items" at bounding box center [1073, 158] width 914 height 40
click at [971, 152] on input "1180" at bounding box center [1001, 158] width 145 height 21
paste input "Borofone"
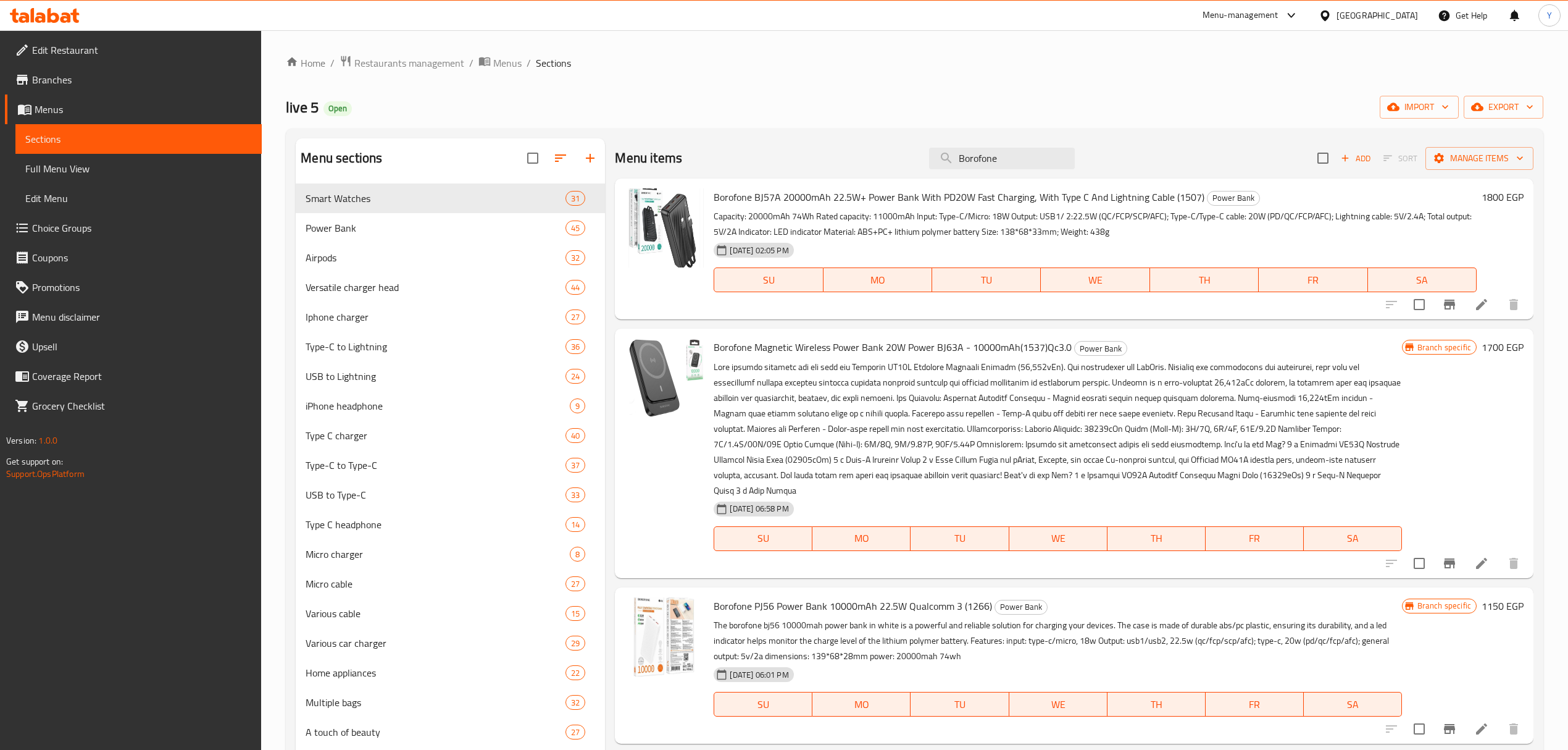
scroll to position [1181, 0]
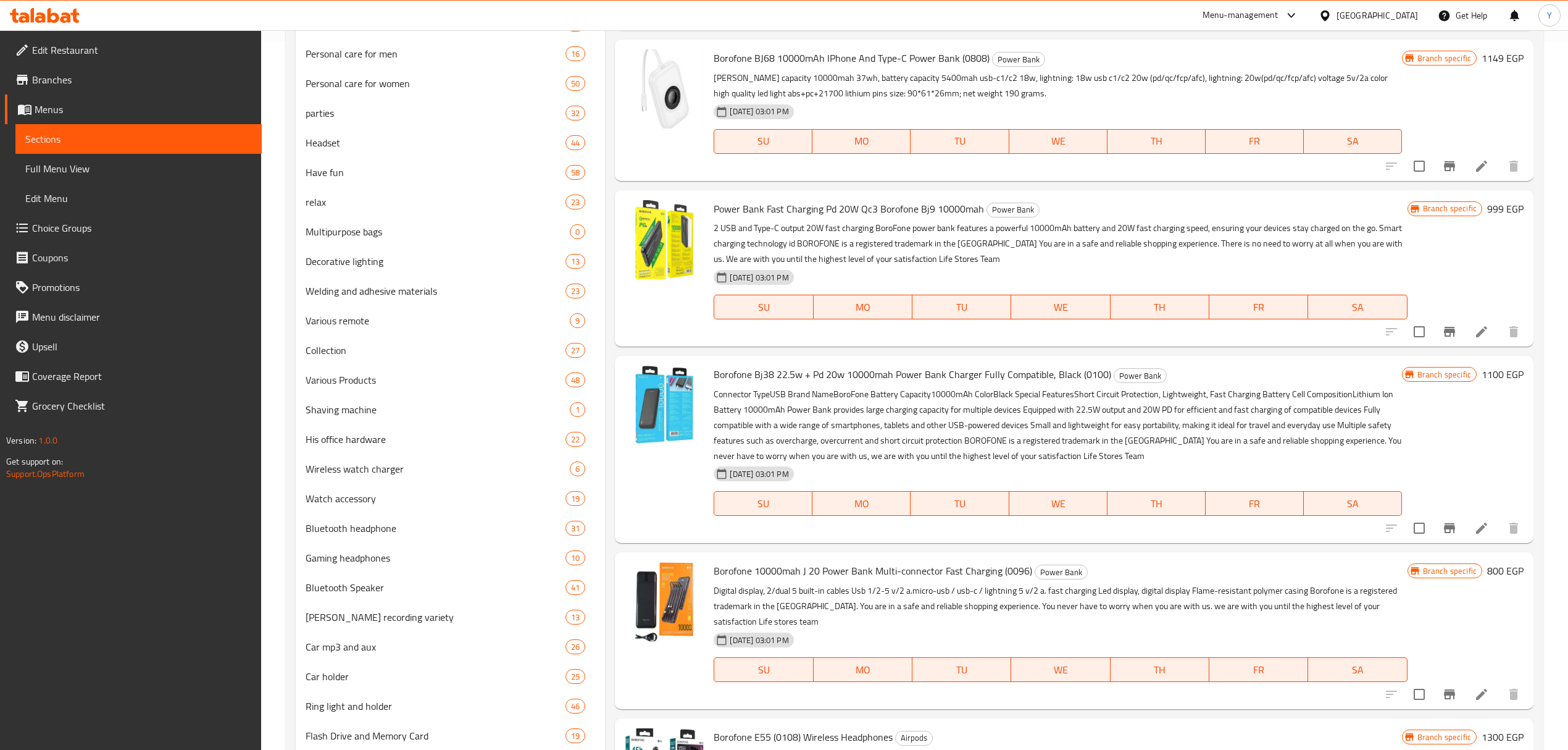
click at [904, 378] on span "Borofone Bj38 22.5w + Pd 20w 10000mah Power Bank Charger Fully Compatible, Blac…" at bounding box center [912, 374] width 398 height 19
click at [903, 379] on span "Borofone Bj38 22.5w + Pd 20w 10000mah Power Bank Charger Fully Compatible, Blac…" at bounding box center [912, 374] width 398 height 19
copy h6 "Borofone Bj38 22.5w + Pd 20w 10000mah Power Bank Charger Fully Compatible, Blac…"
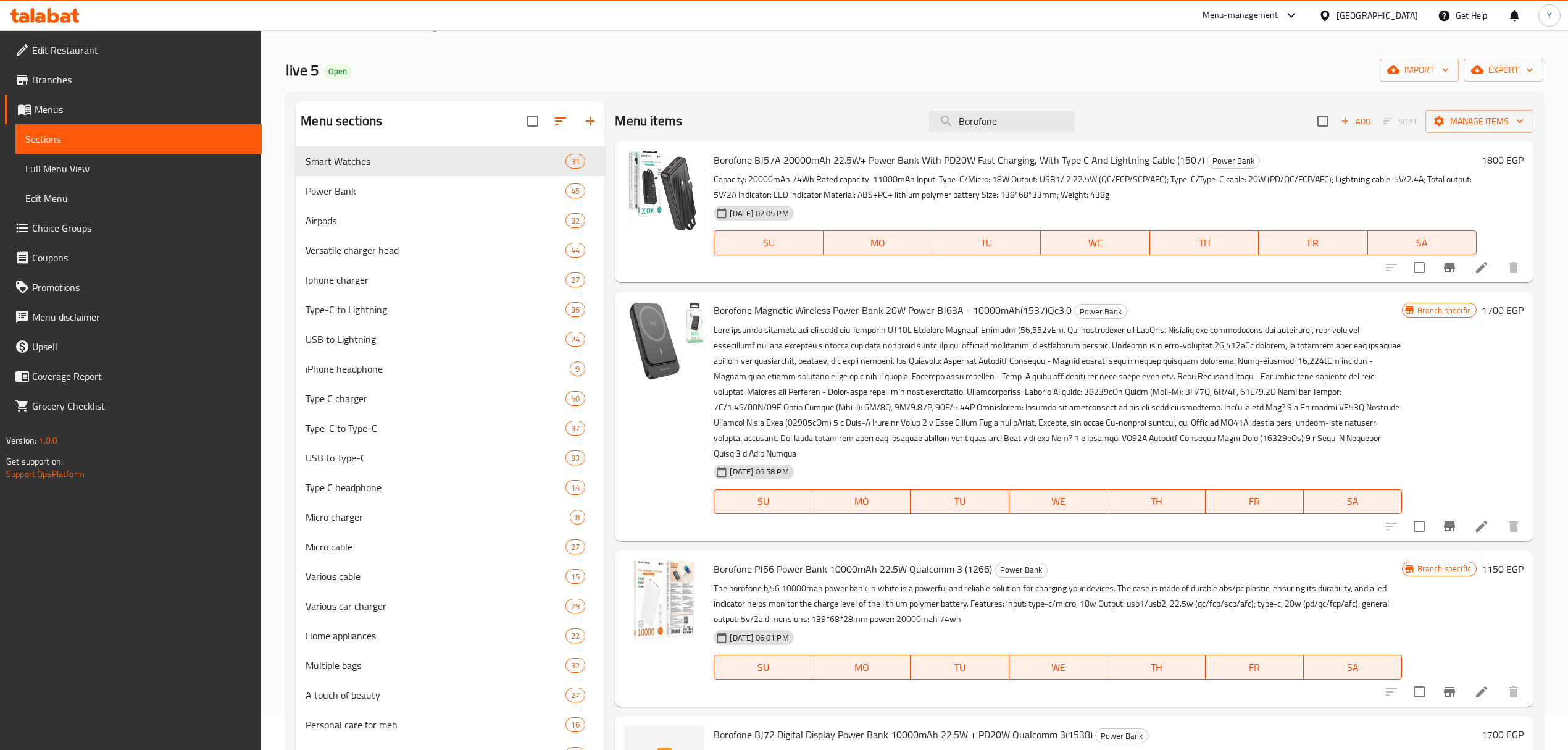
scroll to position [0, 0]
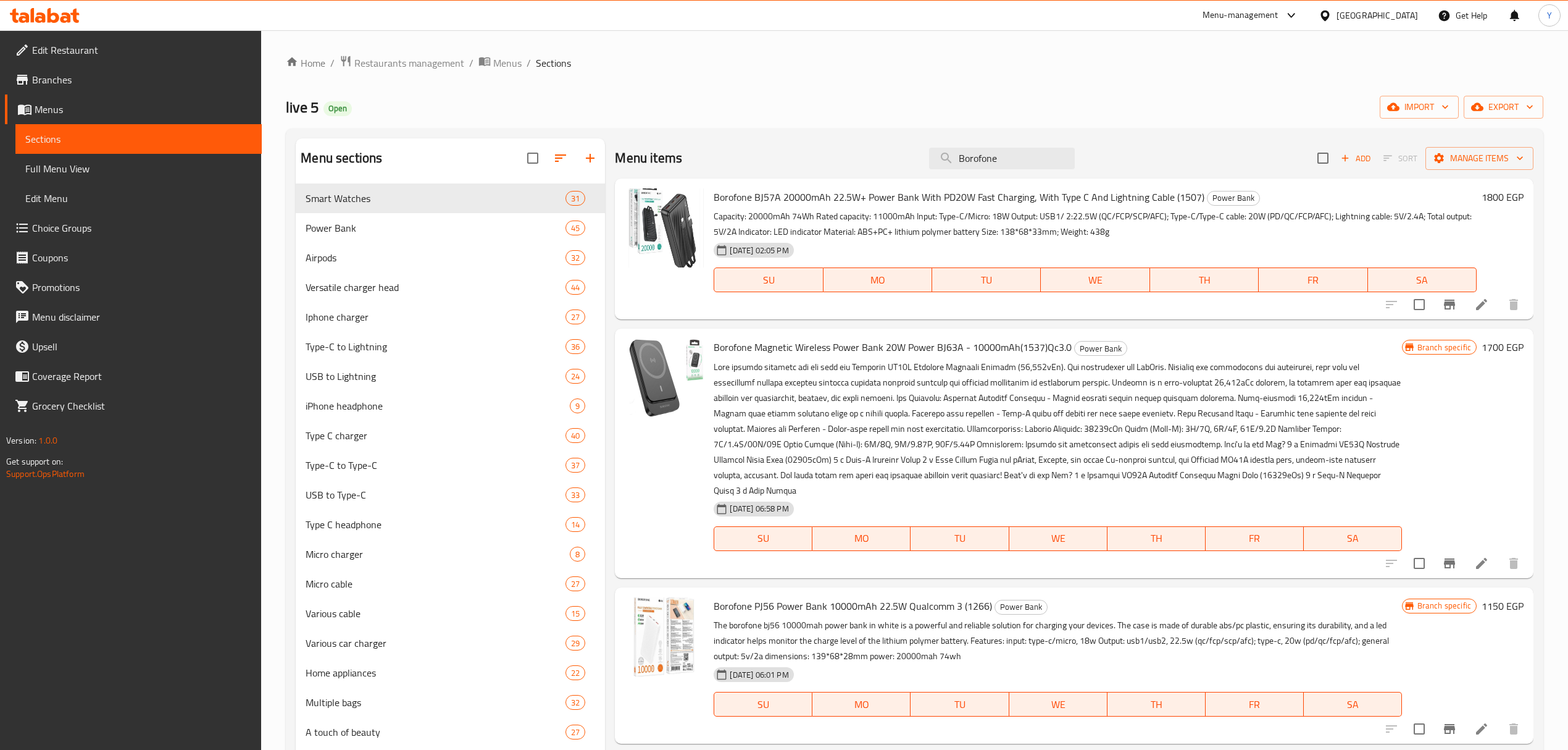
click at [973, 139] on div "Menu items Borofone Add Sort Manage items" at bounding box center [1074, 158] width 918 height 40
click at [973, 151] on input "Borofone" at bounding box center [1002, 158] width 145 height 21
paste input "Joyroom original"
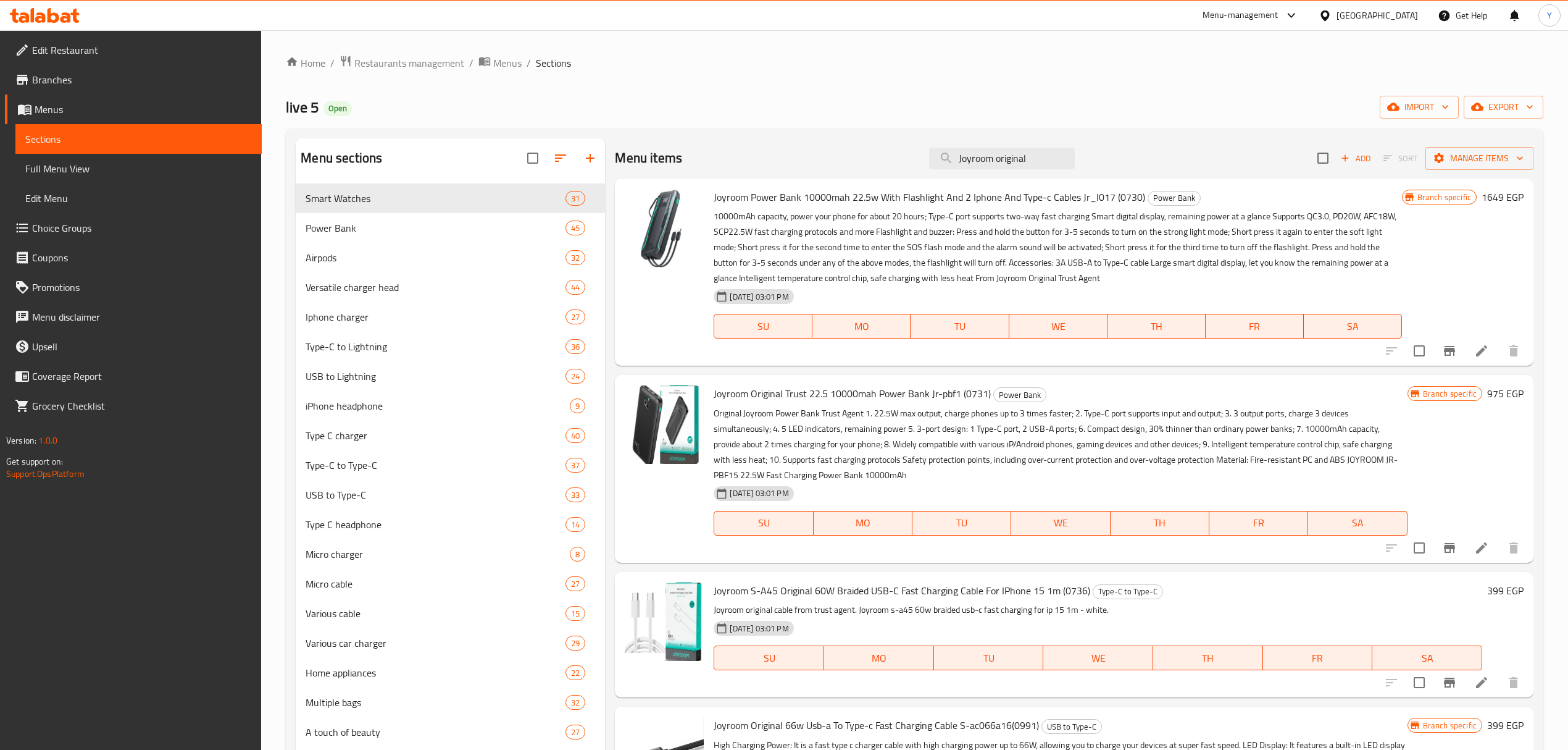
click at [988, 270] on p "10000mAh capacity, power your phone for about 20 hours; Type-C port supports tw…" at bounding box center [1057, 247] width 688 height 77
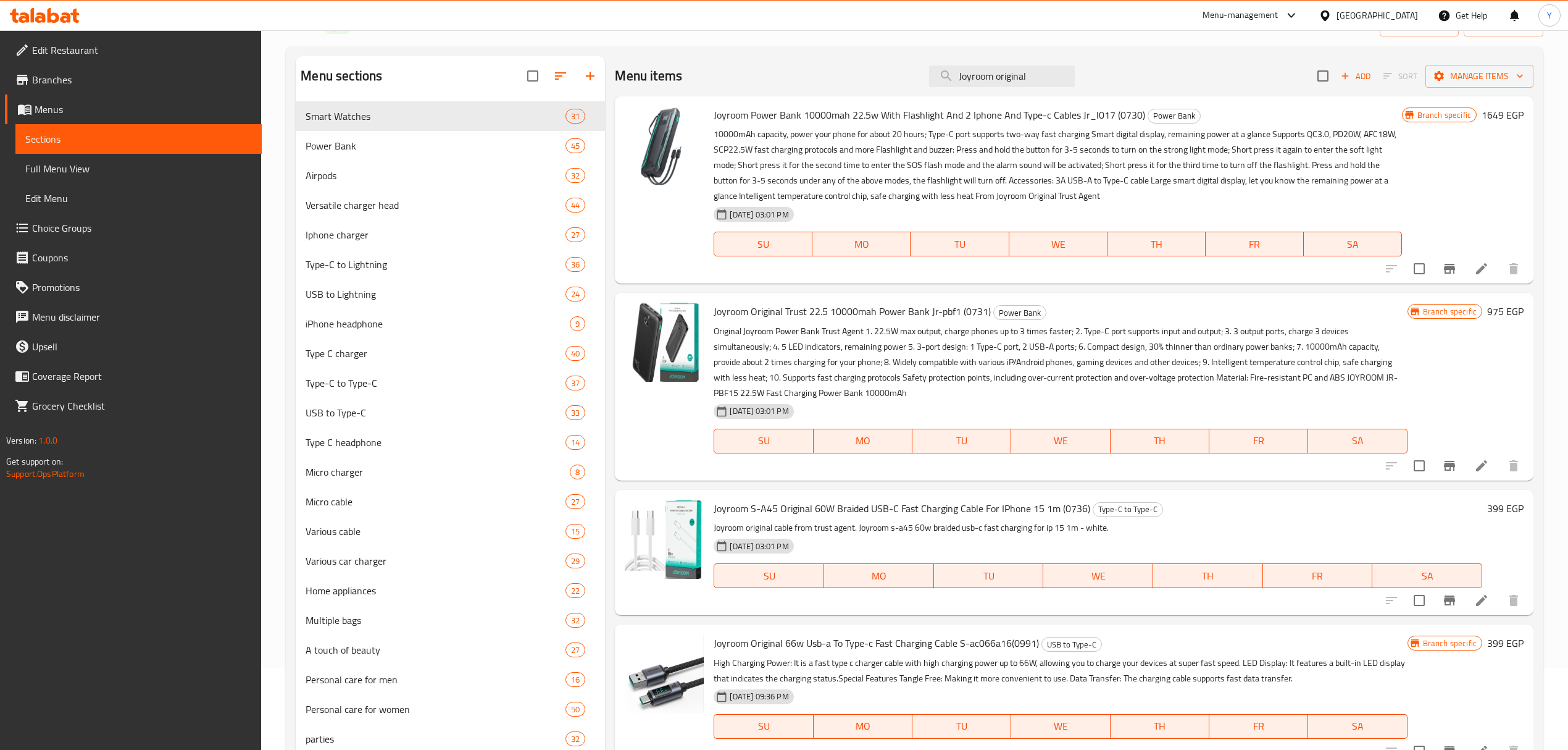
click at [861, 315] on span "Joyroom Original Trust 22.5 10000mah Power Bank Jr-pbf1 (0731)" at bounding box center [852, 311] width 277 height 19
copy h6 "Joyroom Original Trust 22.5 10000mah Power Bank Jr-pbf1 (0731)"
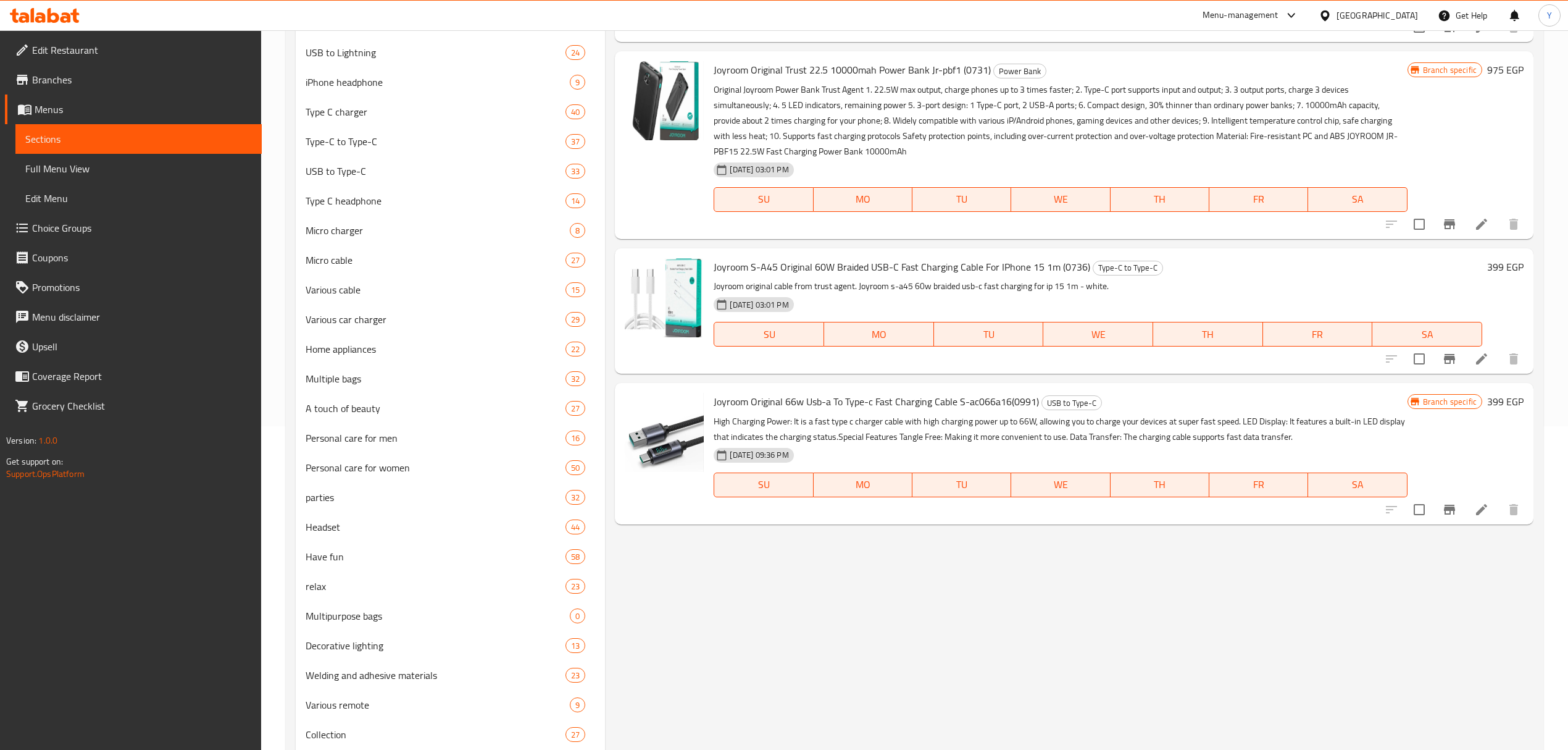
scroll to position [329, 0]
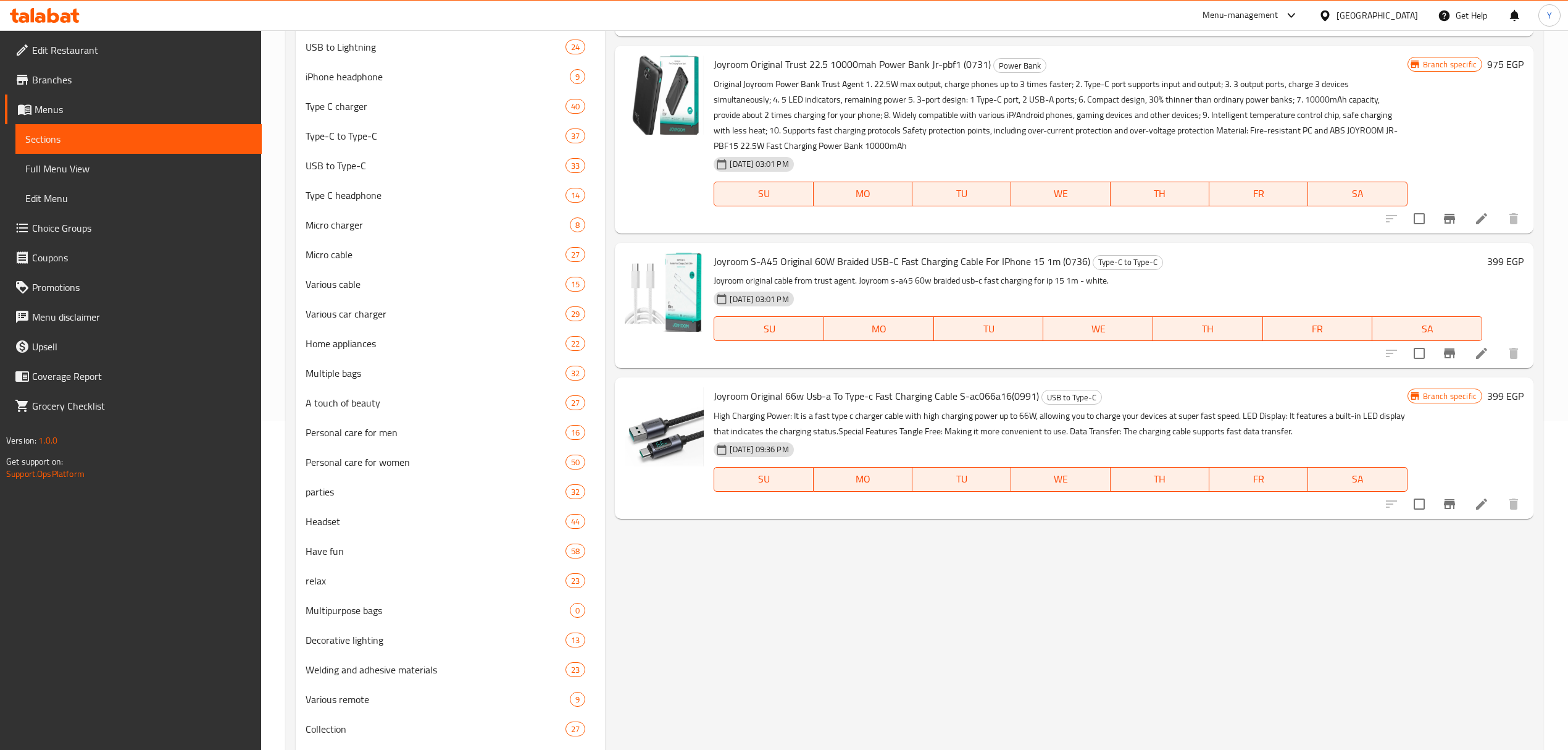
click at [882, 260] on span "Joyroom S-A45 Original 60W Braided USB-C Fast Charging Cable For IPhone 15 1m (…" at bounding box center [901, 261] width 377 height 19
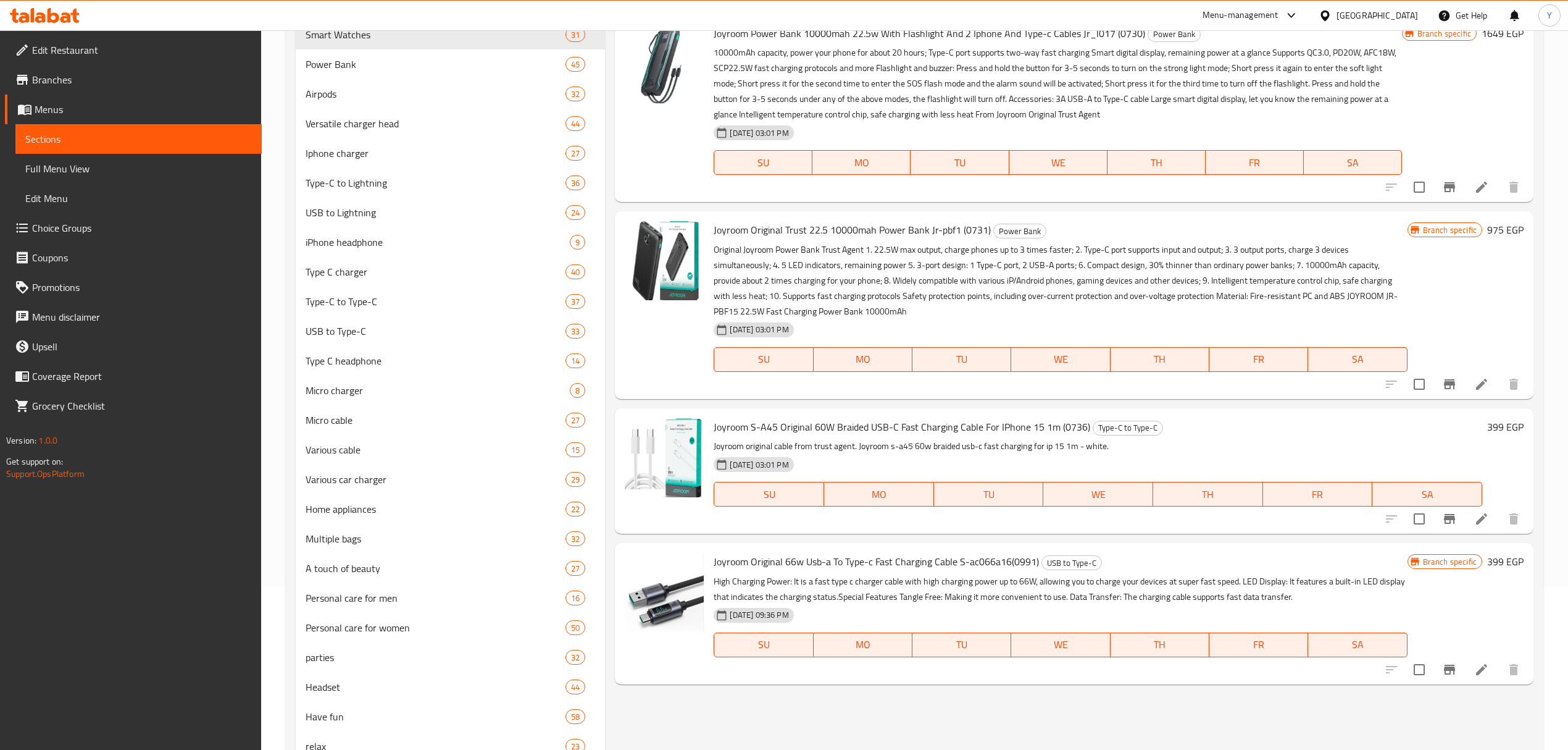
scroll to position [0, 0]
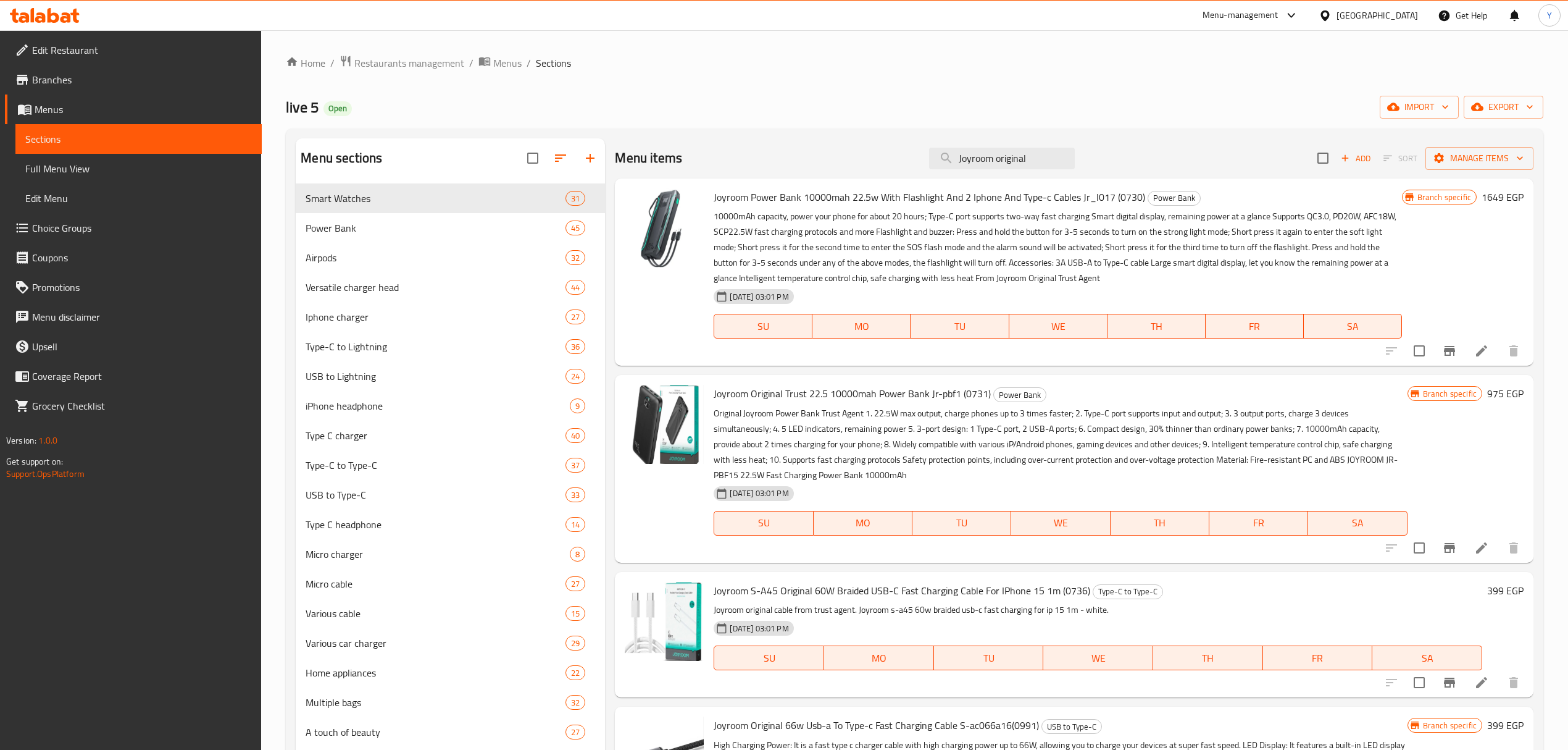
drag, startPoint x: 1007, startPoint y: 174, endPoint x: 1018, endPoint y: 163, distance: 15.6
click at [1008, 173] on div "Menu items Joyroom original Add Sort Manage items" at bounding box center [1074, 158] width 918 height 40
click at [1018, 163] on input "Joyroom original" at bounding box center [1002, 158] width 145 height 21
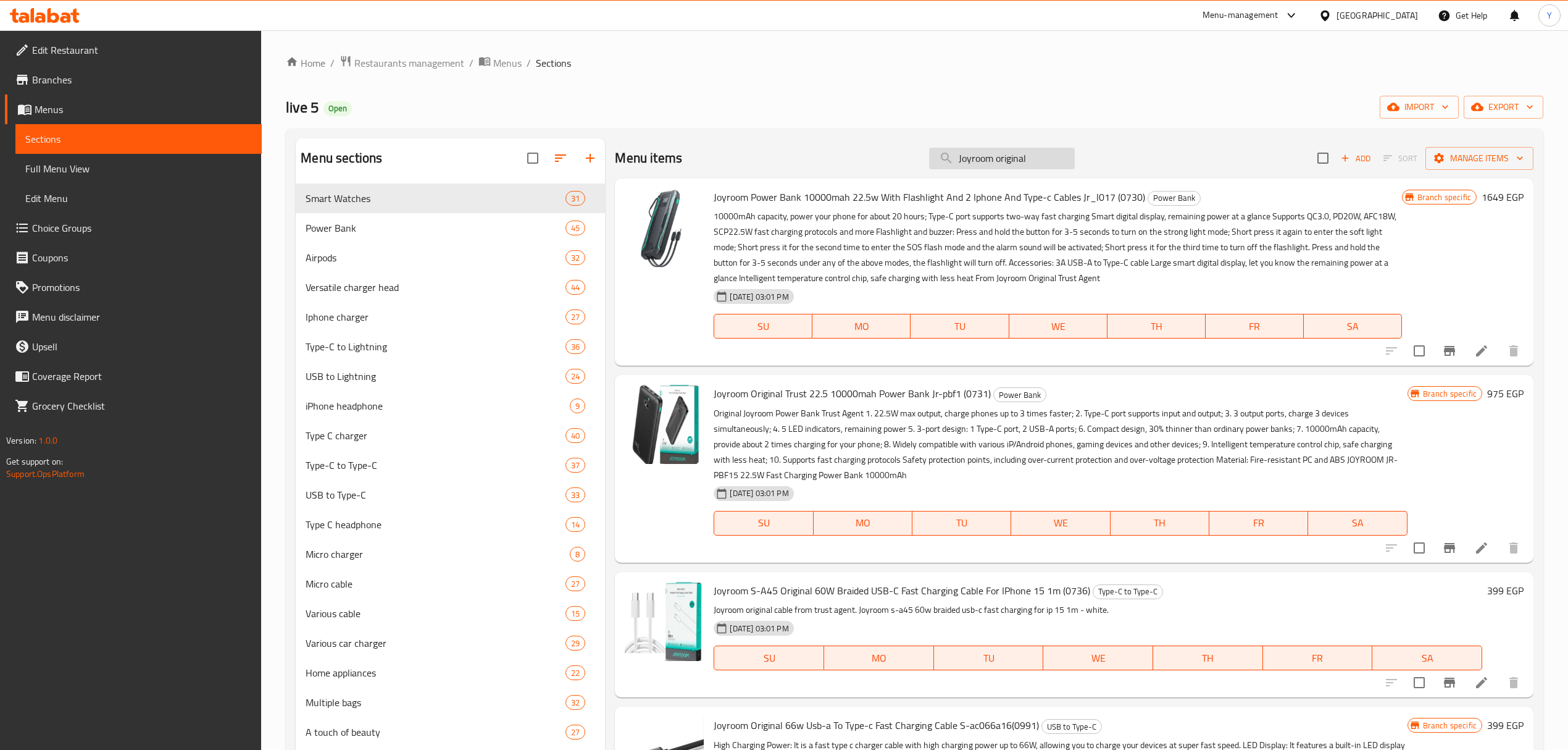
paste input "jr-f12"
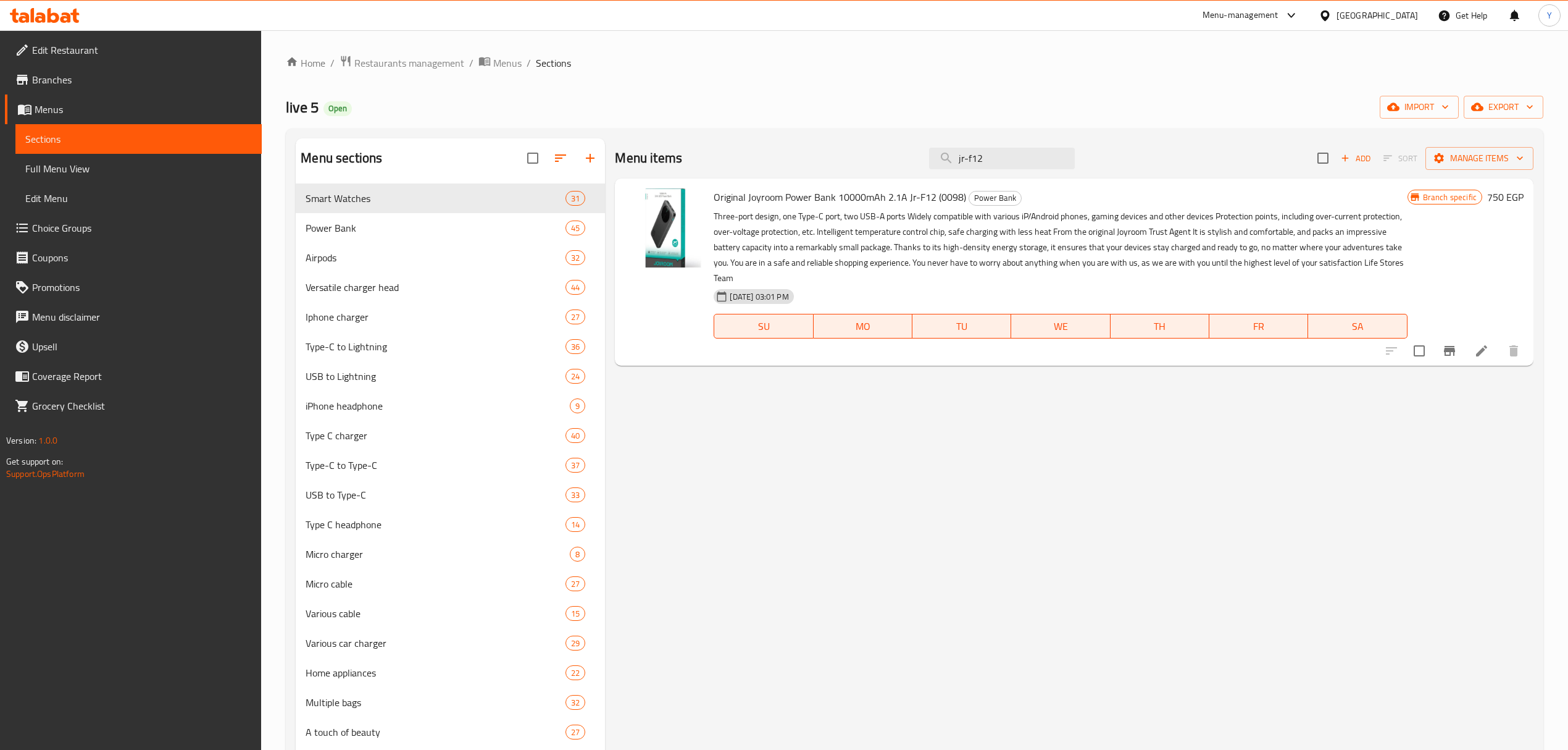
click at [759, 193] on span "Original Joyroom Power Bank 10000mAh 2.1A Jr-F12 (0098)" at bounding box center [839, 197] width 253 height 19
copy h6 "Original Joyroom Power Bank 10000mAh 2.1A Jr-F12 (0098)"
click at [1003, 141] on div "Menu items jr-f12 Add Sort Manage items" at bounding box center [1074, 158] width 918 height 40
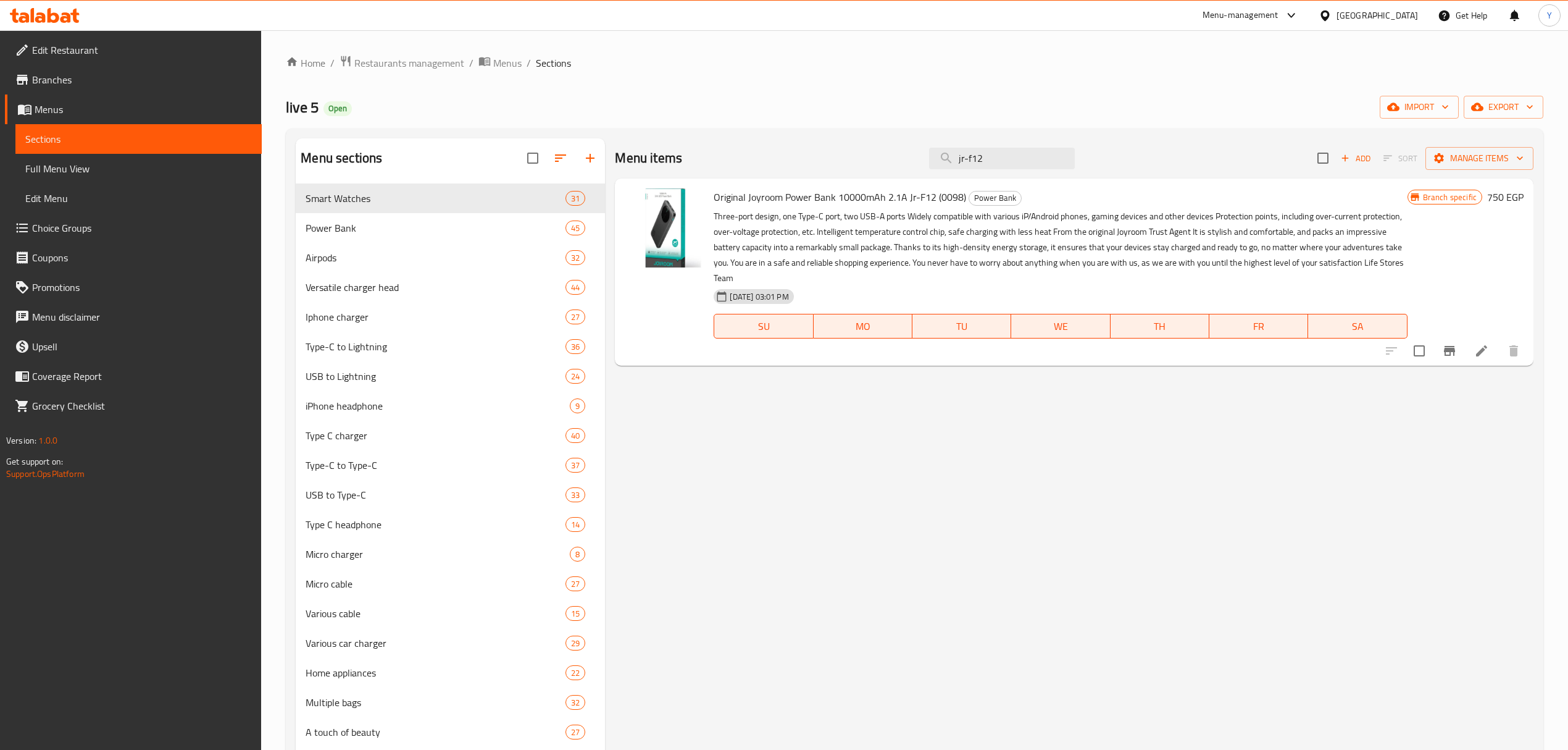
click at [1006, 172] on div "Menu items jr-f12 Add Sort Manage items" at bounding box center [1074, 158] width 918 height 40
click at [1008, 166] on input "jr-f12" at bounding box center [1002, 158] width 145 height 21
paste input "Illuminated"
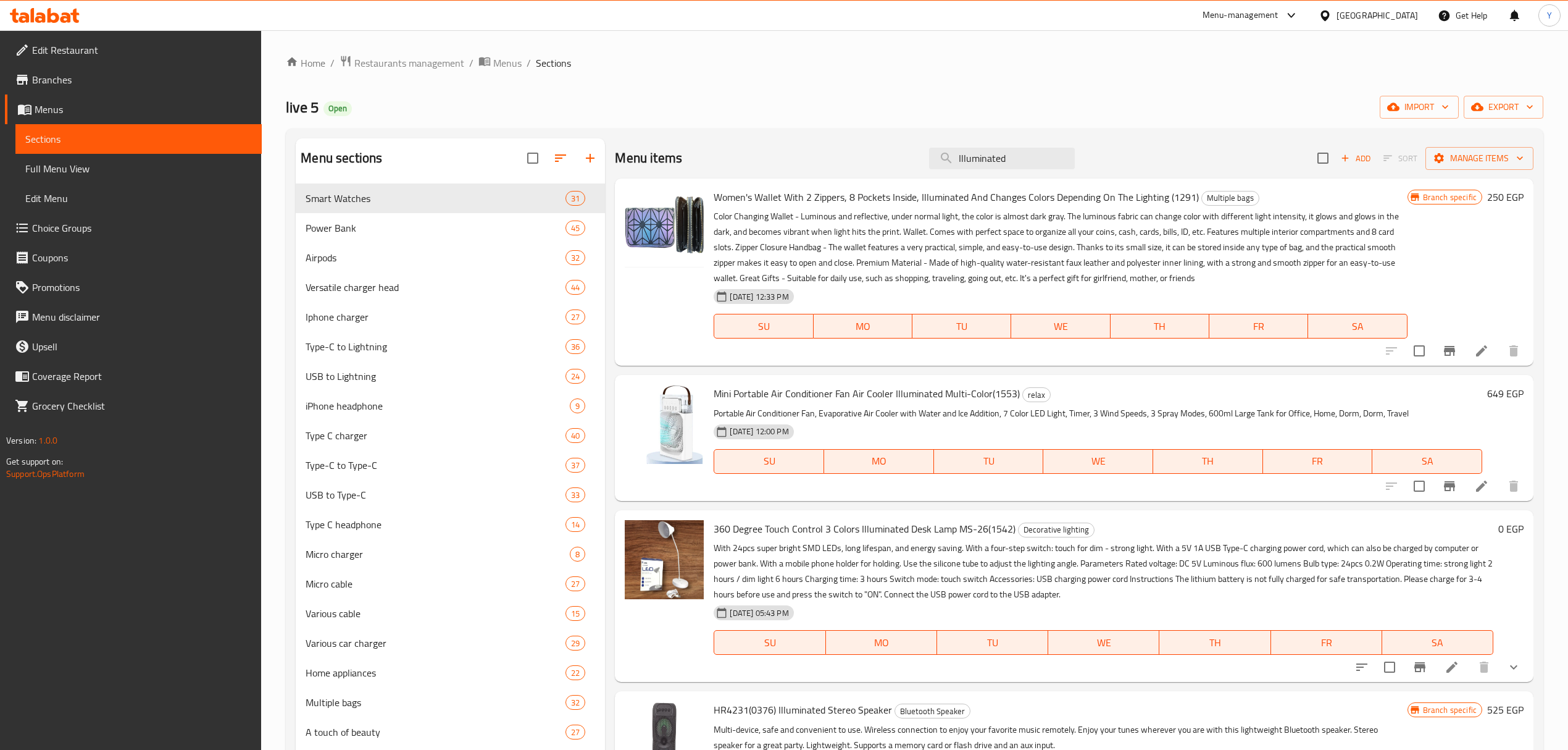
click at [889, 255] on p "Color Changing Wallet - Luminous and reflective, under normal light, the color …" at bounding box center [1060, 247] width 693 height 77
click at [1026, 156] on input "Illuminated" at bounding box center [1002, 158] width 145 height 21
paste input "Power Bank With A Capacity Of 22.5 Watts"
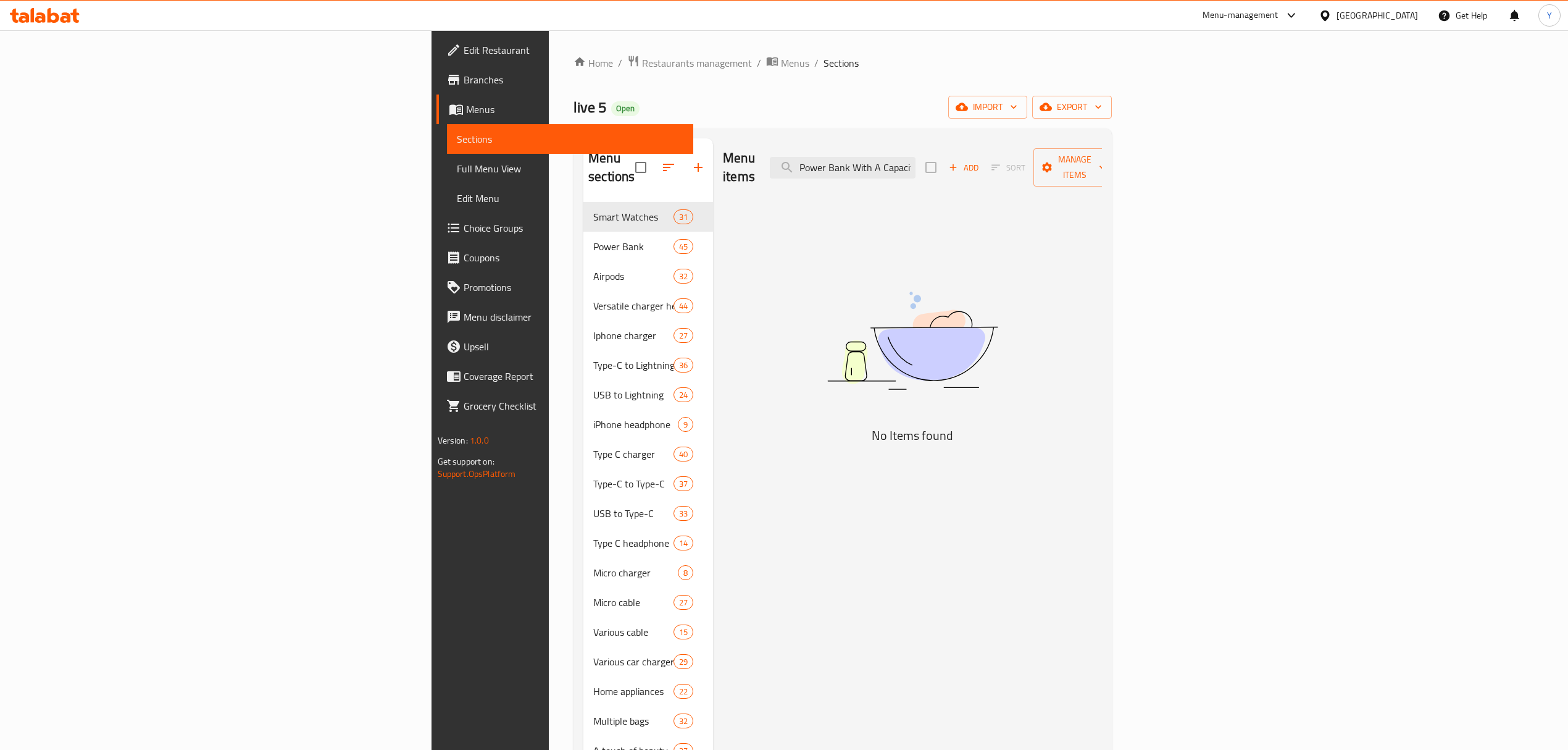
click at [1041, 172] on div "Menu items Power Bank With A Capacity Of 22.5 Watts Add Sort Manage items" at bounding box center [912, 168] width 379 height 59
click at [916, 161] on input "Power Bank With A Capacity Of 22.5 Watts" at bounding box center [842, 167] width 145 height 21
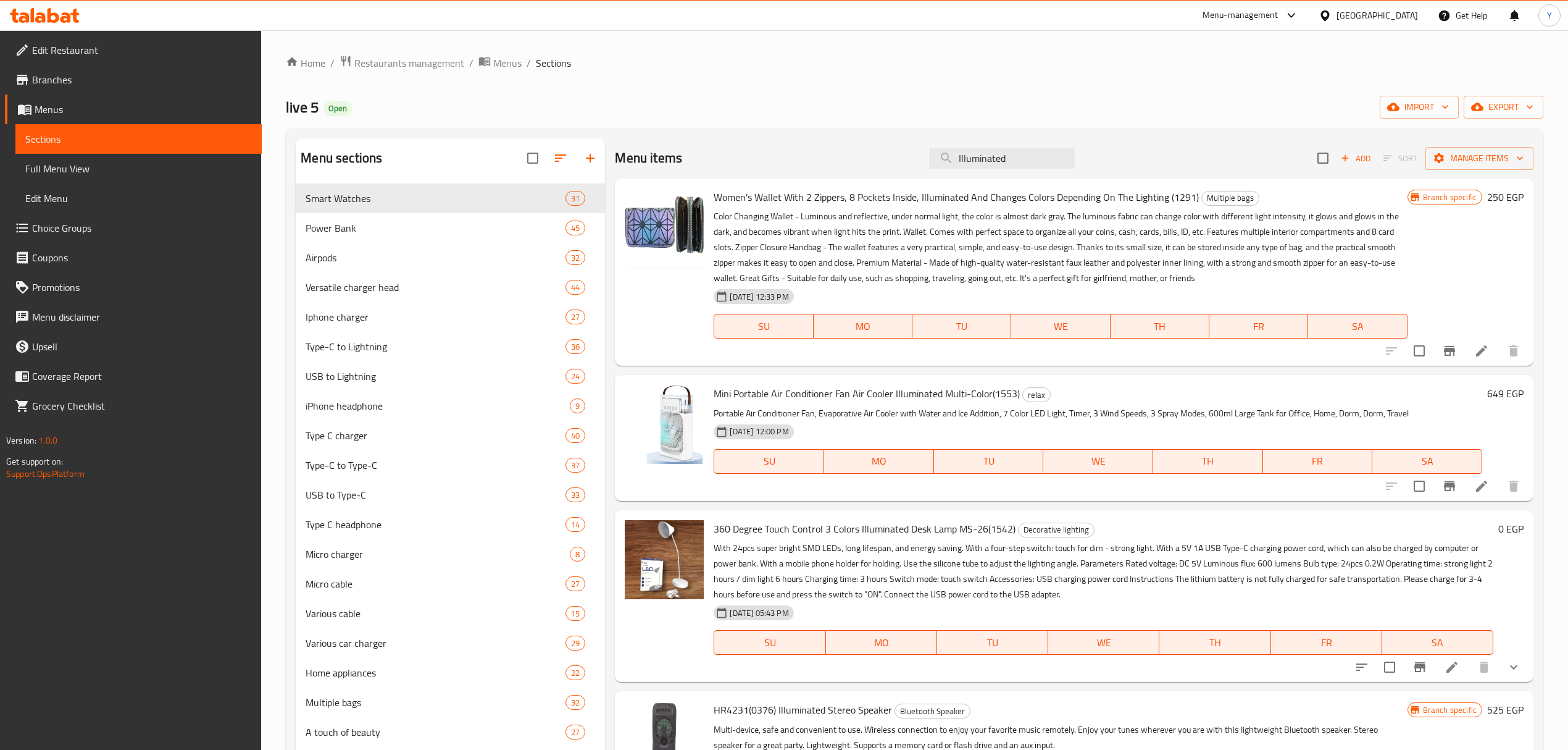
type input "Illuminated"
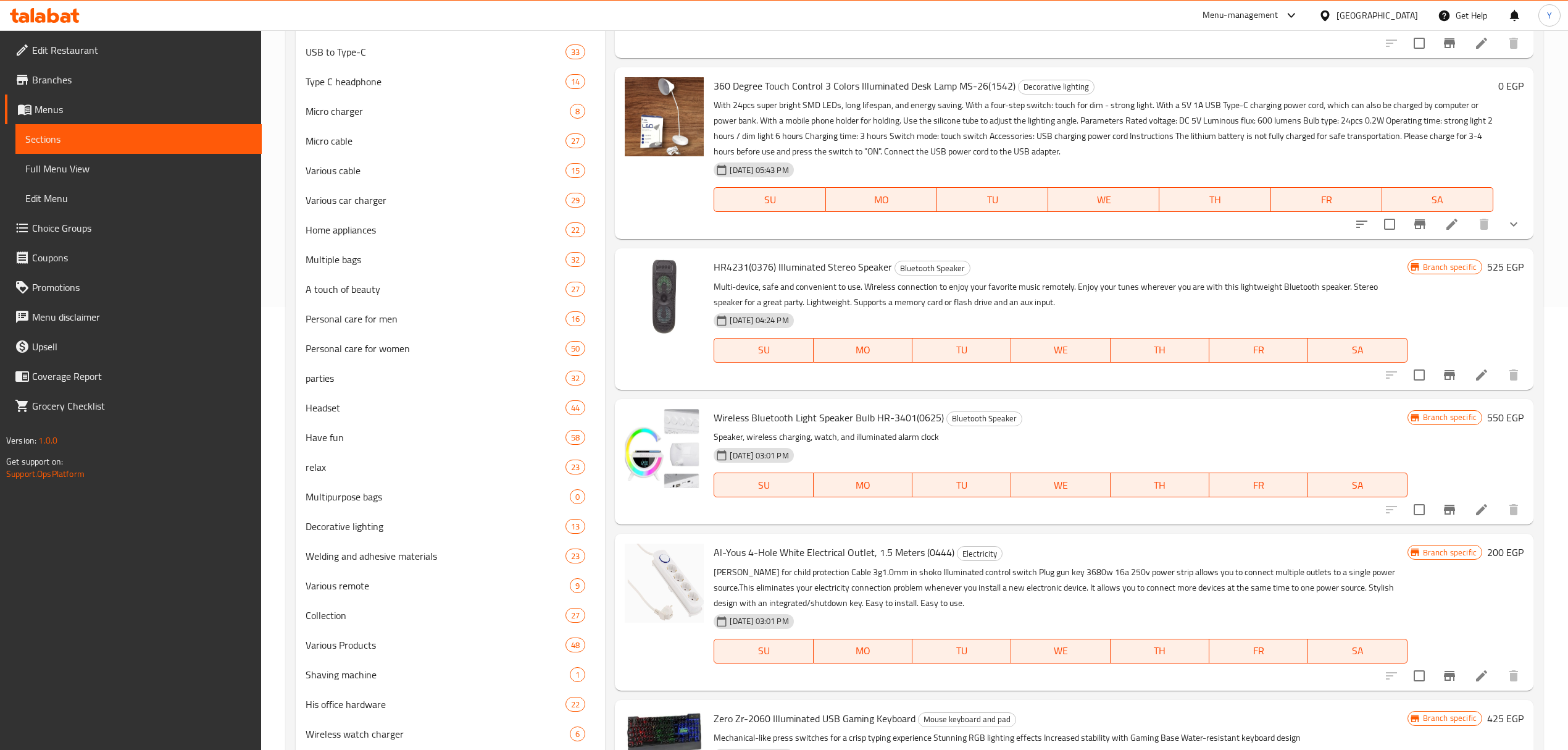
scroll to position [494, 0]
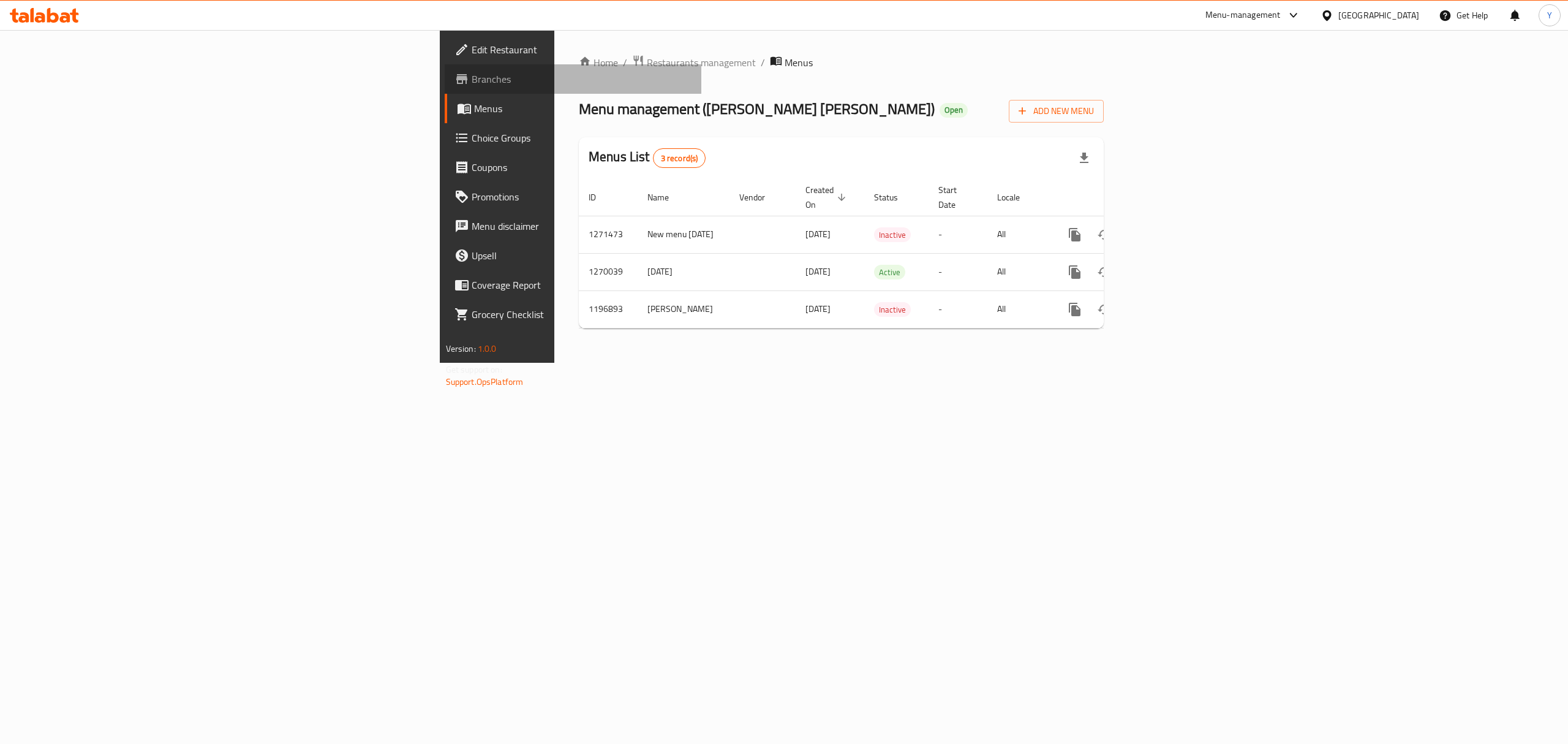
click at [445, 67] on link "Branches" at bounding box center [573, 78] width 257 height 30
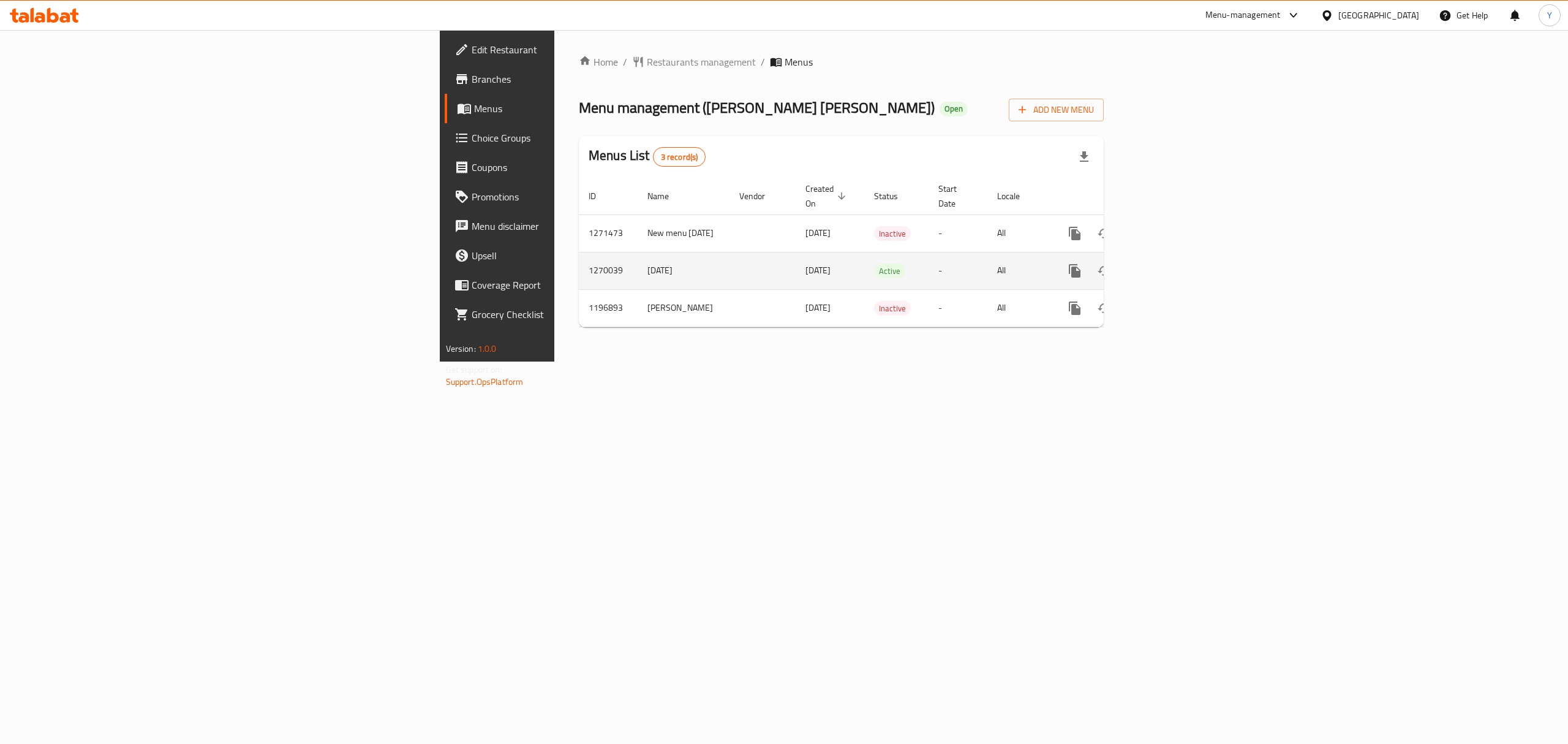
click at [1168, 265] on icon "enhanced table" at bounding box center [1162, 270] width 11 height 11
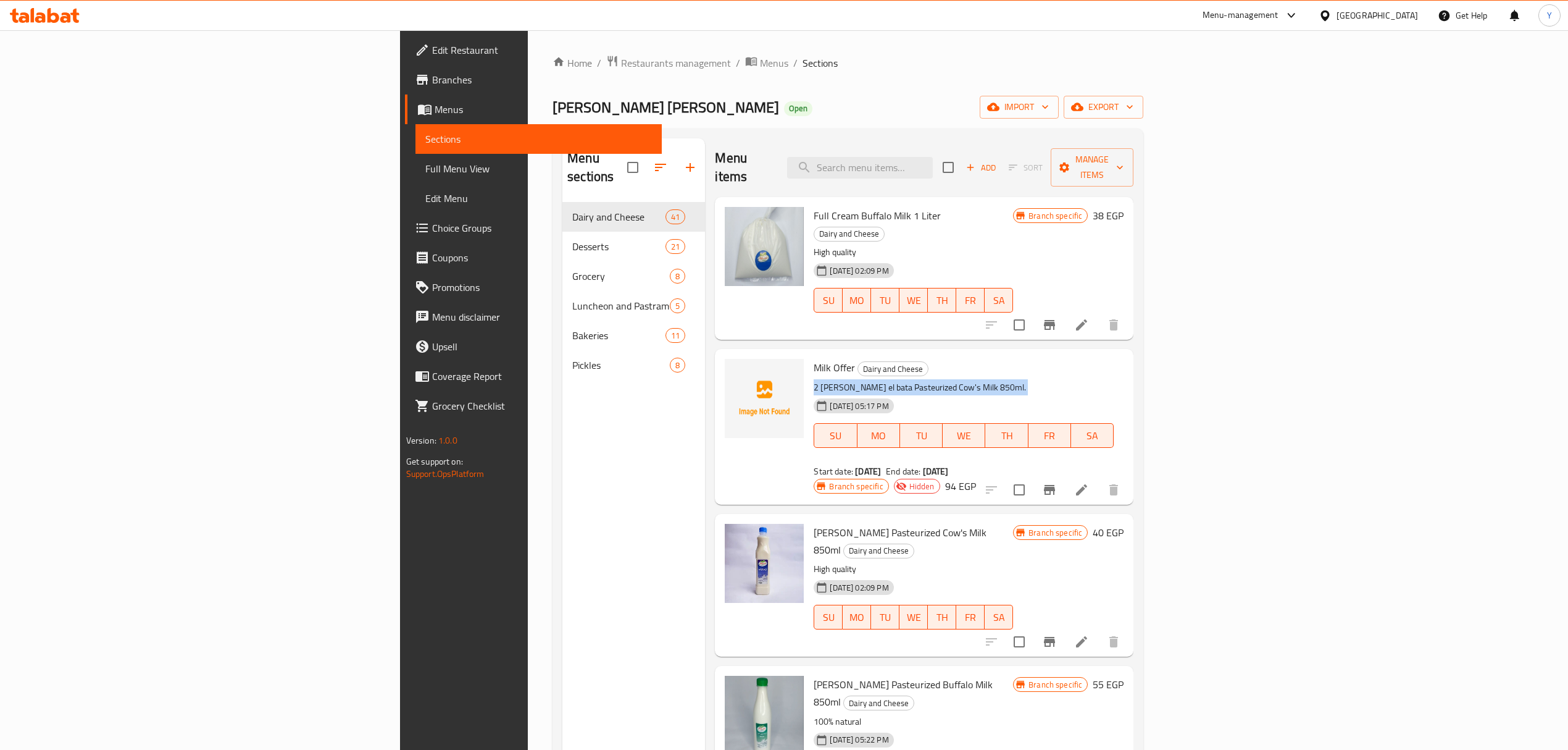
drag, startPoint x: 713, startPoint y: 356, endPoint x: 795, endPoint y: 358, distance: 82.0
click at [809, 358] on div "Milk Offer Dairy and Cheese 2 [PERSON_NAME] el bata Pasteurized Cow's Milk 850m…" at bounding box center [963, 418] width 310 height 128
click at [814, 380] on p "2 [PERSON_NAME] el bata Pasteurized Cow's Milk 850ml." at bounding box center [963, 388] width 300 height 15
drag, startPoint x: 764, startPoint y: 353, endPoint x: 862, endPoint y: 355, distance: 98.0
click at [862, 380] on p "2 [PERSON_NAME] el bata Pasteurized Cow's Milk 850ml." at bounding box center [963, 388] width 300 height 15
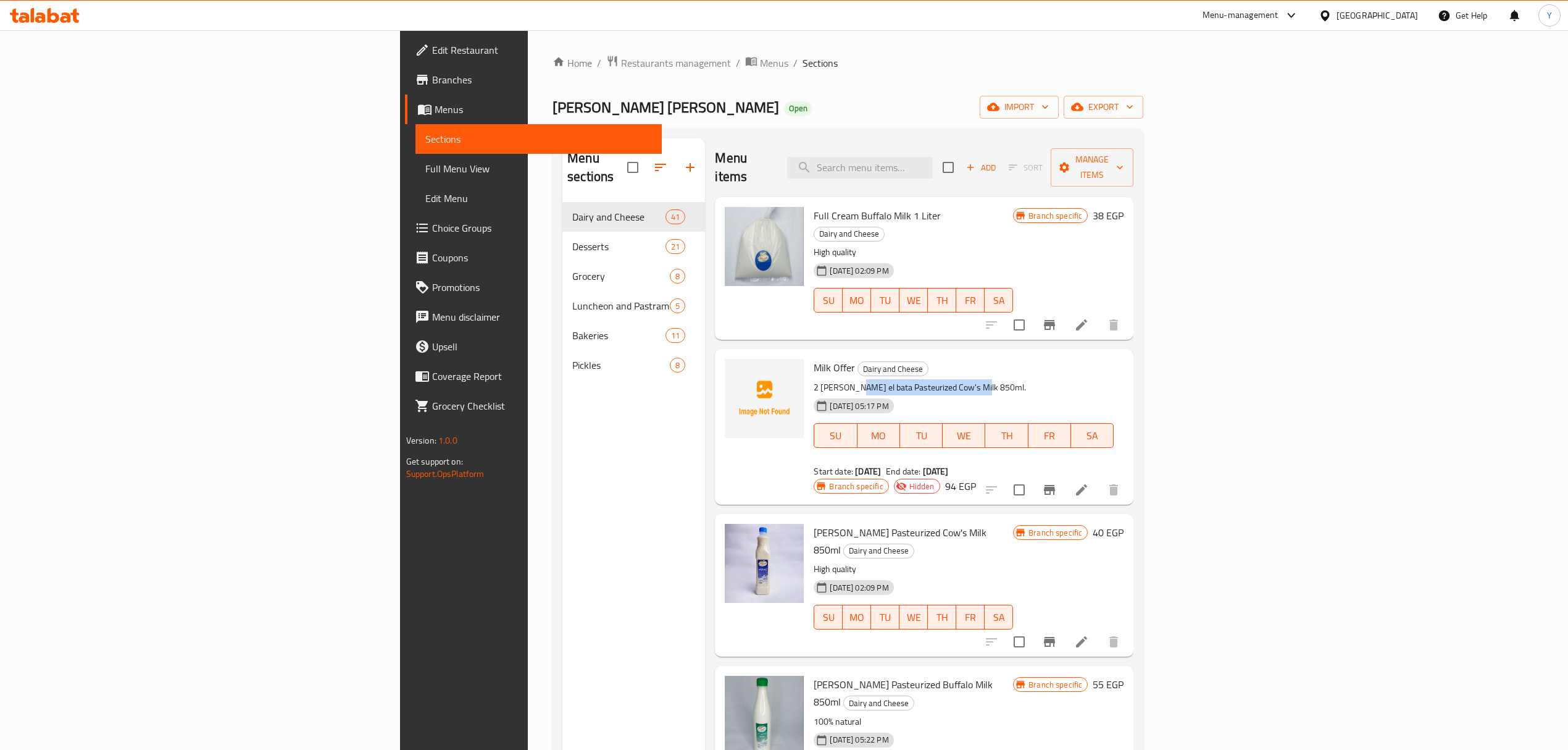
click at [814, 380] on p "2 [PERSON_NAME] el bata Pasteurized Cow's Milk 850ml." at bounding box center [963, 388] width 300 height 15
click at [1055, 485] on icon "Branch-specific-item" at bounding box center [1049, 490] width 11 height 10
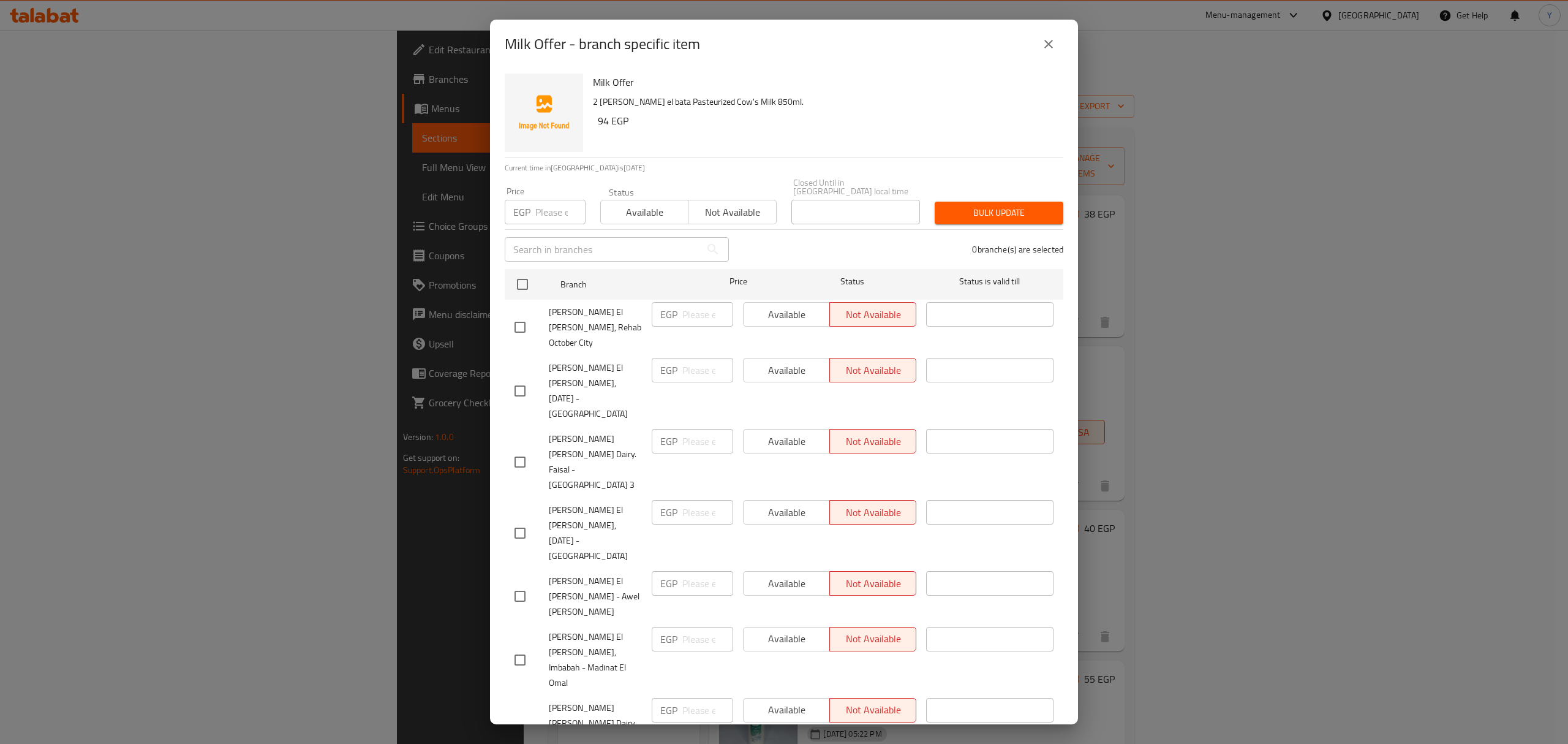
click at [1048, 45] on icon "close" at bounding box center [1048, 44] width 8 height 8
